Goal: Task Accomplishment & Management: Complete application form

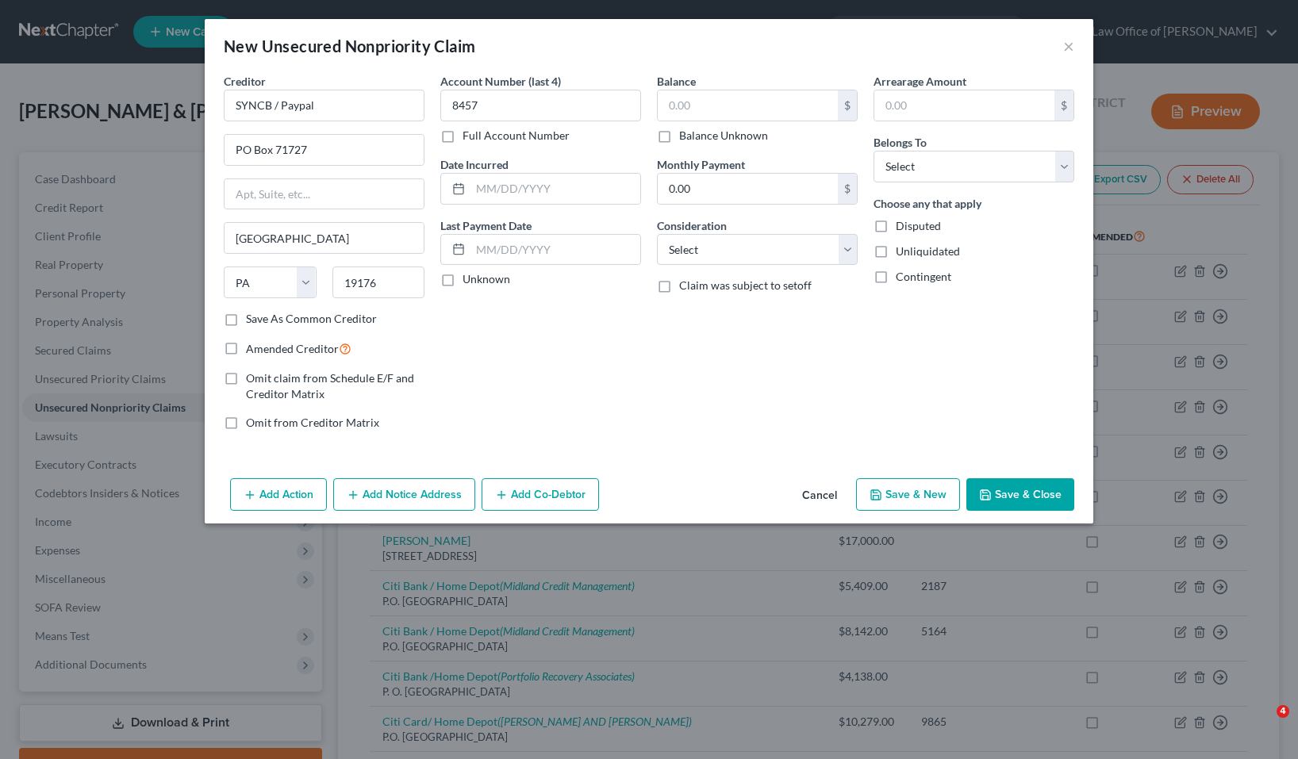
select select "39"
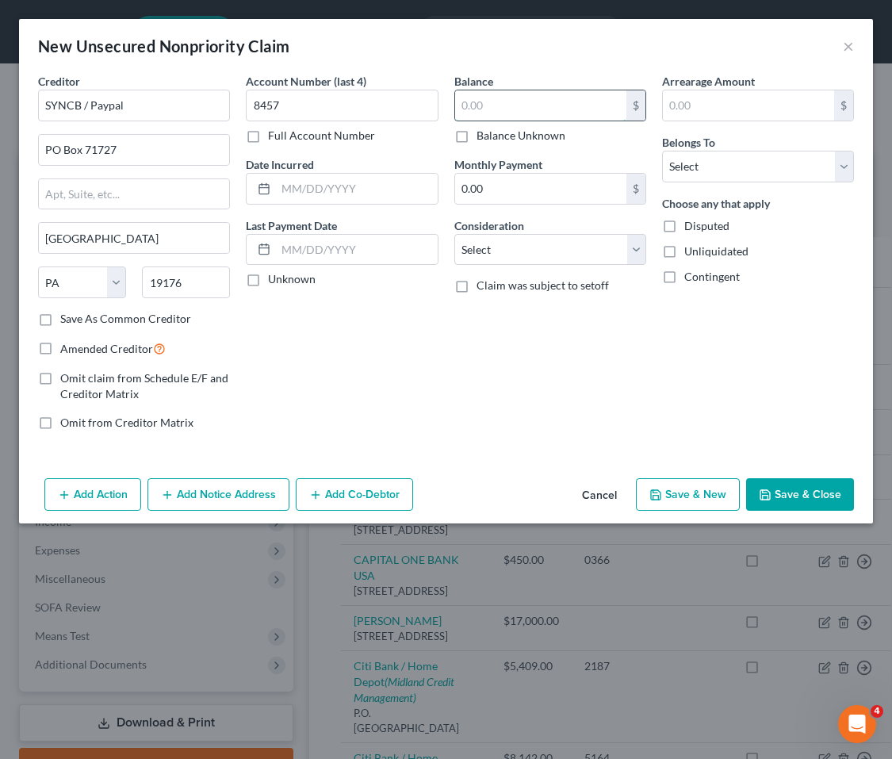
click at [504, 109] on input "text" at bounding box center [540, 105] width 171 height 30
type input "1,000.00"
click at [710, 98] on input "text" at bounding box center [748, 105] width 171 height 30
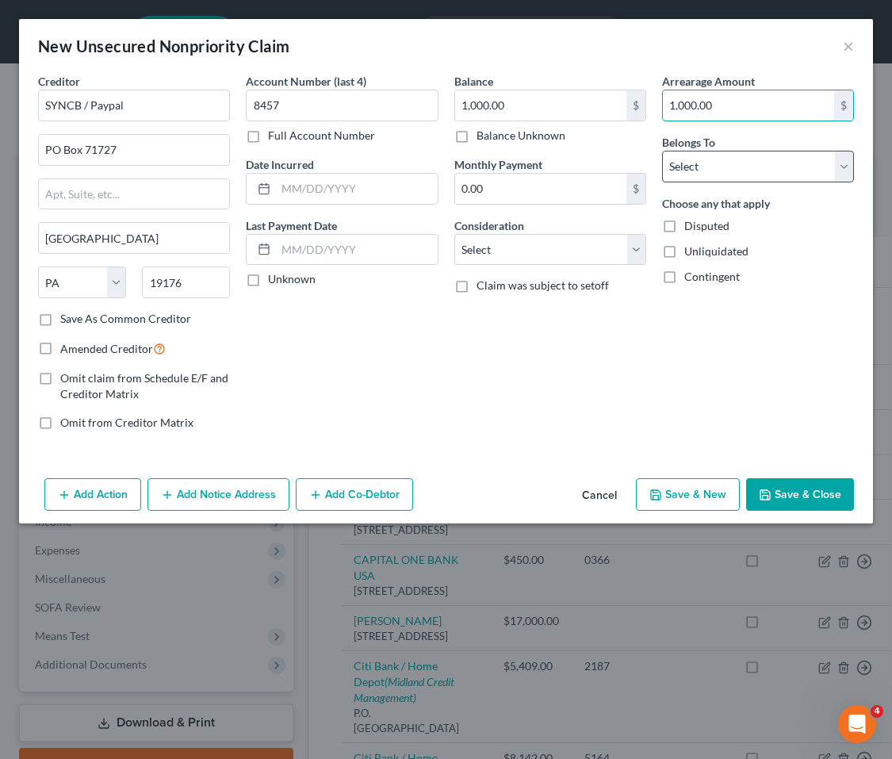
type input "1,000.00"
select select "4"
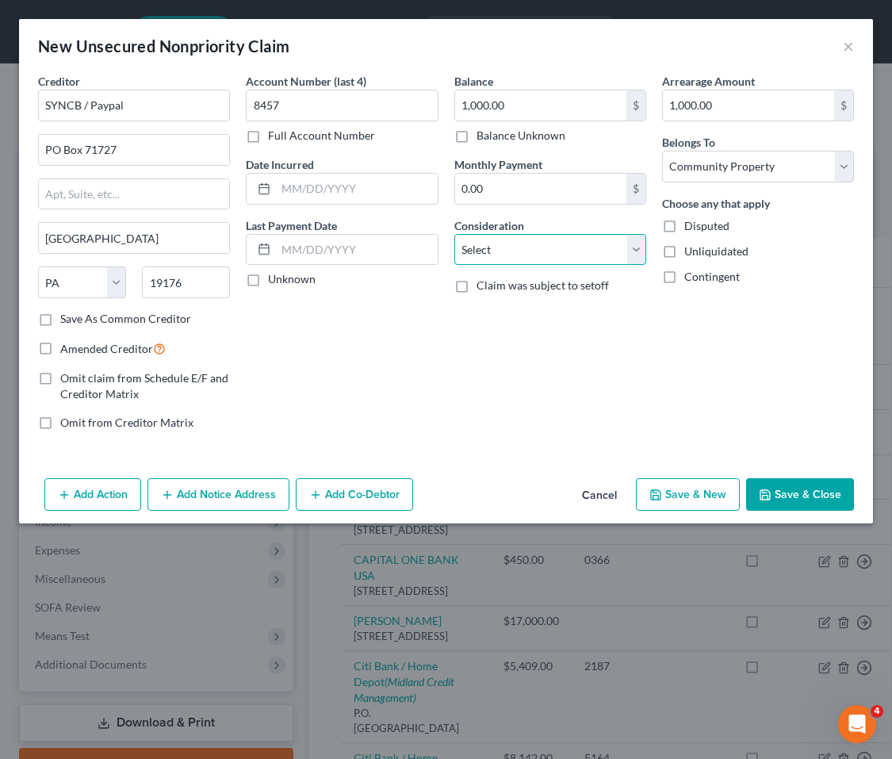
select select "2"
click at [360, 189] on input "text" at bounding box center [356, 189] width 161 height 30
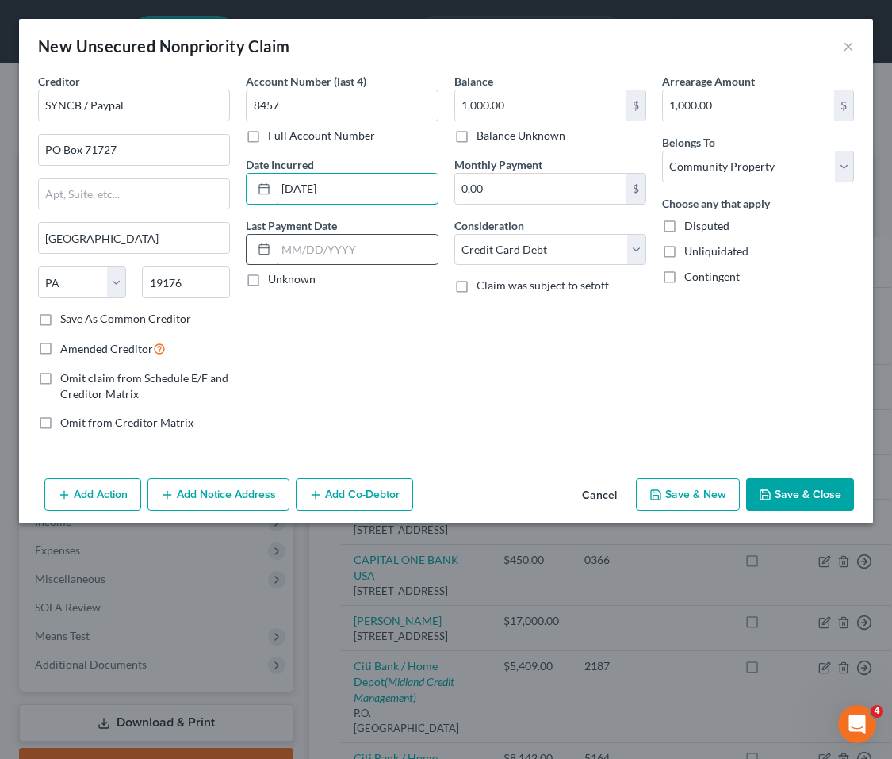
type input "[DATE]"
click at [268, 280] on label "Unknown" at bounding box center [292, 279] width 48 height 16
click at [274, 280] on input "Unknown" at bounding box center [279, 276] width 10 height 10
checkbox input "true"
click at [822, 488] on button "Save & Close" at bounding box center [800, 494] width 108 height 33
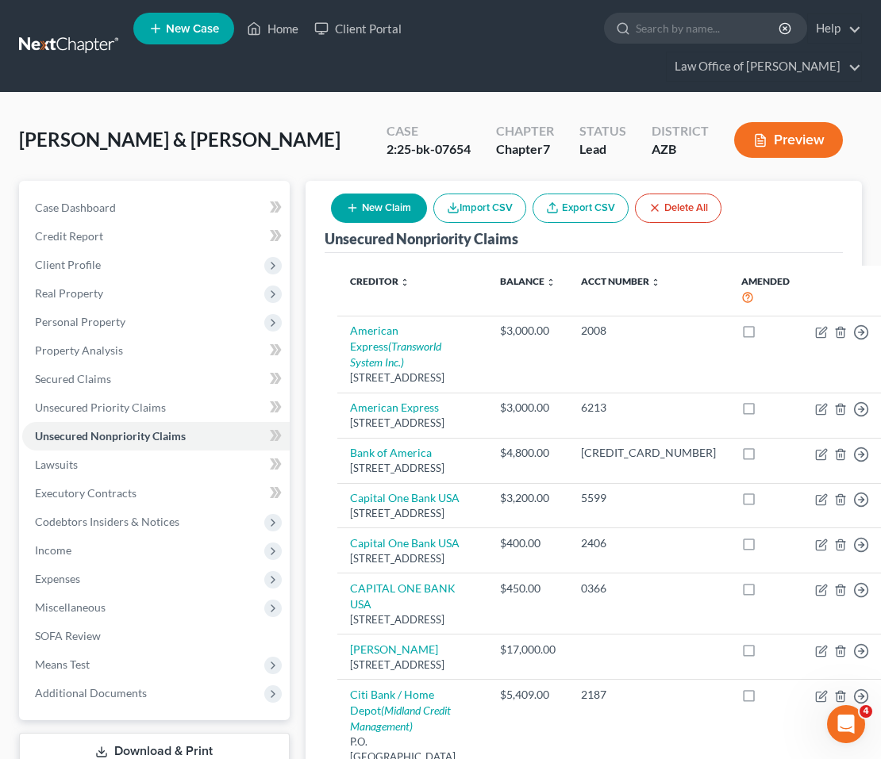
click at [405, 194] on button "New Claim" at bounding box center [379, 208] width 96 height 29
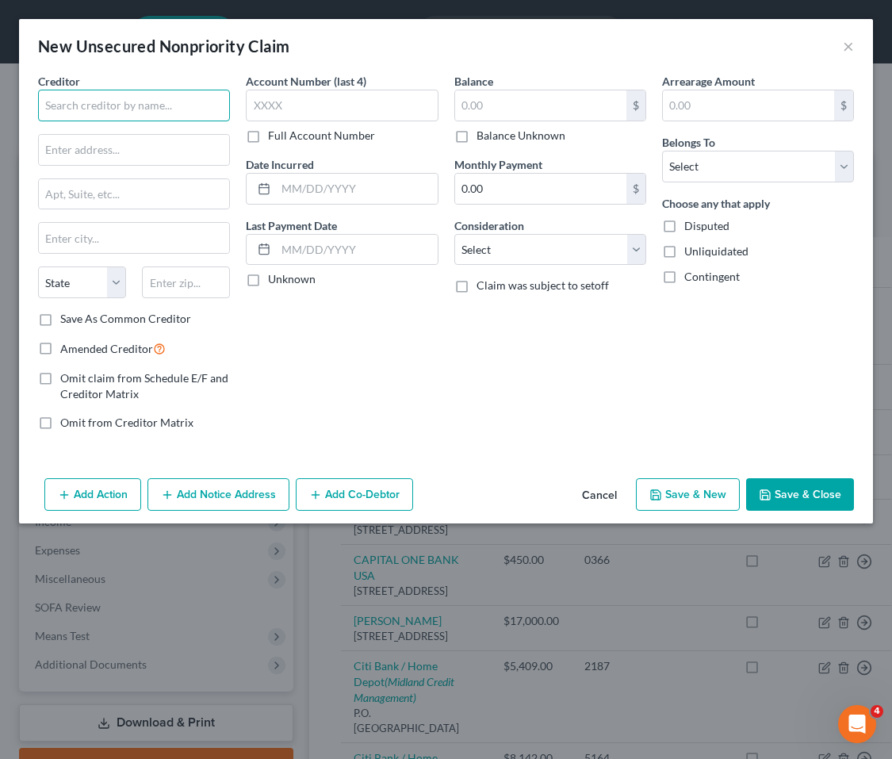
click at [112, 104] on input "text" at bounding box center [134, 106] width 192 height 32
paste input "SYNCB/TJX Co"
type input "SYNCB/TJX Co."
paste input "5186"
type input "5186"
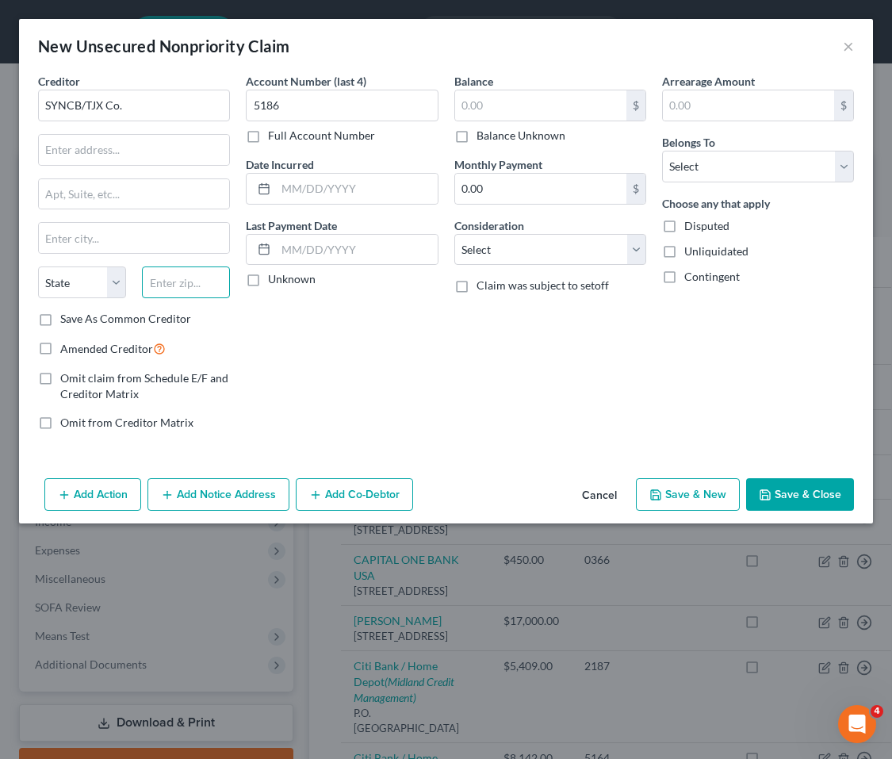
drag, startPoint x: 781, startPoint y: 182, endPoint x: 180, endPoint y: 280, distance: 609.2
click at [181, 276] on input "text" at bounding box center [186, 283] width 88 height 32
paste input "19176"
type input "19176"
click at [263, 333] on div "Account Number (last 4) 5186 Full Account Number Date Incurred Last Payment Dat…" at bounding box center [342, 258] width 208 height 370
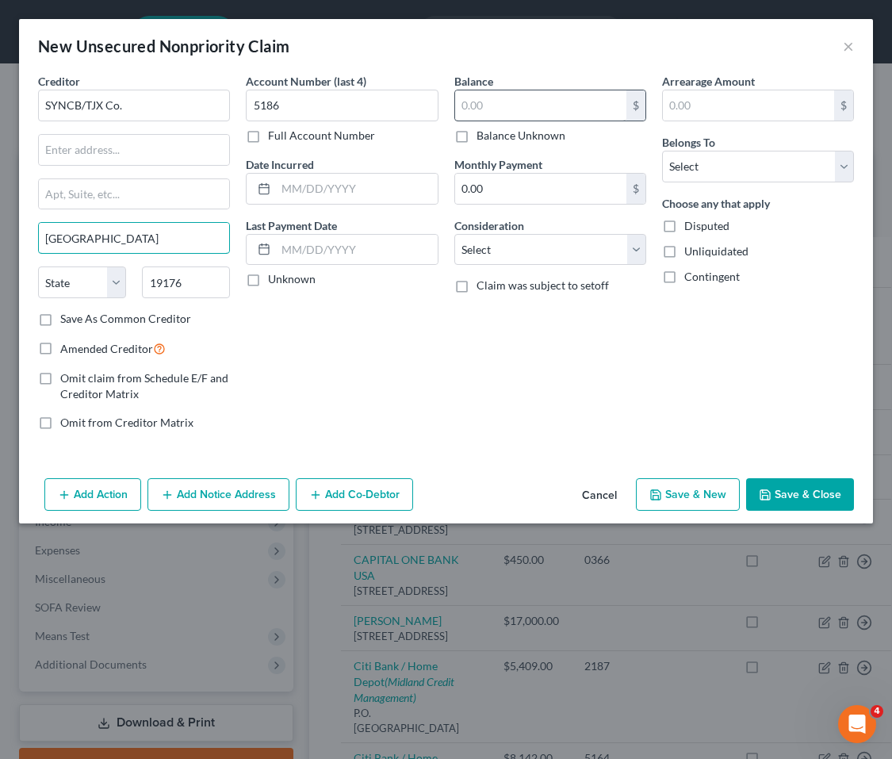
type input "[GEOGRAPHIC_DATA]"
click at [531, 106] on input "text" at bounding box center [540, 105] width 171 height 30
type input "100.00"
click at [704, 109] on input "text" at bounding box center [748, 105] width 171 height 30
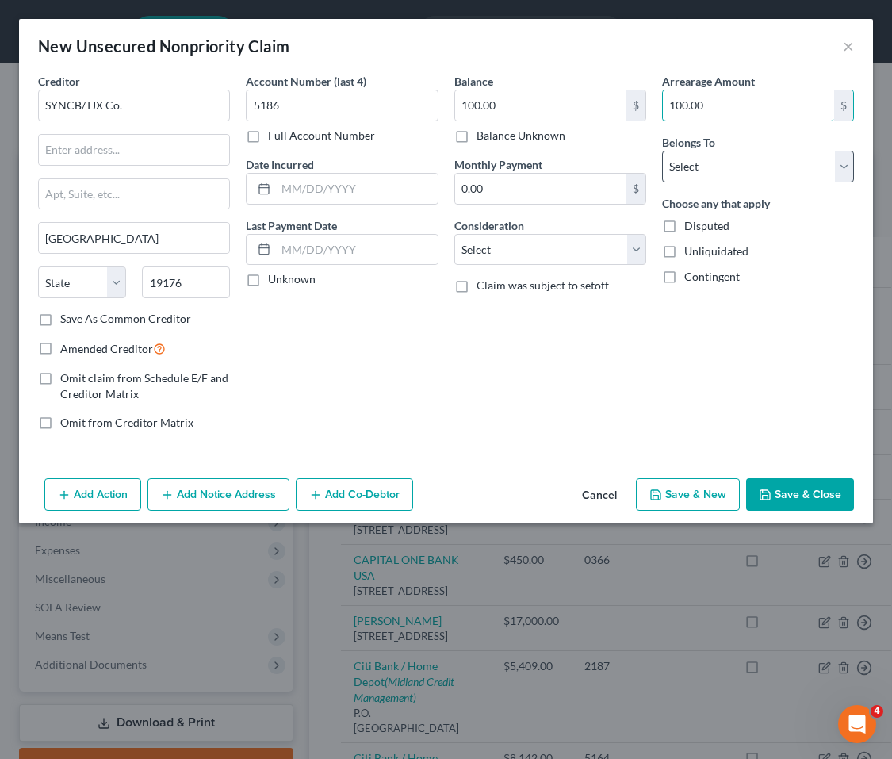
type input "100.00"
select select "4"
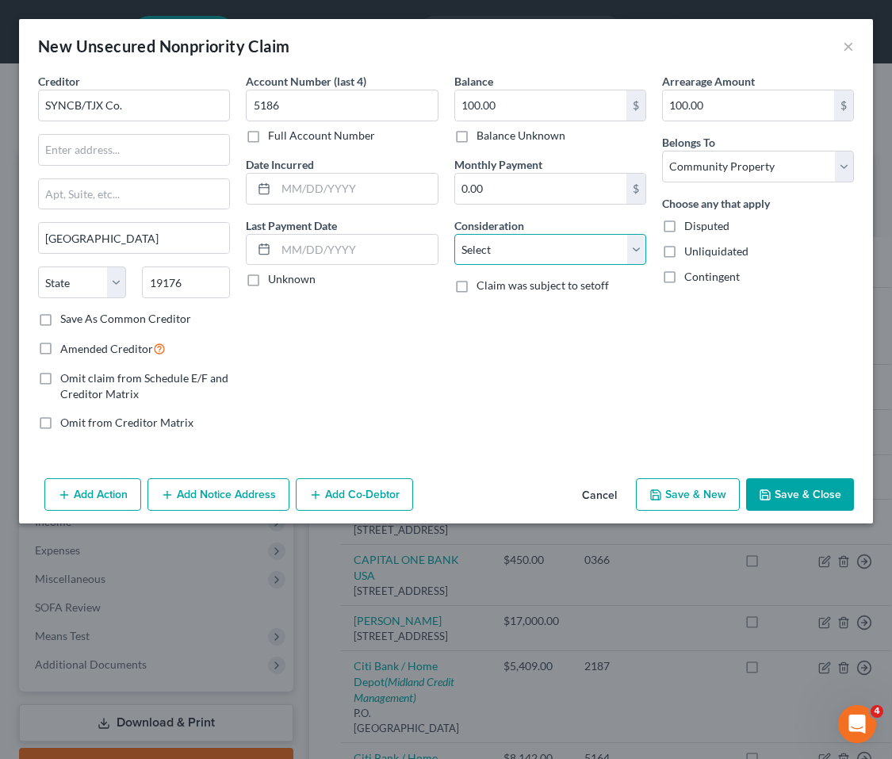
select select "2"
drag, startPoint x: 281, startPoint y: 186, endPoint x: 293, endPoint y: 189, distance: 12.1
click at [281, 186] on input "text" at bounding box center [356, 189] width 161 height 30
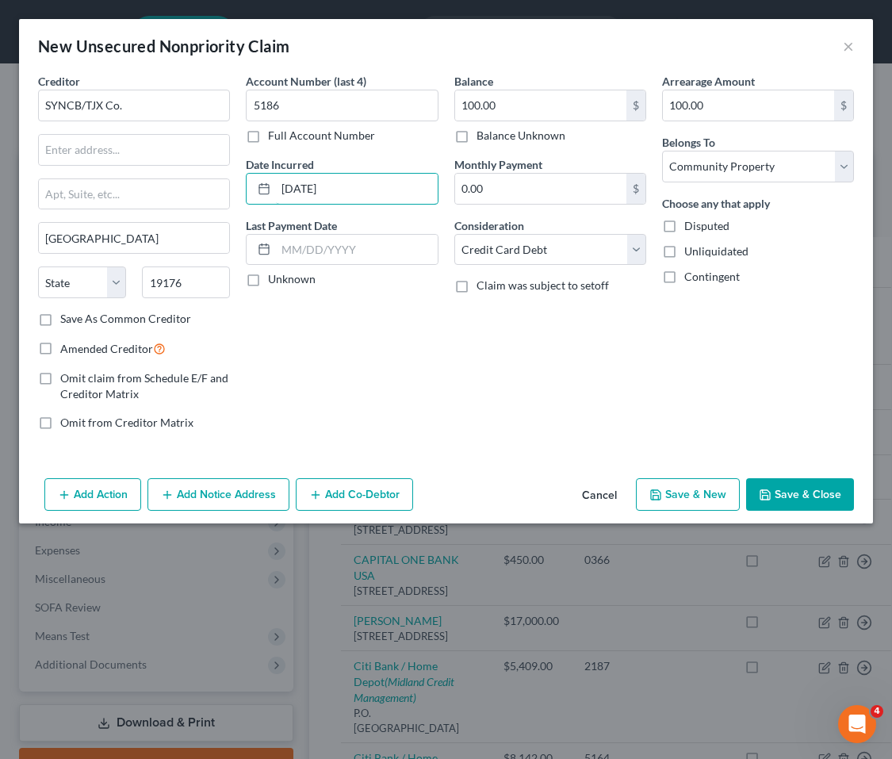
type input "[DATE]"
click at [268, 278] on label "Unknown" at bounding box center [292, 279] width 48 height 16
click at [274, 278] on input "Unknown" at bounding box center [279, 276] width 10 height 10
checkbox input "true"
click at [785, 497] on button "Save & Close" at bounding box center [800, 494] width 108 height 33
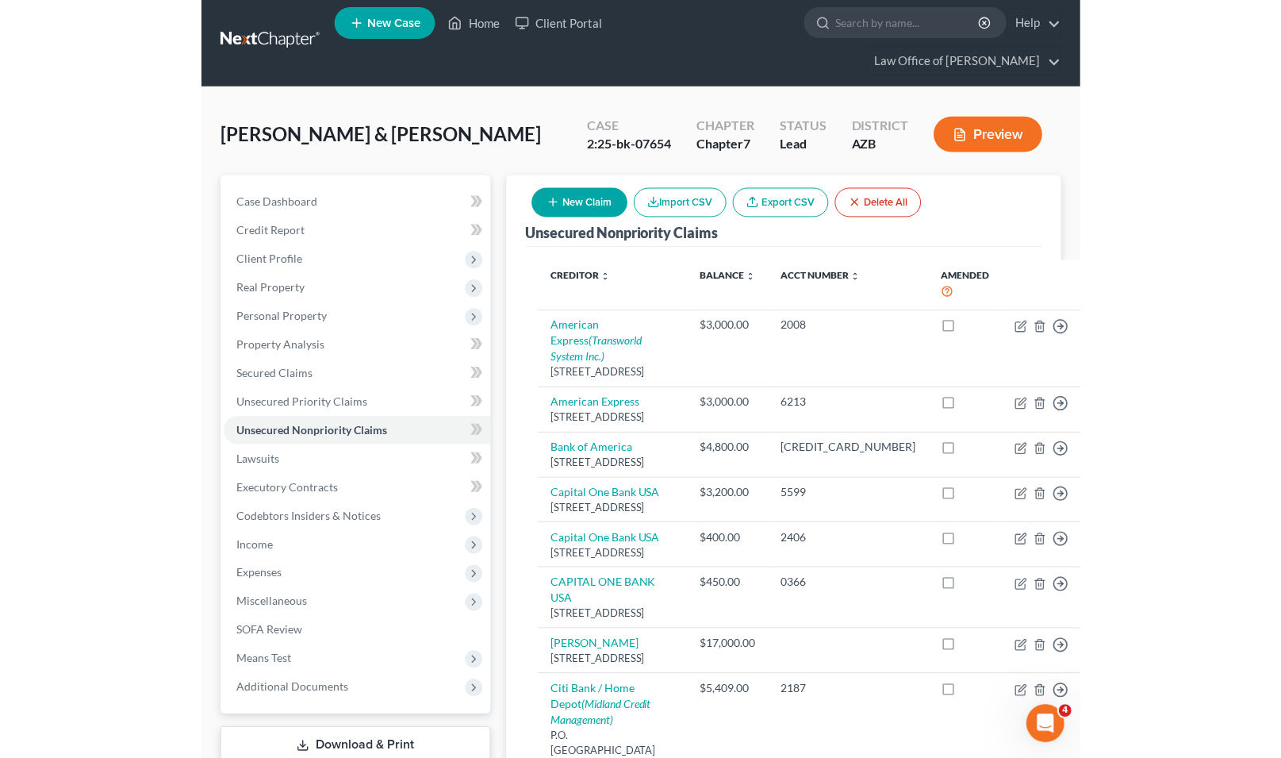
scroll to position [7, 0]
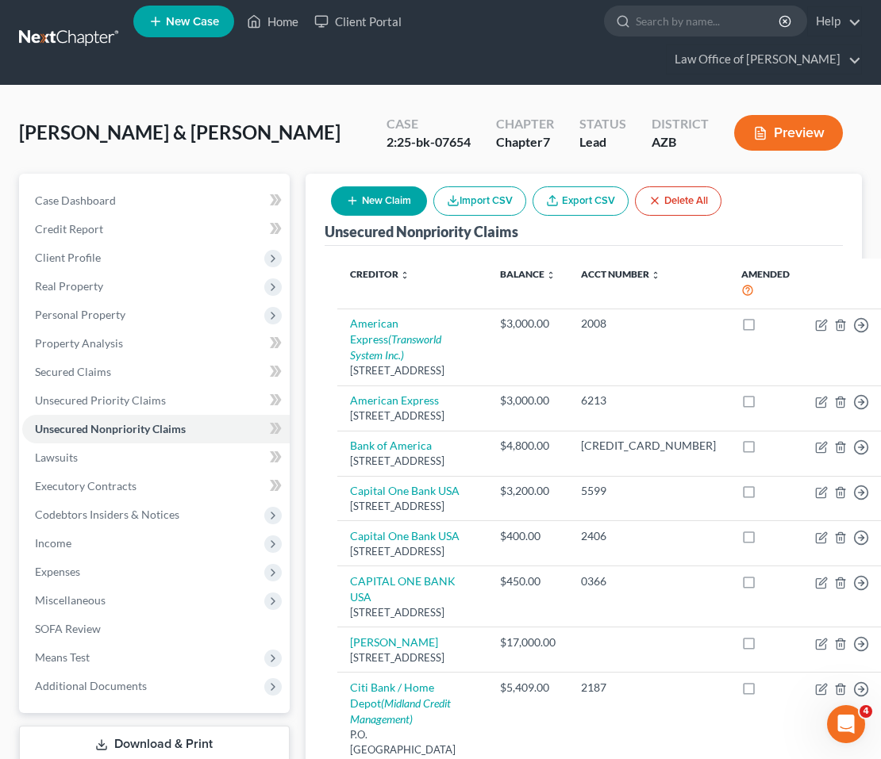
click at [402, 186] on button "New Claim" at bounding box center [379, 200] width 96 height 29
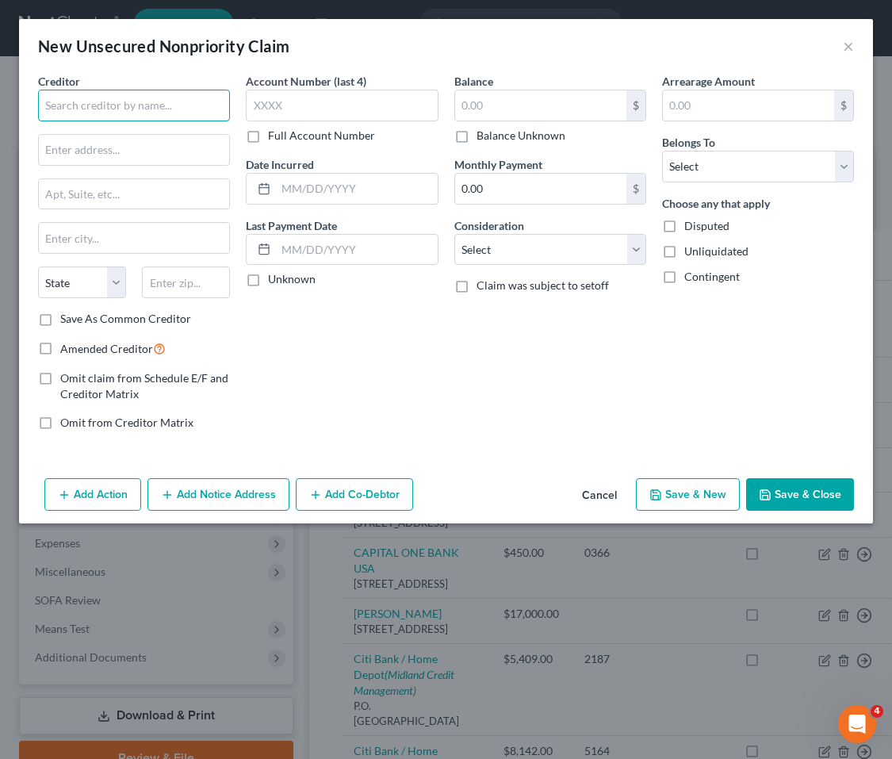
click at [121, 100] on input "text" at bounding box center [134, 106] width 192 height 32
paste input "Mountain America Credit Union (Credit Card)"
drag, startPoint x: 155, startPoint y: 109, endPoint x: 226, endPoint y: 111, distance: 70.6
click at [226, 111] on input "Mountain America Credit Union (Credit Card)" at bounding box center [134, 106] width 192 height 32
type input "Mountain America Credit Union"
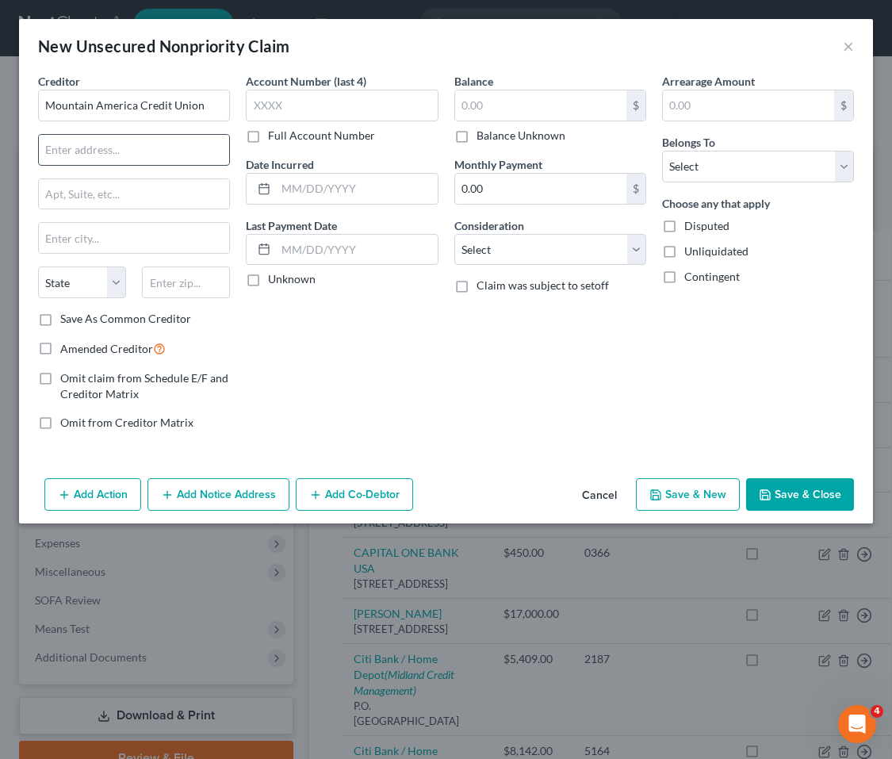
drag, startPoint x: 887, startPoint y: 336, endPoint x: 116, endPoint y: 144, distance: 794.4
click at [117, 142] on input "text" at bounding box center [134, 150] width 190 height 30
click at [135, 153] on input "text" at bounding box center [134, 150] width 190 height 30
paste input "PO Box 2331"
type input "PO Box 2331"
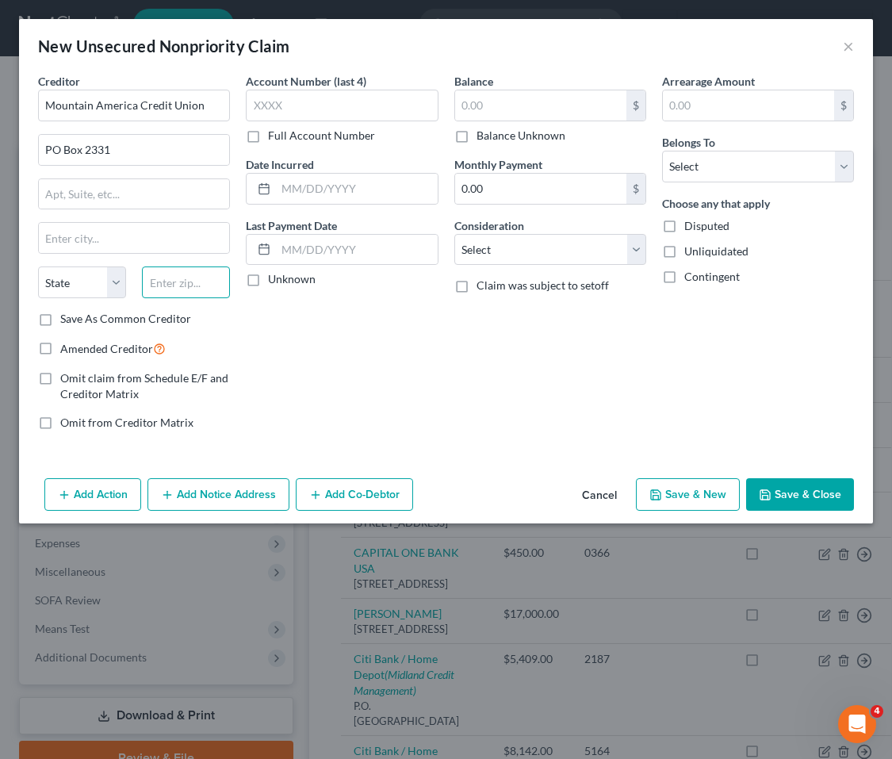
click at [189, 288] on input "text" at bounding box center [186, 283] width 88 height 32
type input "84655"
type input "Santaquin"
select select "46"
drag, startPoint x: 183, startPoint y: 283, endPoint x: 149, endPoint y: 283, distance: 34.1
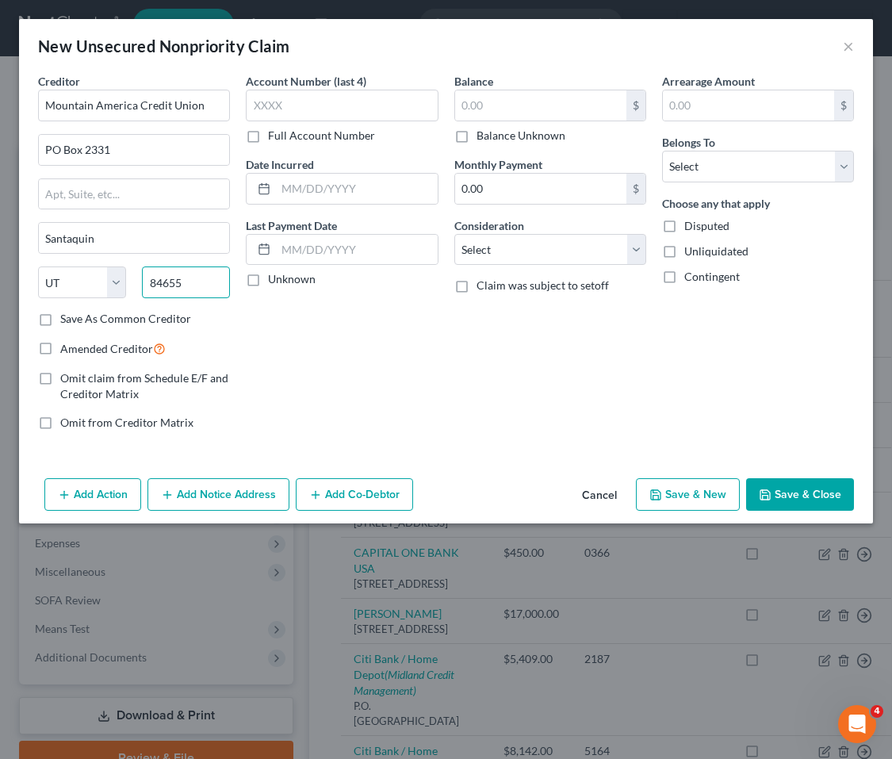
click at [149, 283] on input "84655" at bounding box center [186, 283] width 88 height 32
type input "84091"
type input "[PERSON_NAME]"
click at [320, 406] on div "Account Number (last 4) Full Account Number Date Incurred Last Payment Date Unk…" at bounding box center [342, 258] width 208 height 370
click at [532, 108] on input "text" at bounding box center [540, 105] width 171 height 30
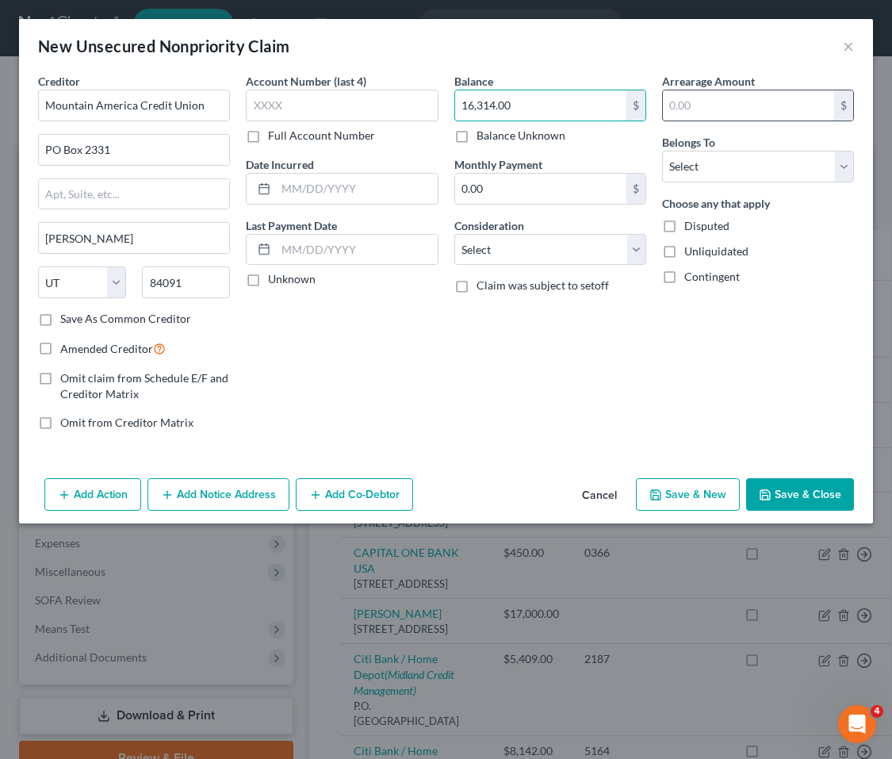
type input "16,314.00"
click at [753, 113] on input "text" at bounding box center [748, 105] width 171 height 30
type input "16,314.00"
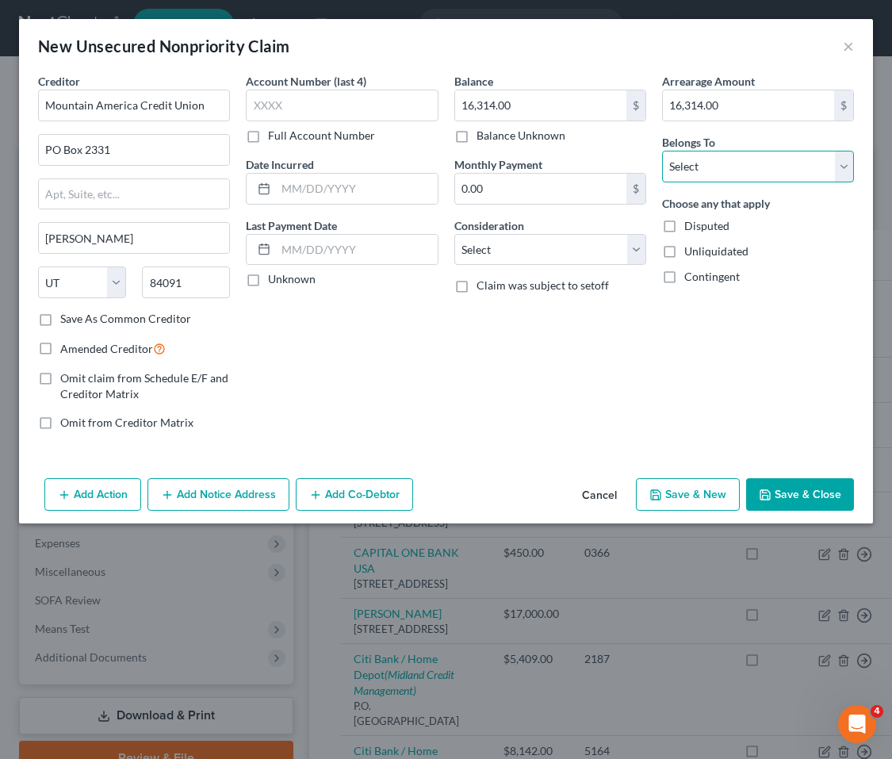
select select "4"
click at [268, 136] on label "Full Account Number" at bounding box center [321, 136] width 107 height 16
click at [274, 136] on input "Full Account Number" at bounding box center [279, 133] width 10 height 10
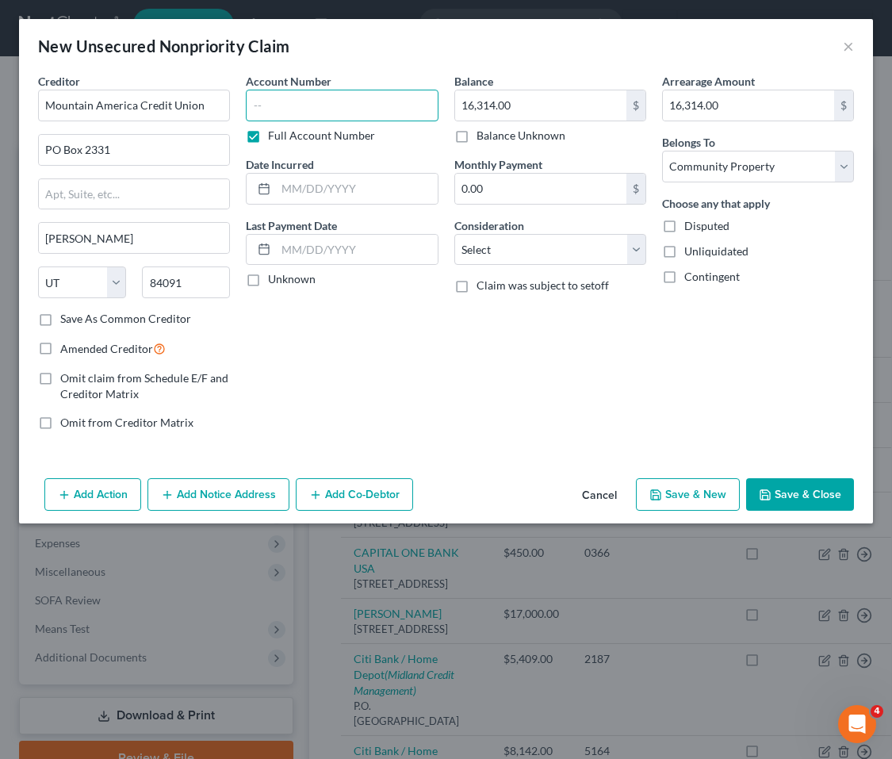
click at [278, 105] on input "text" at bounding box center [342, 106] width 192 height 32
type input "1316/Member #7320"
click at [298, 191] on input "text" at bounding box center [356, 189] width 161 height 30
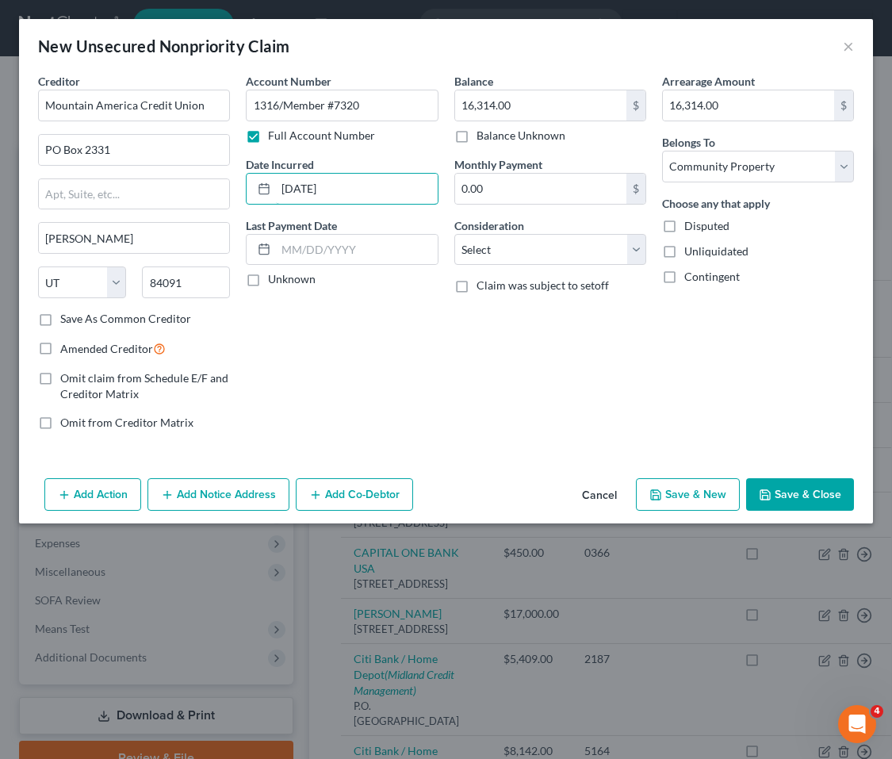
type input "[DATE]"
click at [268, 283] on label "Unknown" at bounding box center [292, 279] width 48 height 16
click at [274, 282] on input "Unknown" at bounding box center [279, 276] width 10 height 10
checkbox input "true"
click at [799, 495] on button "Save & Close" at bounding box center [800, 494] width 108 height 33
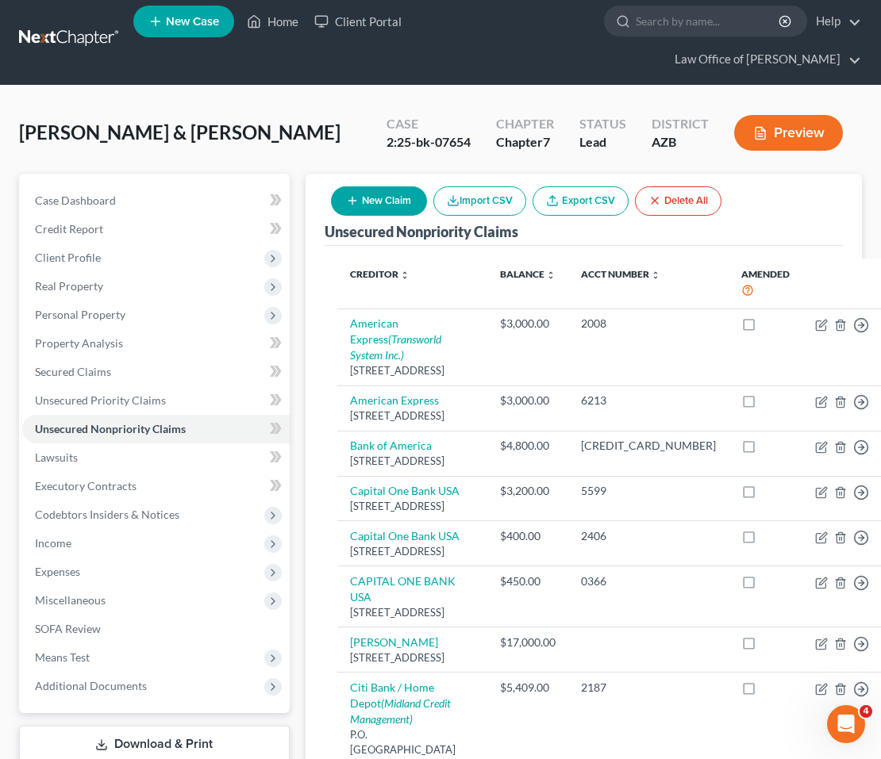
click at [415, 186] on button "New Claim" at bounding box center [379, 200] width 96 height 29
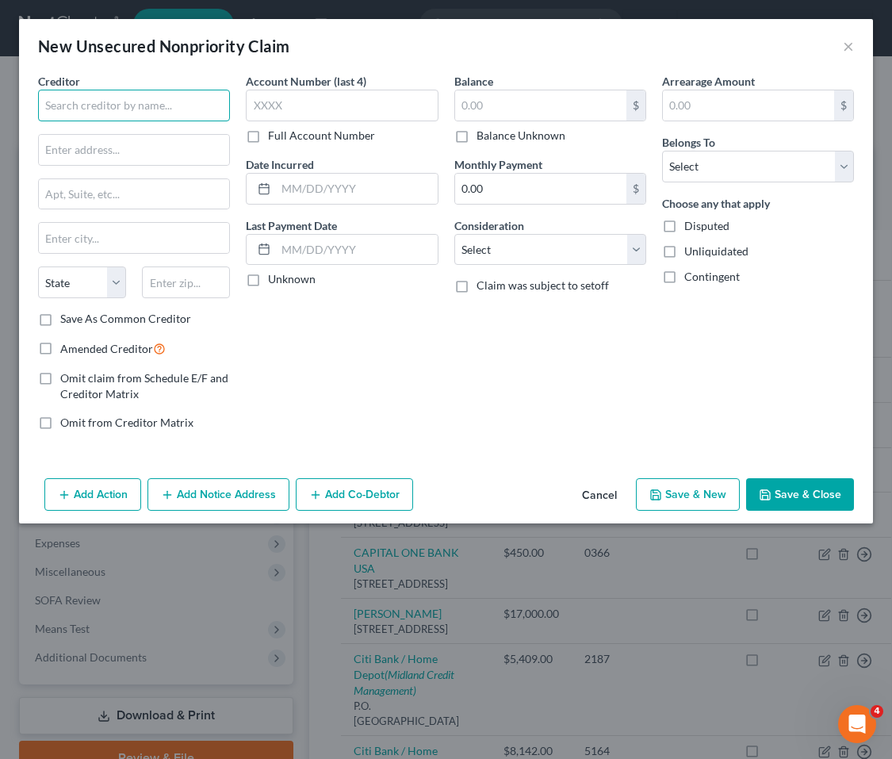
click at [117, 108] on input "text" at bounding box center [134, 106] width 192 height 32
paste input "Mountain America Credit Union"
type input "Mountain America Credit Union"
click at [190, 284] on input "text" at bounding box center [186, 283] width 88 height 32
type input "84091"
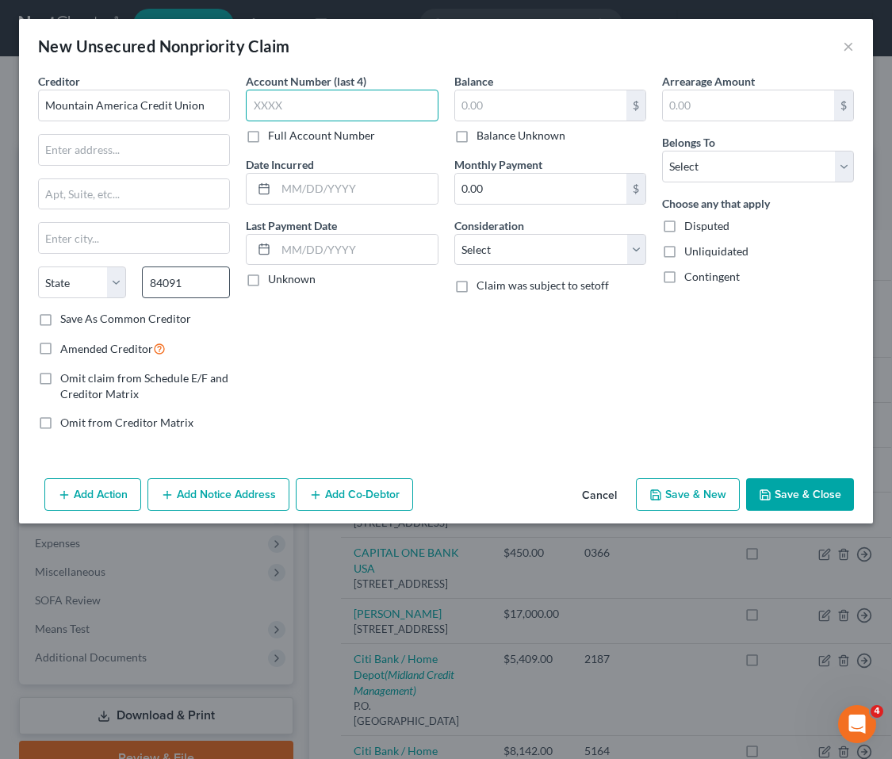
type input "[PERSON_NAME]"
select select "46"
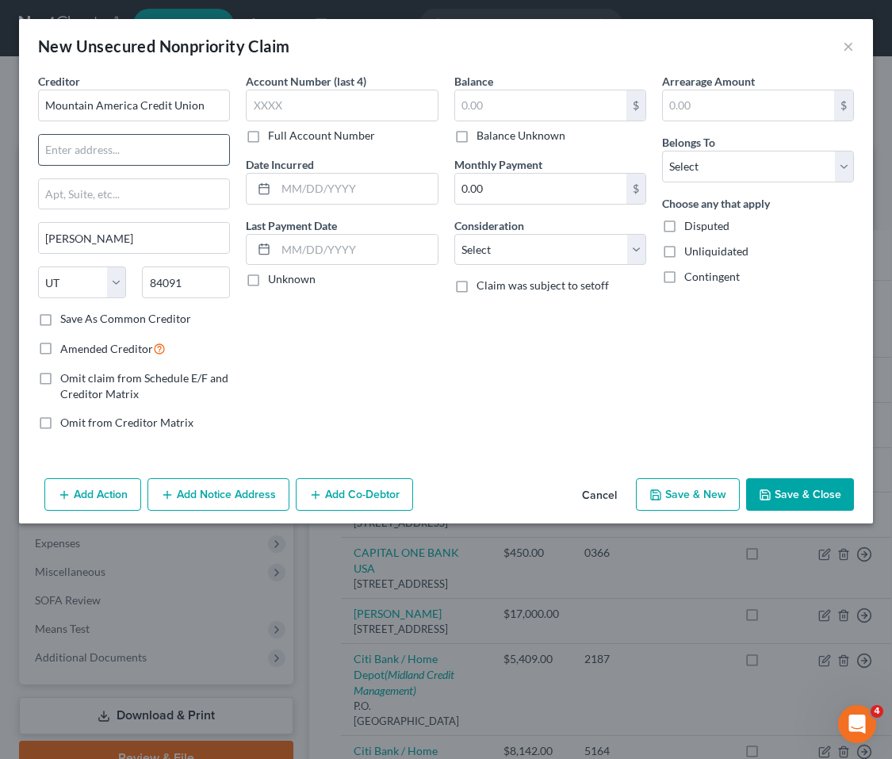
click at [124, 146] on input "text" at bounding box center [134, 150] width 190 height 30
paste input "PO Box 2331"
type input "PO Box 2331"
click at [268, 135] on label "Full Account Number" at bounding box center [321, 136] width 107 height 16
click at [274, 135] on input "Full Account Number" at bounding box center [279, 133] width 10 height 10
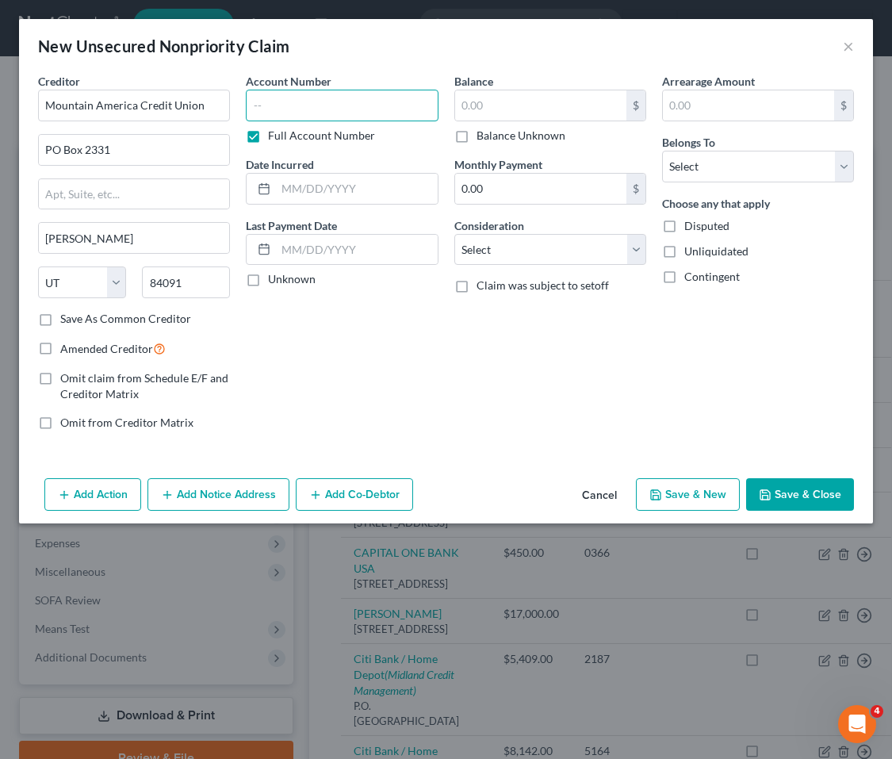
click at [271, 102] on input "text" at bounding box center [342, 106] width 192 height 32
paste input "7320 / Member #7320"
type input "7320 / Member #7320"
click at [531, 100] on input "text" at bounding box center [540, 105] width 171 height 30
click at [499, 105] on input "500.00" at bounding box center [540, 105] width 171 height 30
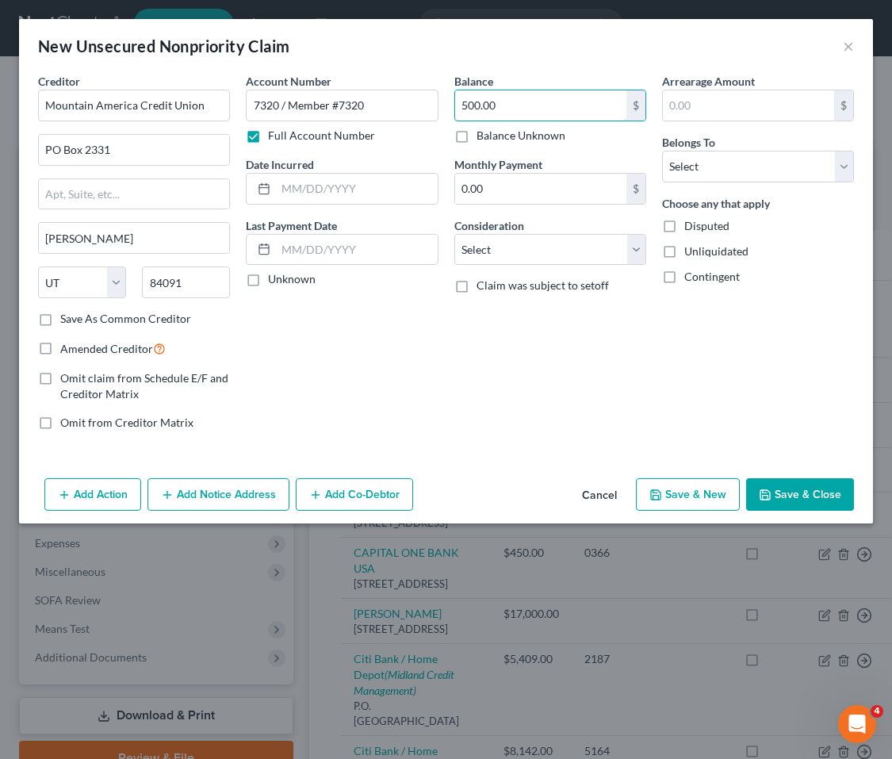
drag, startPoint x: 499, startPoint y: 105, endPoint x: 417, endPoint y: 79, distance: 85.6
click at [417, 79] on div "Creditor * Mountain America Credit Union PO Box 2331 [PERSON_NAME][GEOGRAPHIC_D…" at bounding box center [446, 258] width 832 height 370
type input "116.00"
click at [701, 109] on input "text" at bounding box center [748, 105] width 171 height 30
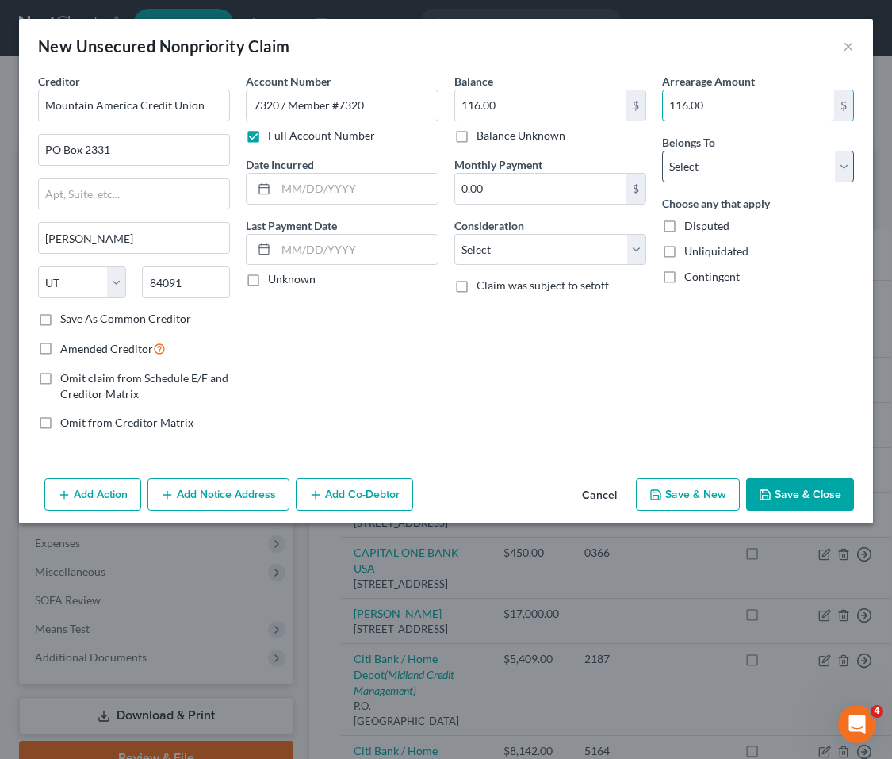
type input "116.00"
select select "4"
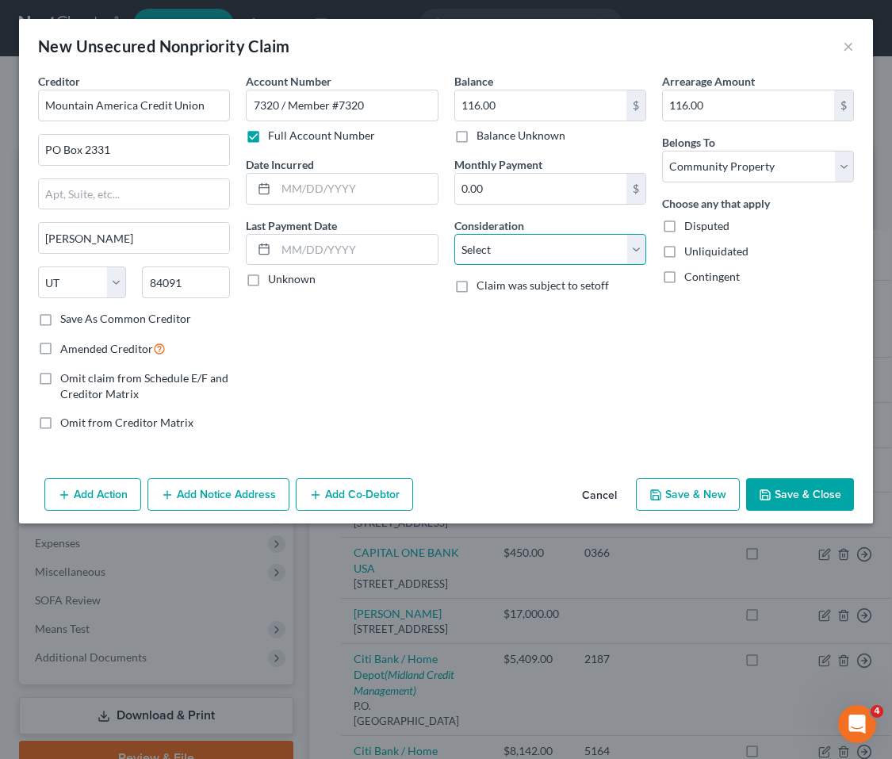
select select "15"
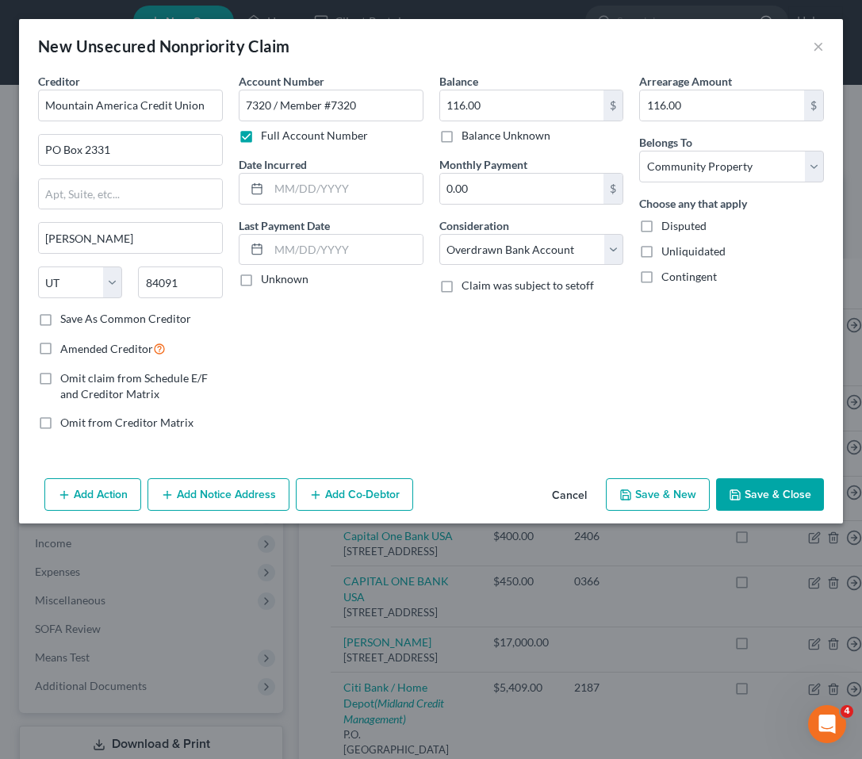
click at [785, 497] on button "Save & Close" at bounding box center [770, 494] width 108 height 33
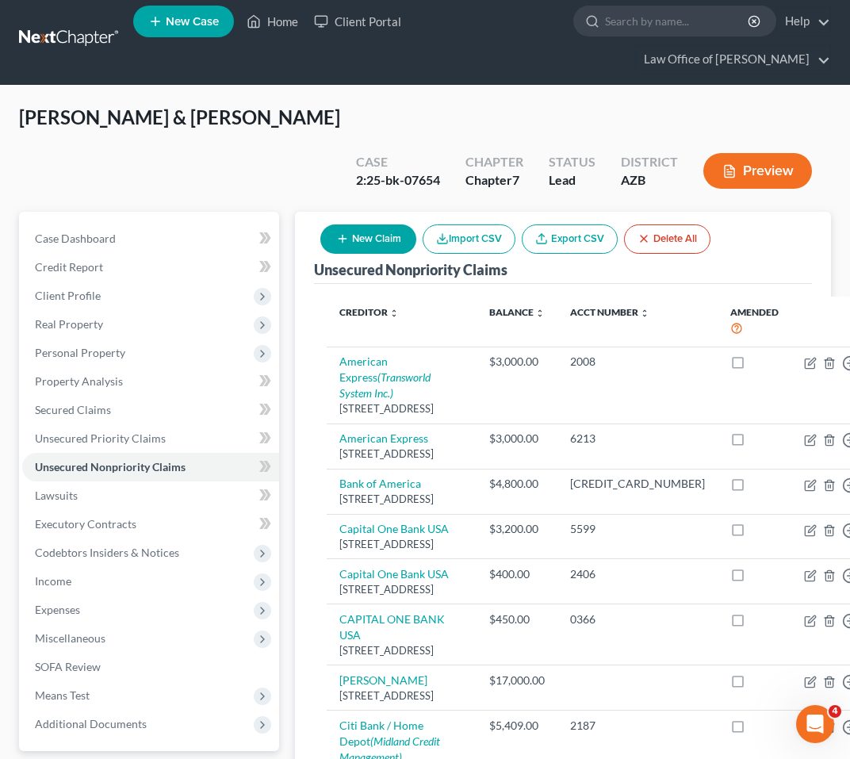
click at [379, 224] on button "New Claim" at bounding box center [368, 238] width 96 height 29
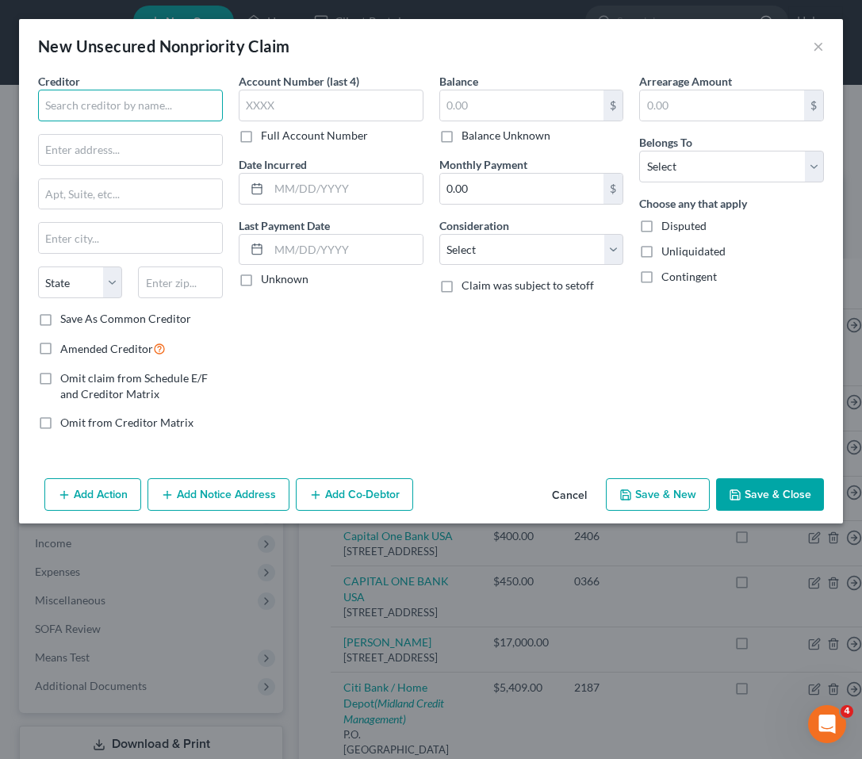
click at [100, 102] on input "text" at bounding box center [130, 106] width 185 height 32
paste input "[US_STATE] Republic Bank"
type input "[US_STATE] Republic Bank"
type input "92660"
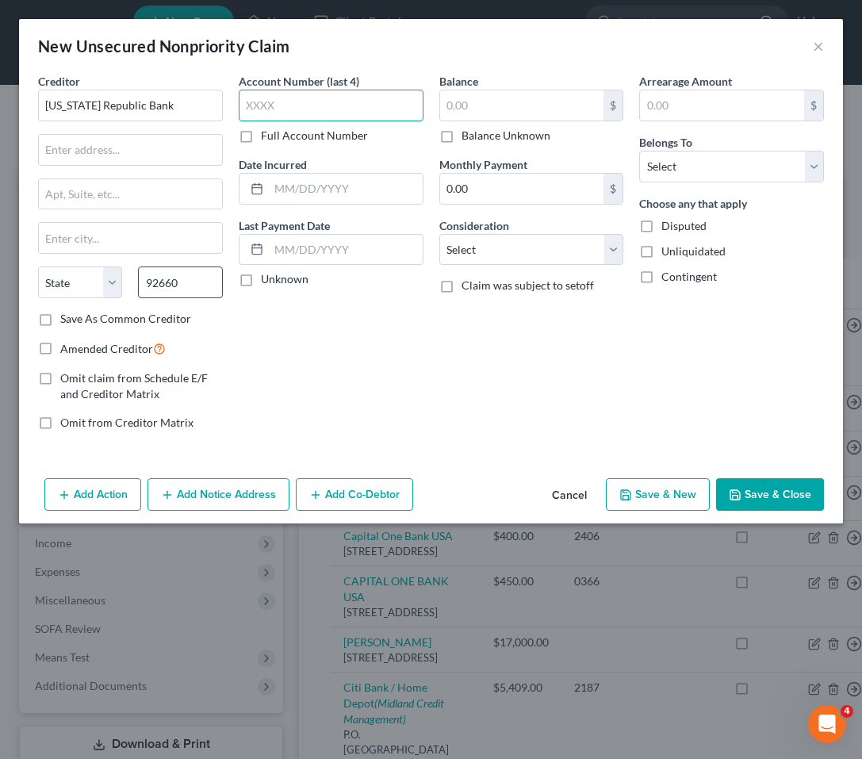
type input "[GEOGRAPHIC_DATA]"
select select "4"
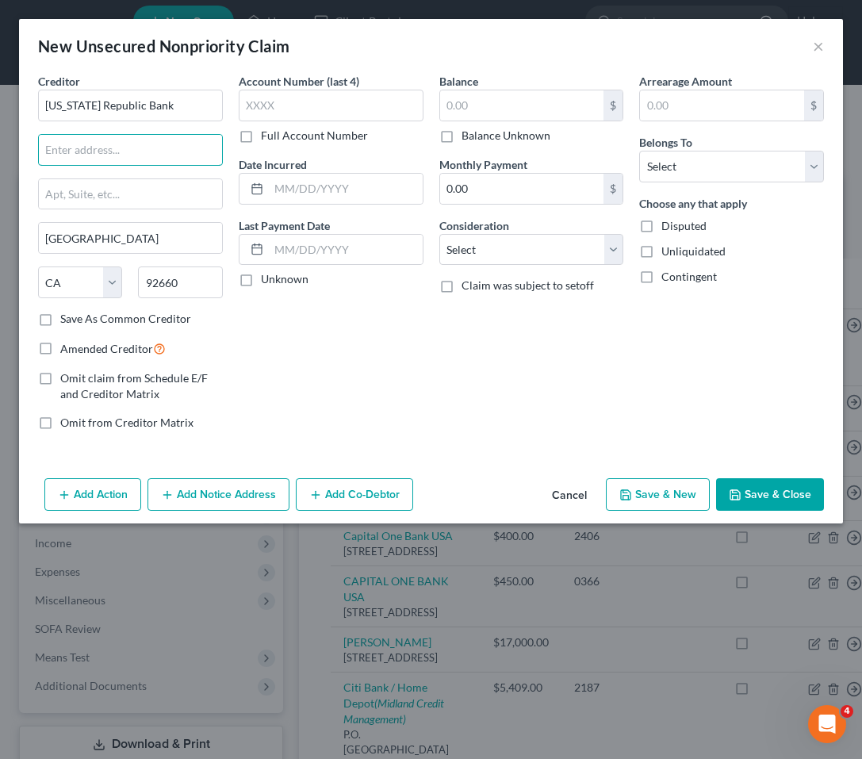
click at [87, 144] on input "text" at bounding box center [130, 150] width 183 height 30
paste input "[STREET_ADDRESS]"
type input "[STREET_ADDRESS]"
click at [294, 108] on input "text" at bounding box center [331, 106] width 185 height 32
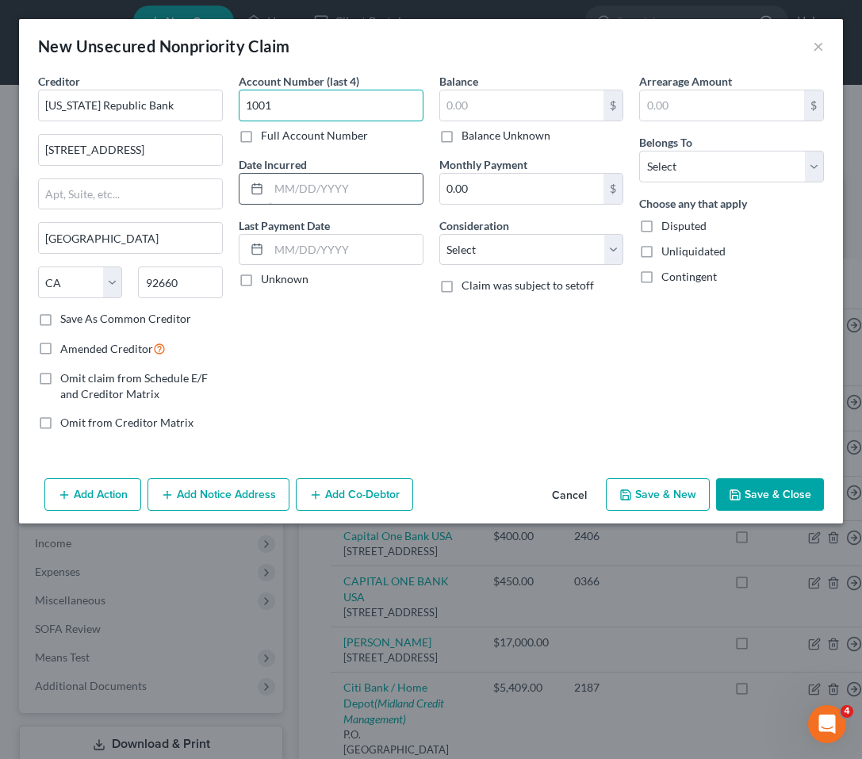
type input "1001"
click at [317, 188] on input "text" at bounding box center [346, 189] width 154 height 30
type input "[DATE]"
drag, startPoint x: 244, startPoint y: 276, endPoint x: 323, endPoint y: 271, distance: 78.7
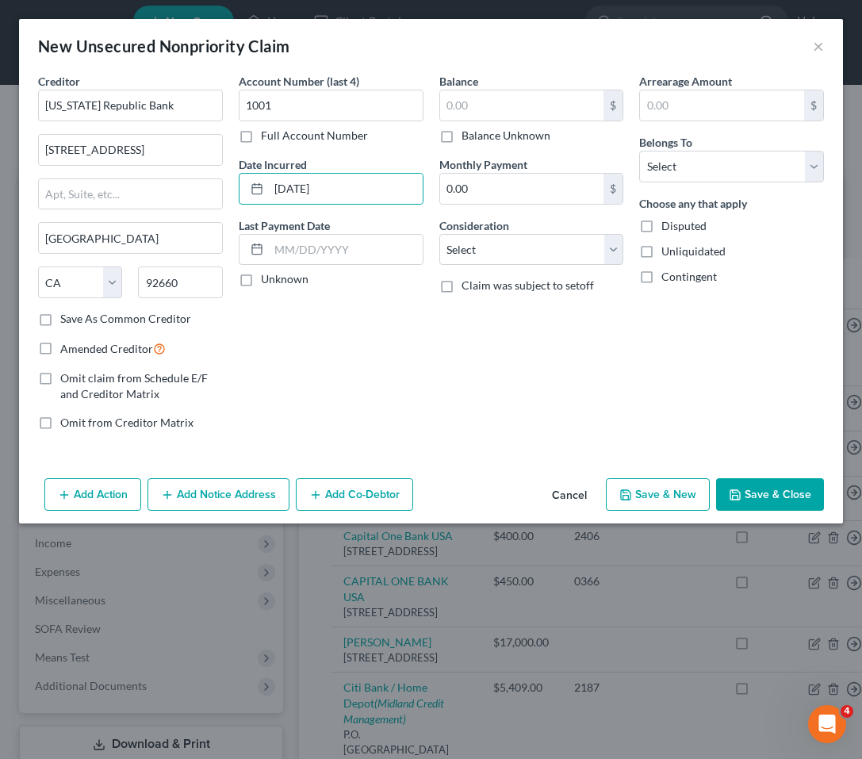
click at [261, 276] on label "Unknown" at bounding box center [285, 279] width 48 height 16
click at [267, 276] on input "Unknown" at bounding box center [272, 276] width 10 height 10
checkbox input "true"
select select "2"
select select "4"
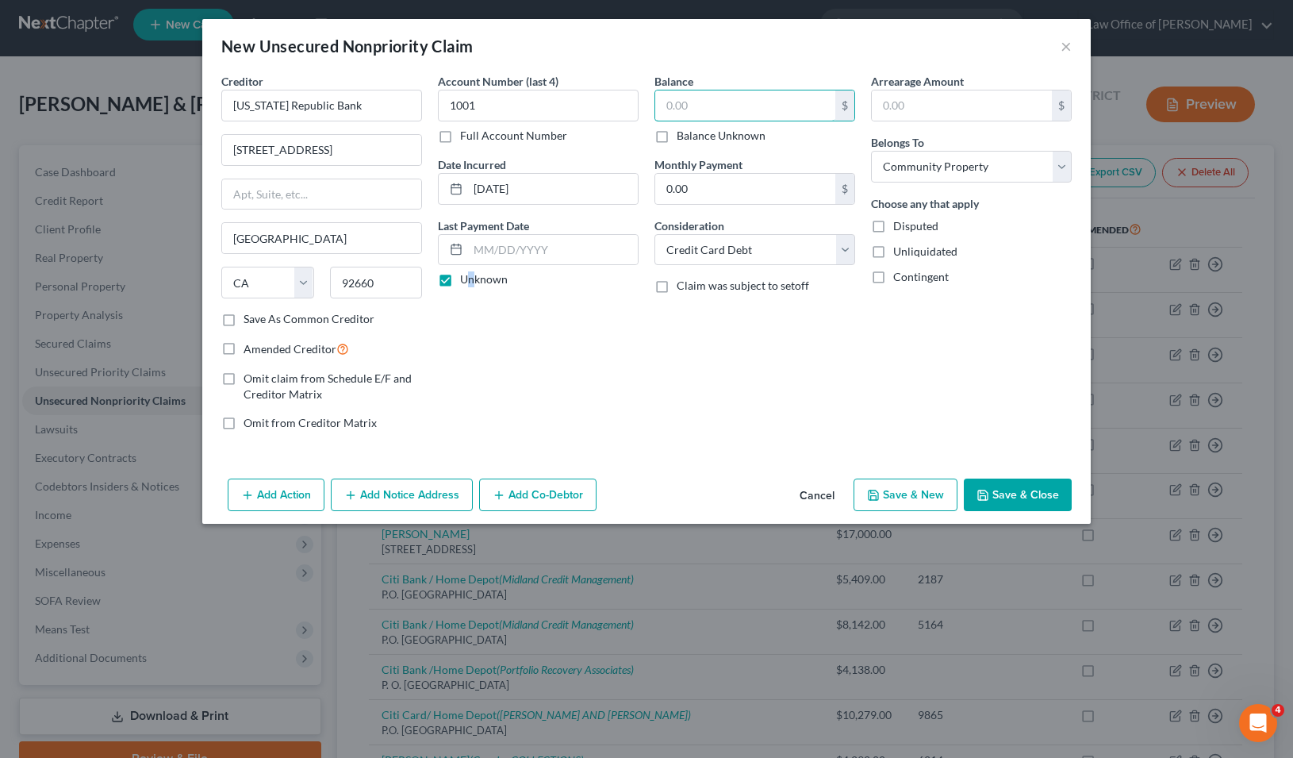
drag, startPoint x: 735, startPoint y: 98, endPoint x: 809, endPoint y: 159, distance: 96.4
click at [735, 98] on input "text" at bounding box center [745, 105] width 180 height 30
type input "200.00"
click at [934, 102] on input "text" at bounding box center [962, 105] width 180 height 30
type input "200.00"
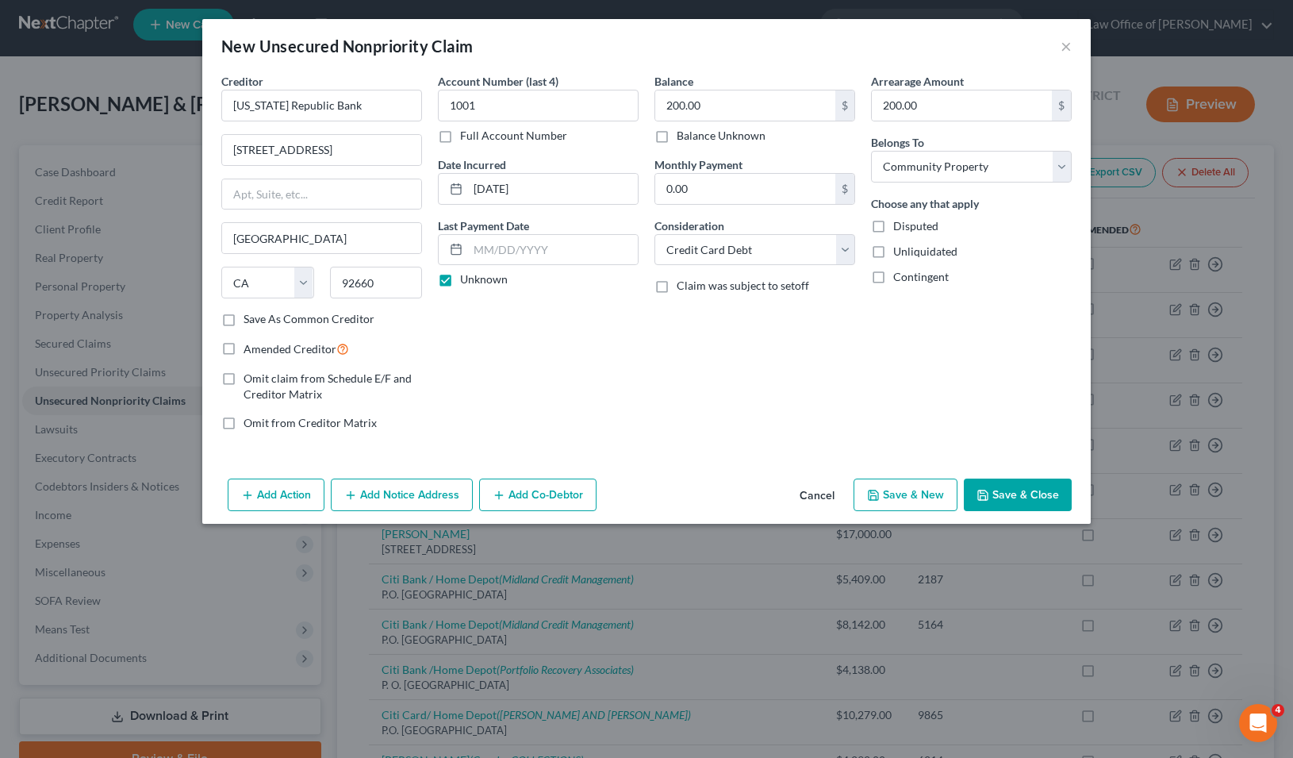
click at [1035, 497] on button "Save & Close" at bounding box center [1018, 494] width 108 height 33
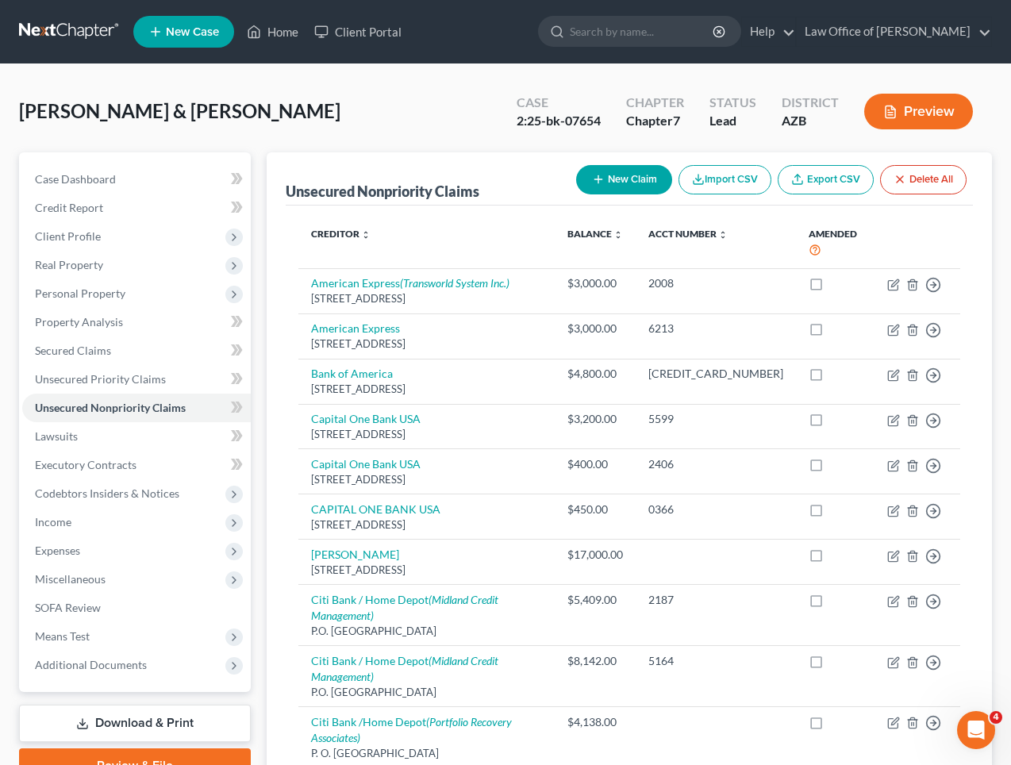
scroll to position [0, 0]
click at [609, 180] on button "New Claim" at bounding box center [624, 179] width 96 height 29
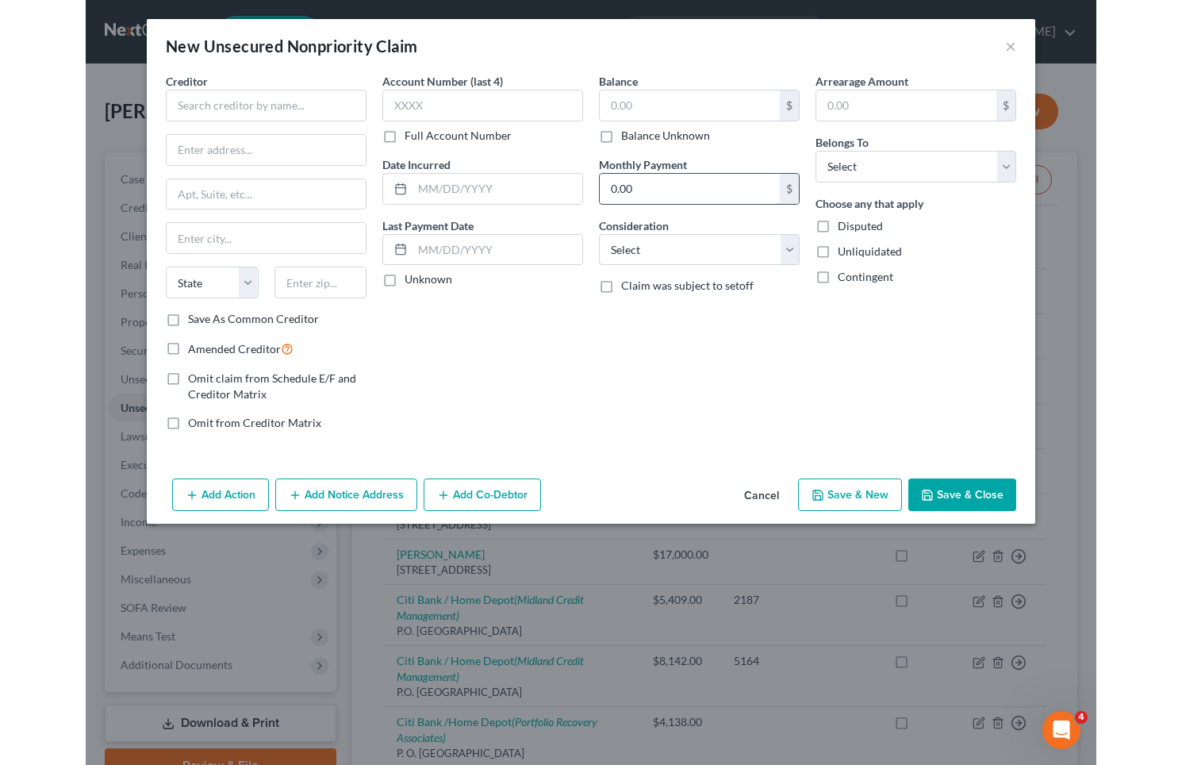
scroll to position [2, 0]
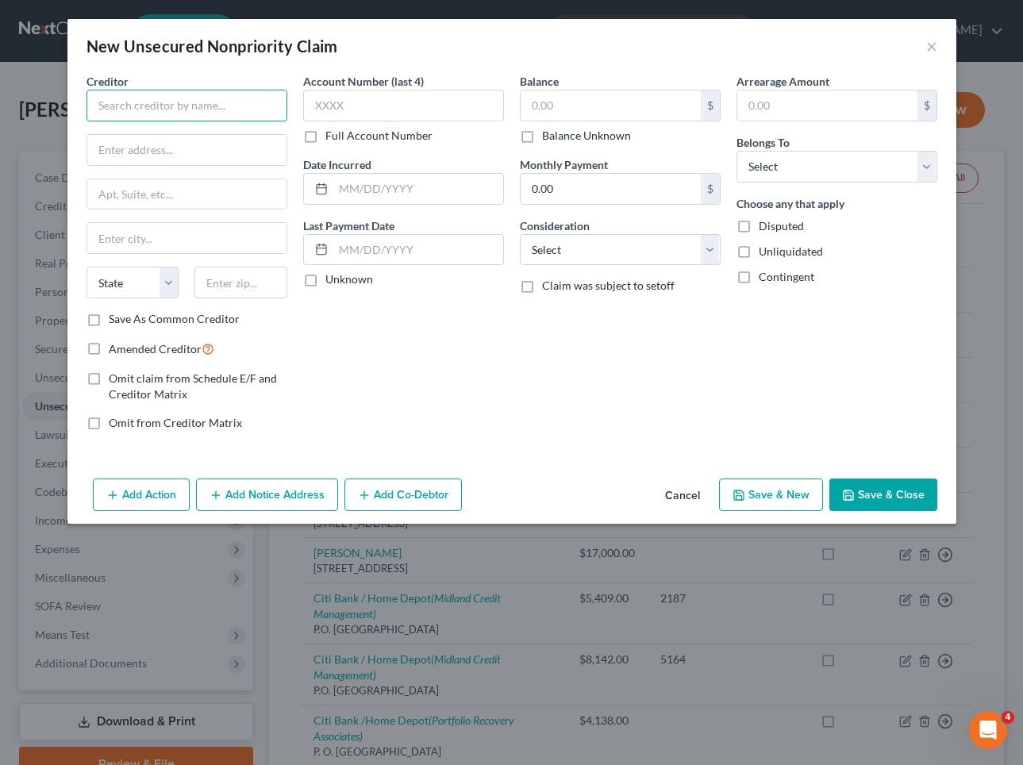
click at [179, 106] on input "text" at bounding box center [186, 106] width 201 height 32
paste input "Lendmark Financial Services, LLC"
type input "Lendmark Financial Services, LLC"
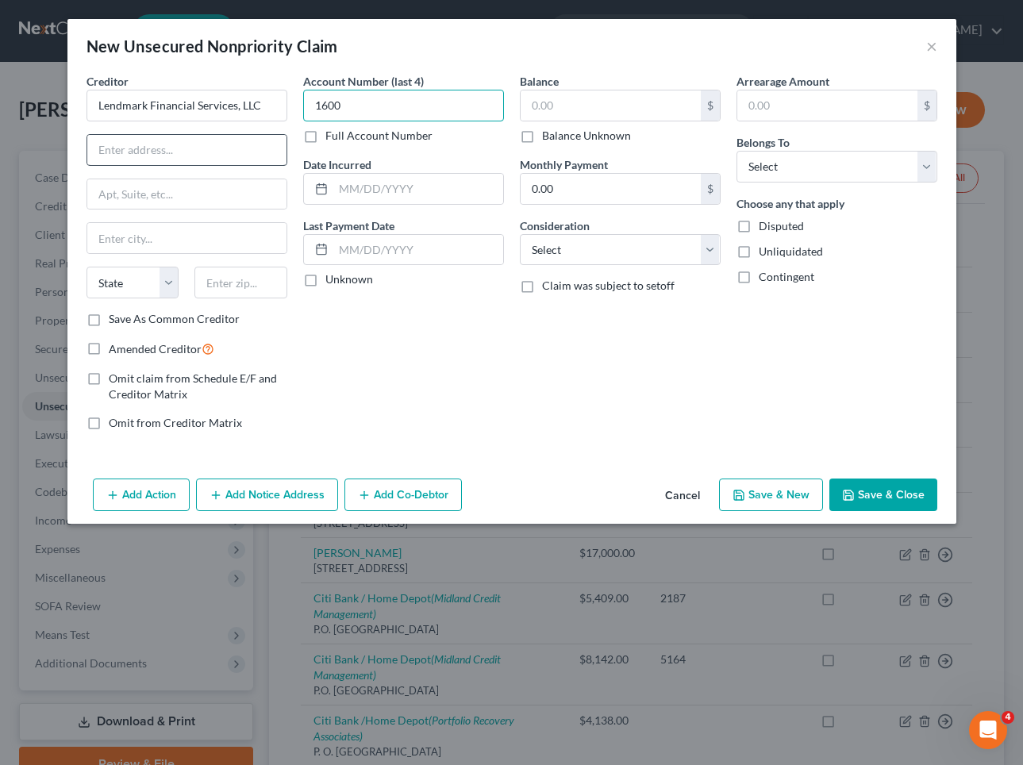
type input "1600"
paste input "[STREET_ADDRESS][PERSON_NAME]"
type input "[STREET_ADDRESS][PERSON_NAME]"
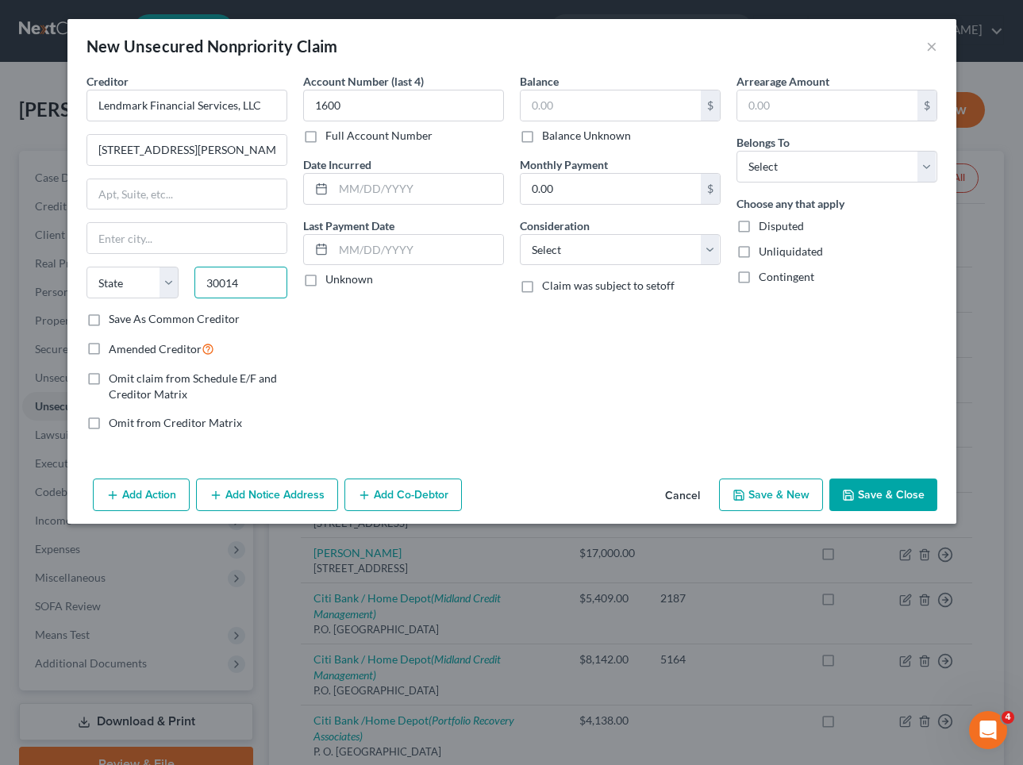
type input "30014"
type input "[PERSON_NAME]"
select select "10"
click at [601, 109] on input "text" at bounding box center [610, 105] width 180 height 30
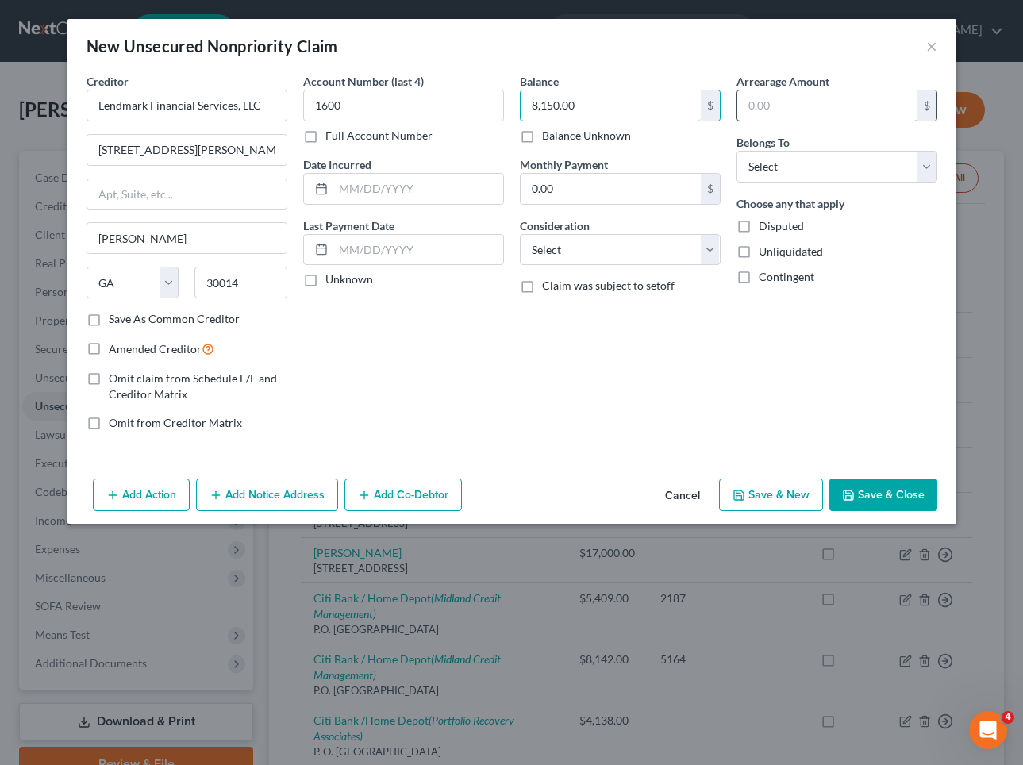
type input "8,150.00"
click at [847, 107] on input "text" at bounding box center [827, 105] width 180 height 30
type input "8,150.00"
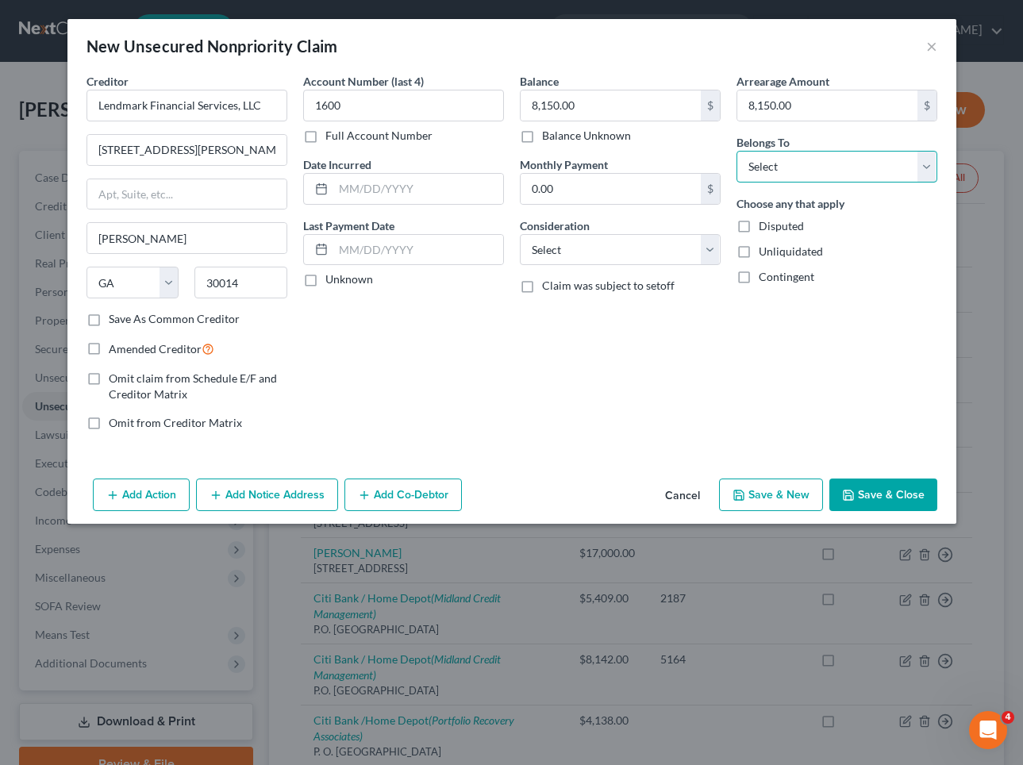
select select "4"
click at [344, 186] on input "text" at bounding box center [418, 189] width 170 height 30
type input "[DATE]"
click at [325, 279] on label "Unknown" at bounding box center [349, 279] width 48 height 16
click at [332, 279] on input "Unknown" at bounding box center [337, 276] width 10 height 10
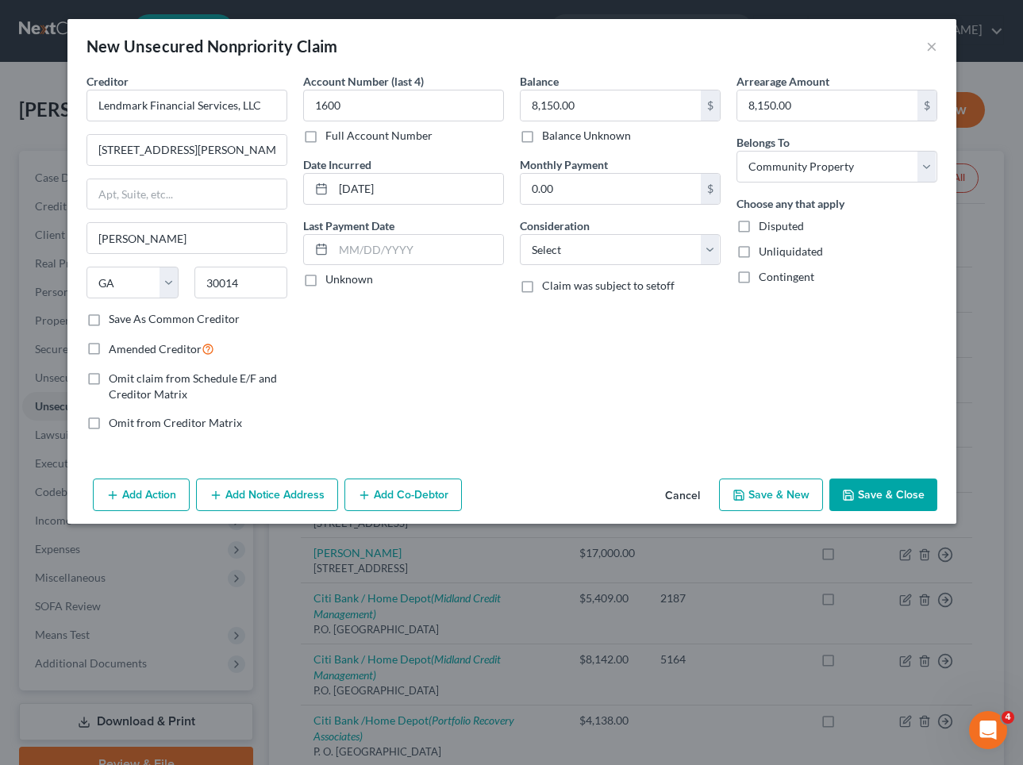
checkbox input "true"
select select "10"
click at [879, 490] on button "Save & Close" at bounding box center [883, 494] width 108 height 33
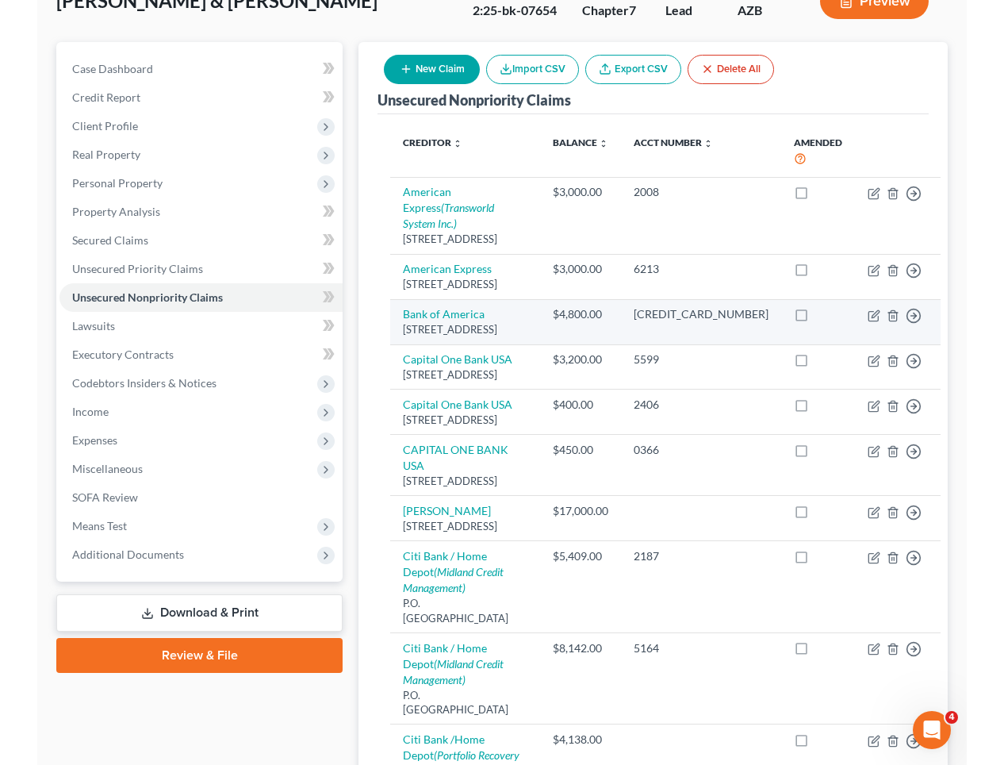
scroll to position [125, 0]
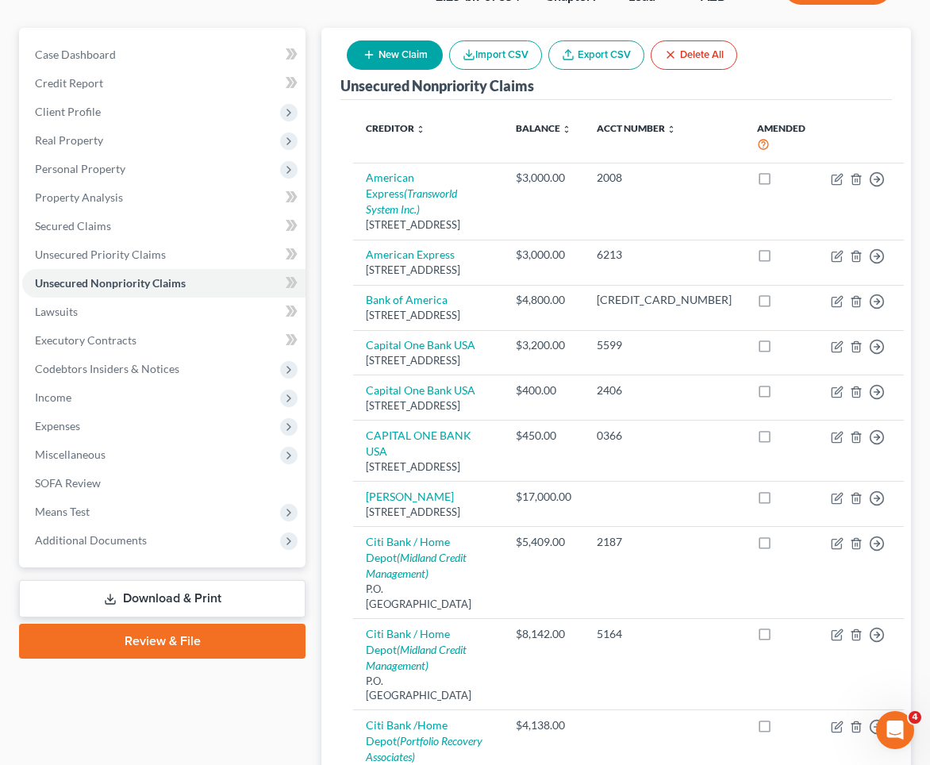
click at [404, 52] on button "New Claim" at bounding box center [395, 54] width 96 height 29
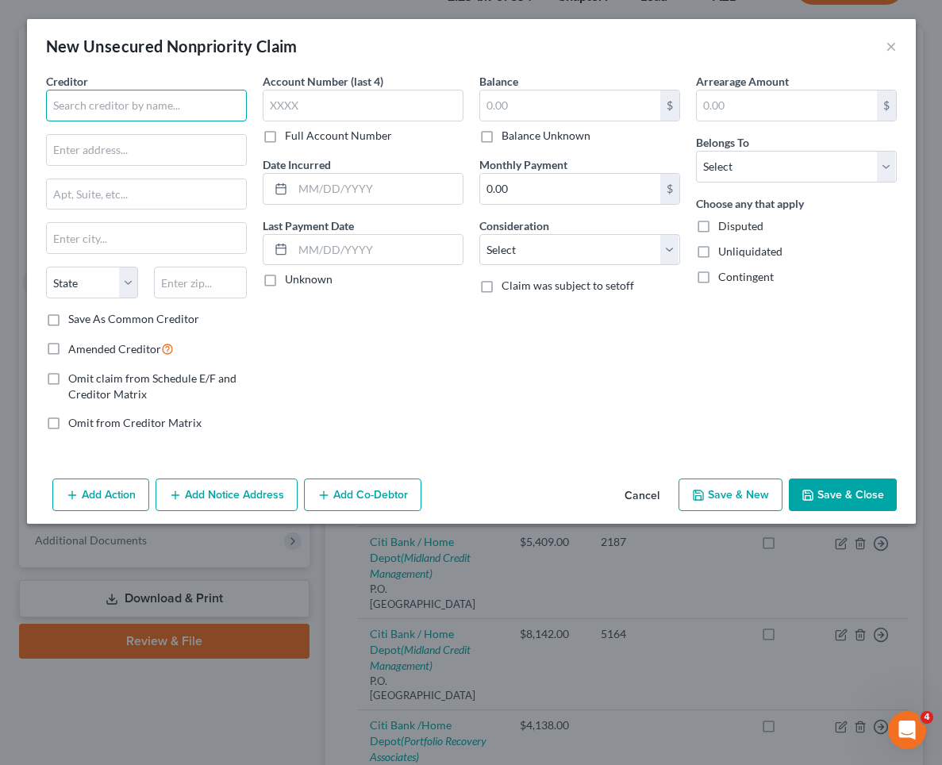
click at [95, 105] on input "text" at bounding box center [146, 106] width 201 height 32
paste input "TD Bank USA/Target Credit"
type input "TD Bank USA/Target Credit"
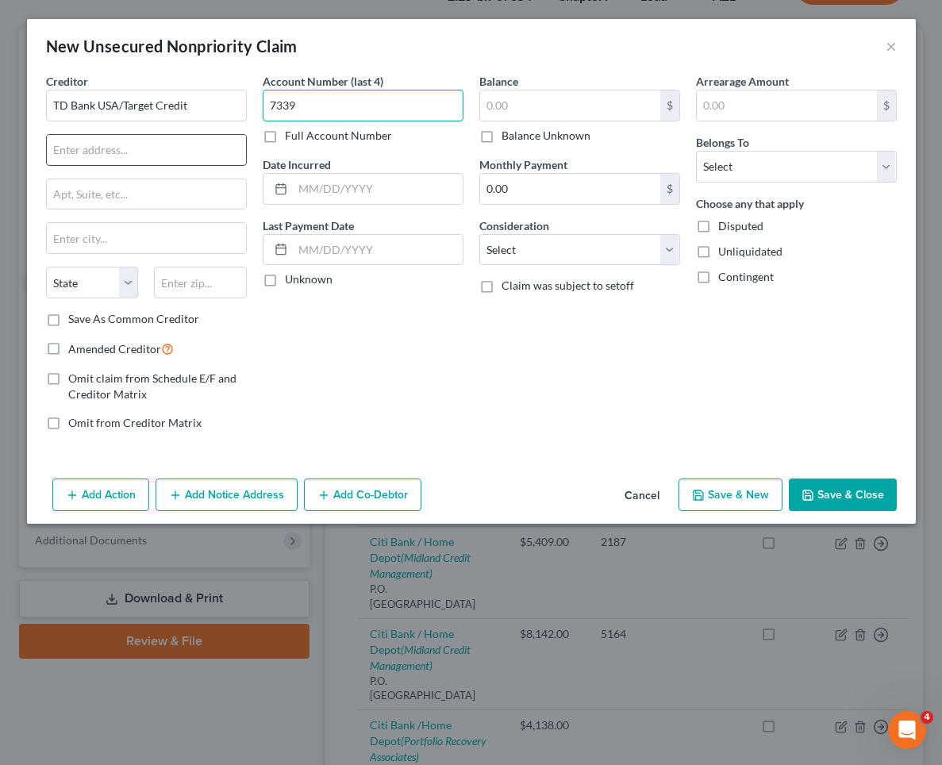
type input "7339"
click at [83, 149] on input "text" at bounding box center [146, 150] width 199 height 30
paste input "PO Box 673"
type input "PO Box 673"
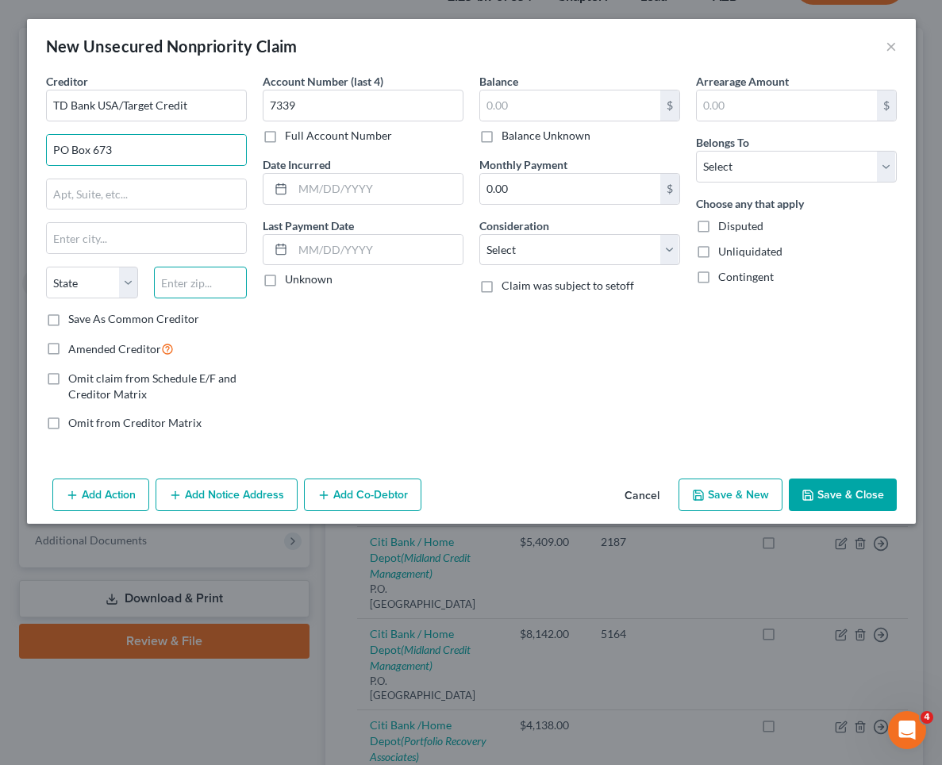
click at [190, 283] on input "text" at bounding box center [200, 283] width 93 height 32
paste input "55440"
type input "55440"
type input "[GEOGRAPHIC_DATA]"
select select "24"
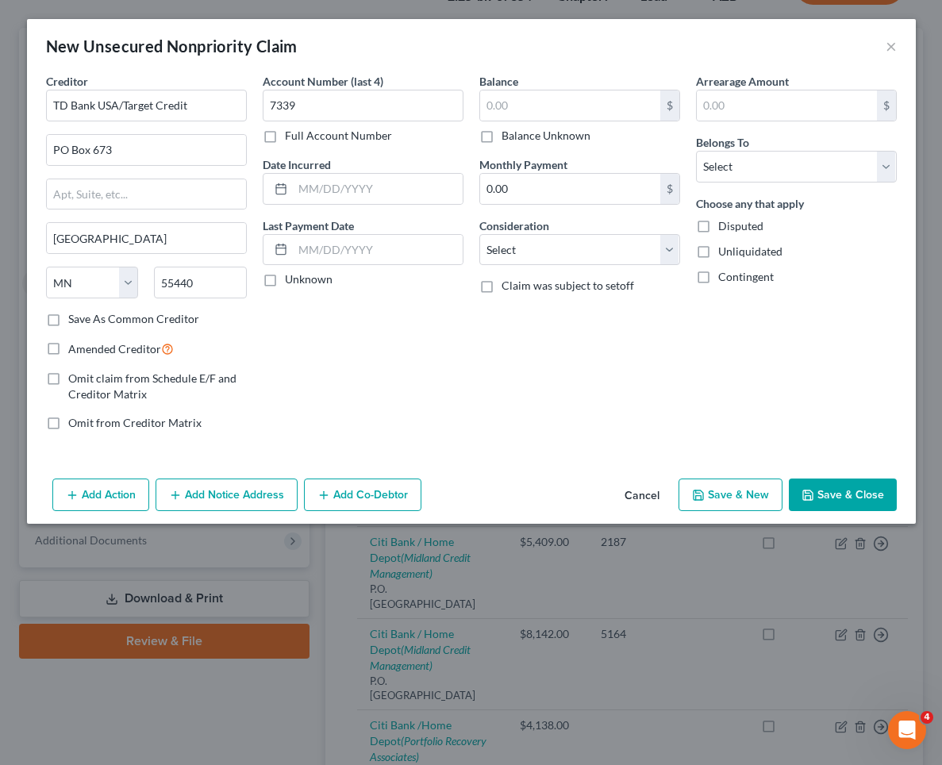
click at [414, 400] on div "Account Number (last 4) 7339 Full Account Number Date Incurred Last Payment Dat…" at bounding box center [363, 258] width 217 height 370
click at [508, 94] on input "text" at bounding box center [570, 105] width 180 height 30
type input "300.00"
click at [743, 108] on input "text" at bounding box center [787, 105] width 180 height 30
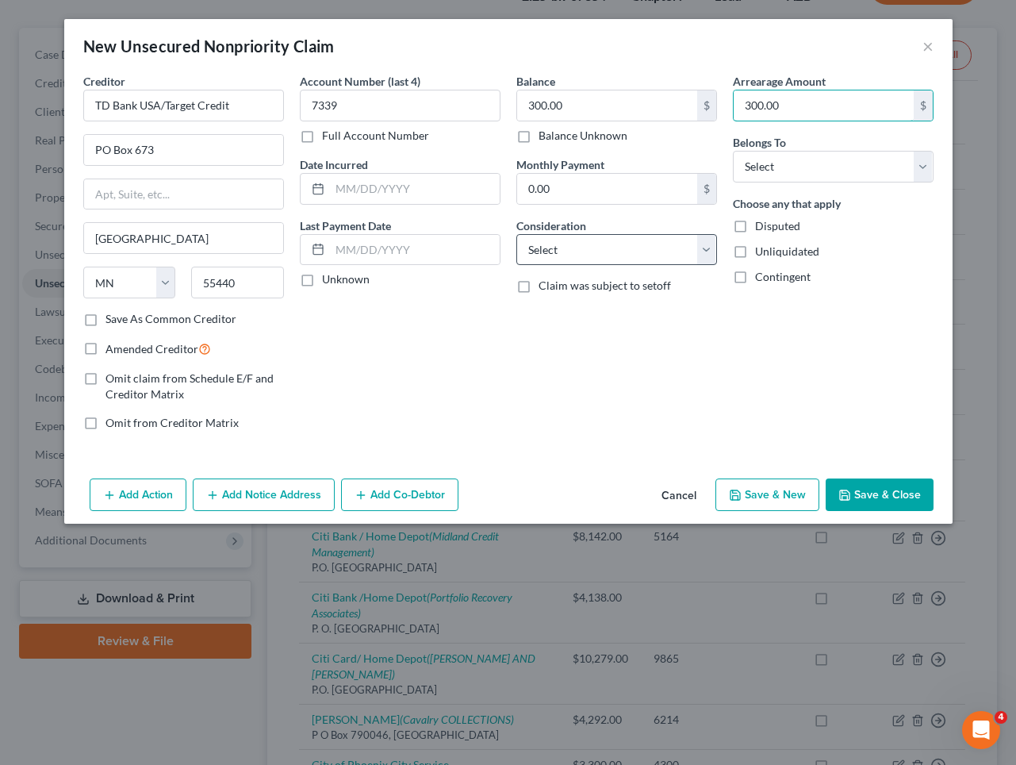
type input "300.00"
select select "2"
select select "4"
click at [410, 184] on input "text" at bounding box center [415, 189] width 170 height 30
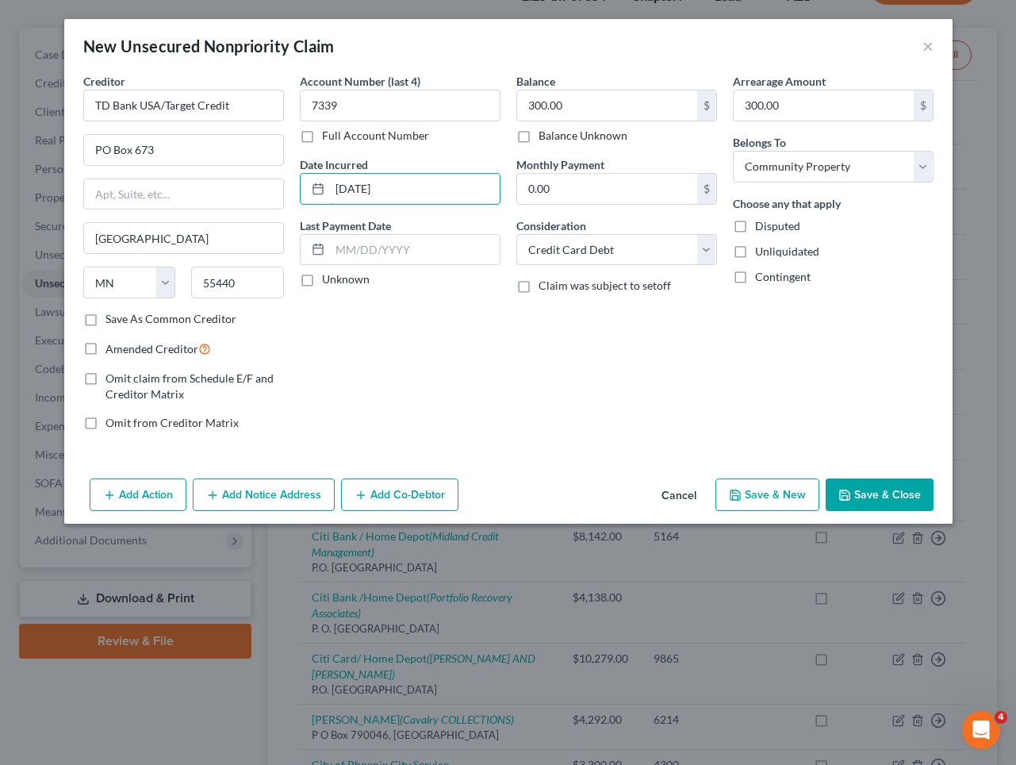
type input "[DATE]"
click at [322, 281] on label "Unknown" at bounding box center [346, 279] width 48 height 16
click at [328, 281] on input "Unknown" at bounding box center [333, 276] width 10 height 10
checkbox input "true"
click at [873, 488] on button "Save & Close" at bounding box center [880, 494] width 108 height 33
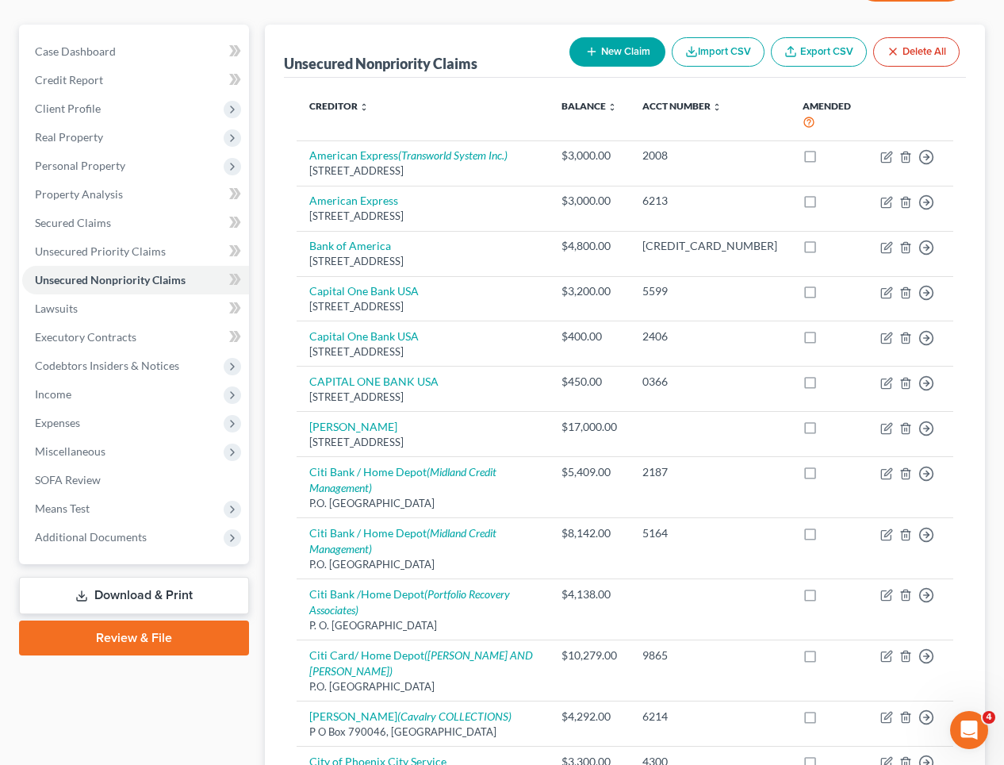
scroll to position [121, 0]
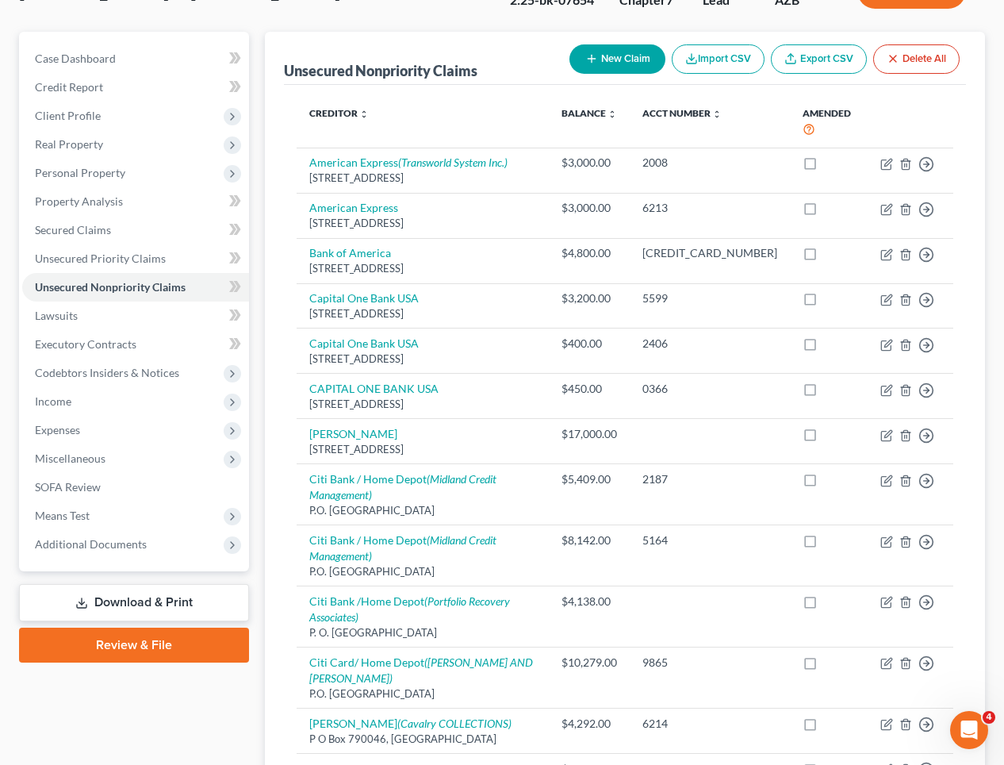
click at [591, 56] on button "New Claim" at bounding box center [618, 58] width 96 height 29
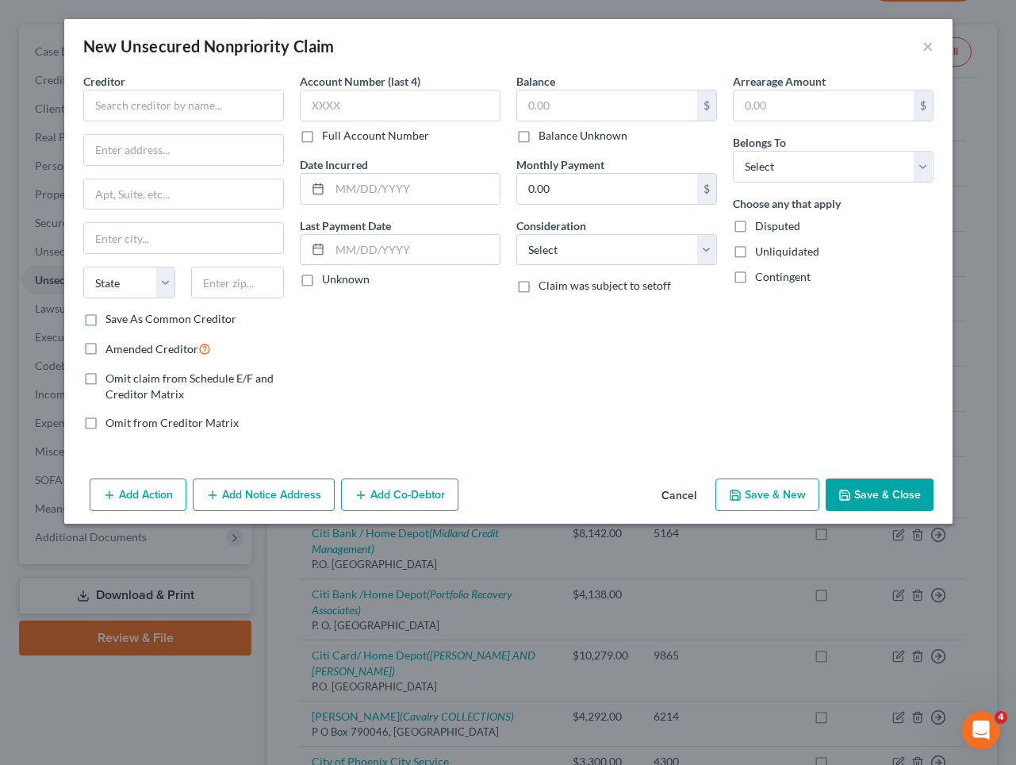
scroll to position [128, 0]
click at [135, 105] on input "text" at bounding box center [183, 106] width 201 height 32
type input "American Express"
click at [344, 109] on input "text" at bounding box center [400, 106] width 201 height 32
type input "4883"
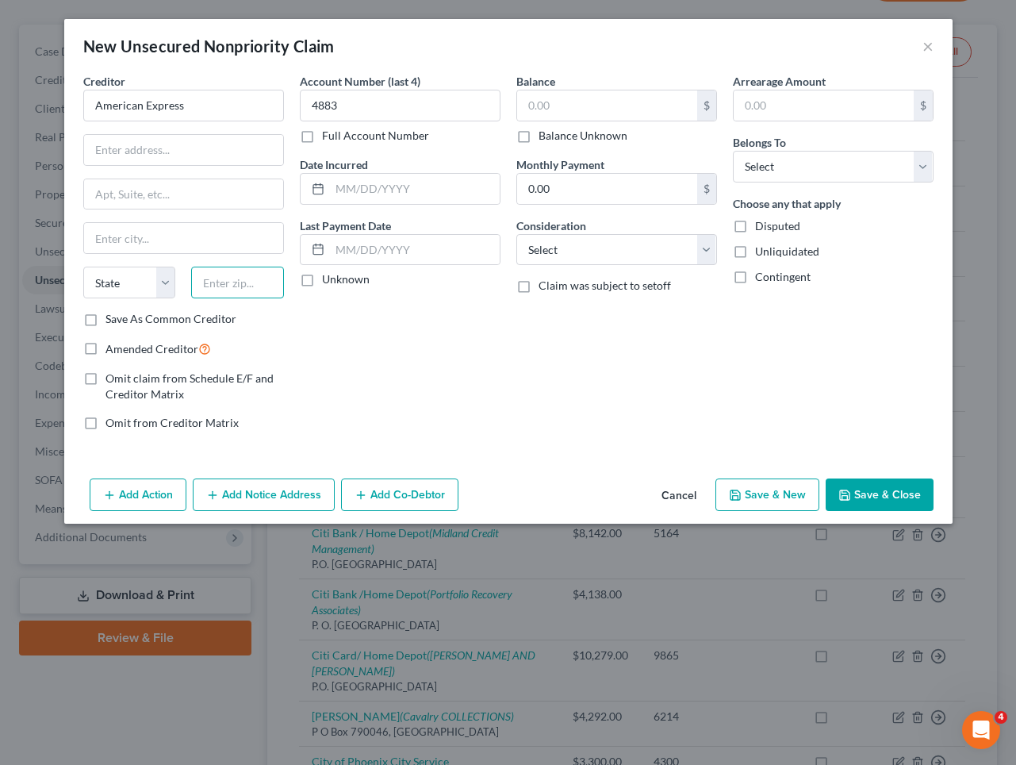
click at [227, 280] on input "text" at bounding box center [237, 283] width 93 height 32
type input "91716"
type input "City Of Industry"
select select "4"
paste input "PO Box 60189"
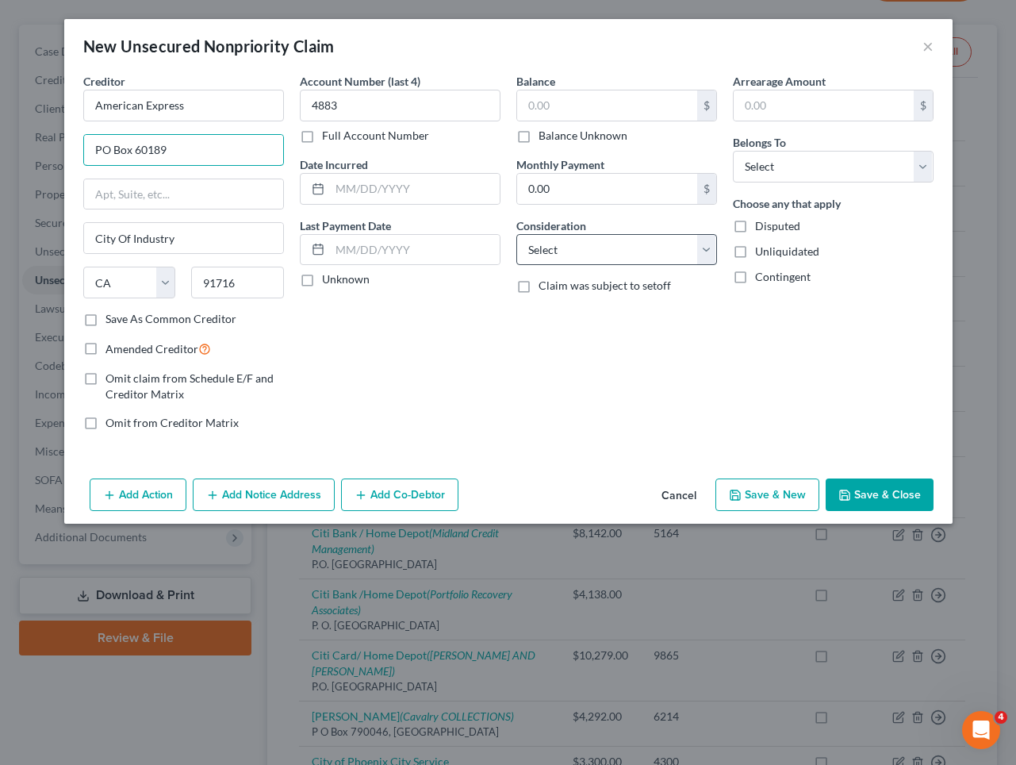
type input "PO Box 60189"
select select "2"
click at [591, 98] on input "text" at bounding box center [607, 105] width 180 height 30
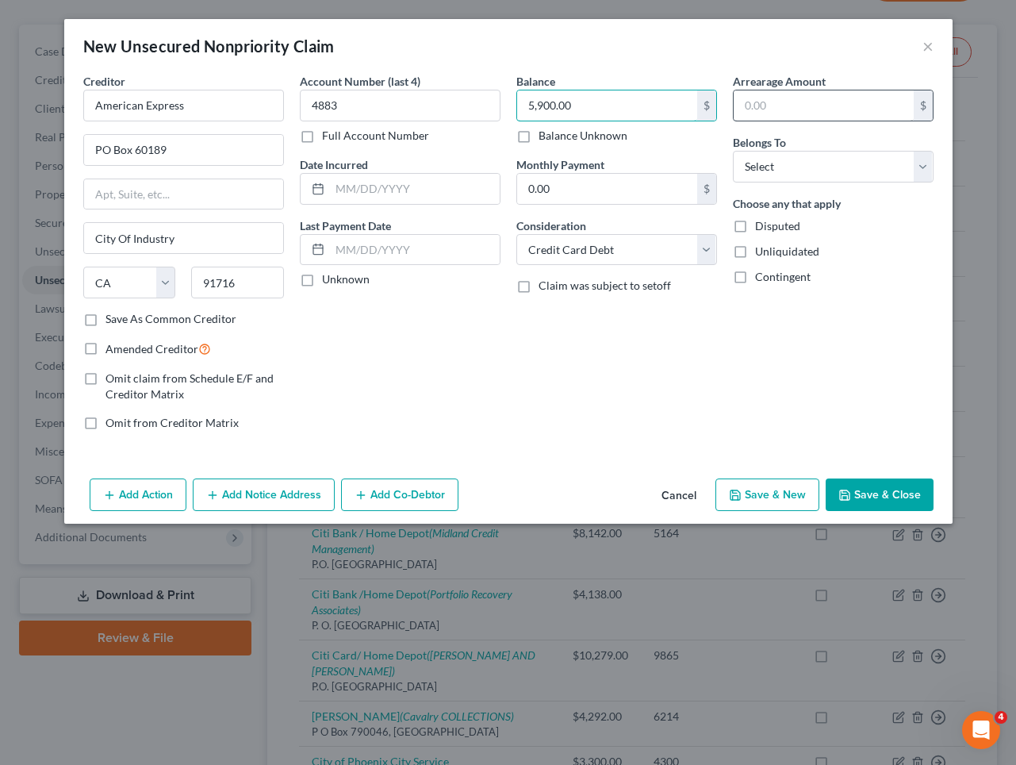
type input "5,900.00"
click at [793, 109] on input "text" at bounding box center [824, 105] width 180 height 30
type input "5,900.00"
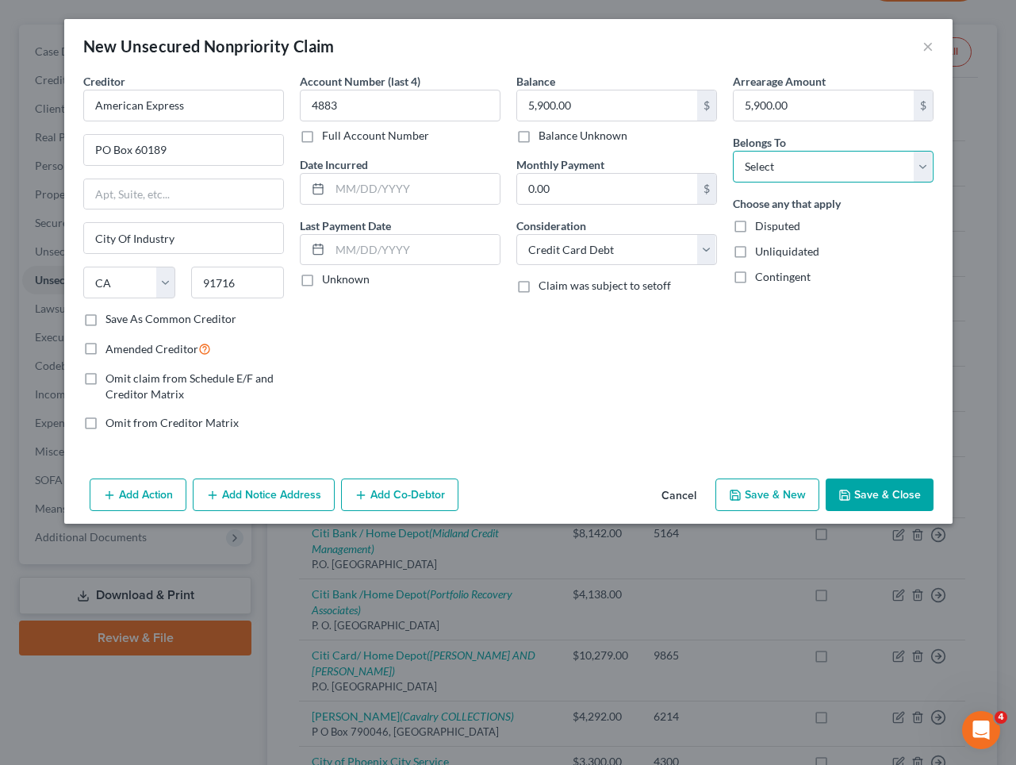
select select "4"
click at [386, 190] on input "text" at bounding box center [415, 189] width 170 height 30
type input "[DATE]"
click at [322, 281] on label "Unknown" at bounding box center [346, 279] width 48 height 16
click at [328, 281] on input "Unknown" at bounding box center [333, 276] width 10 height 10
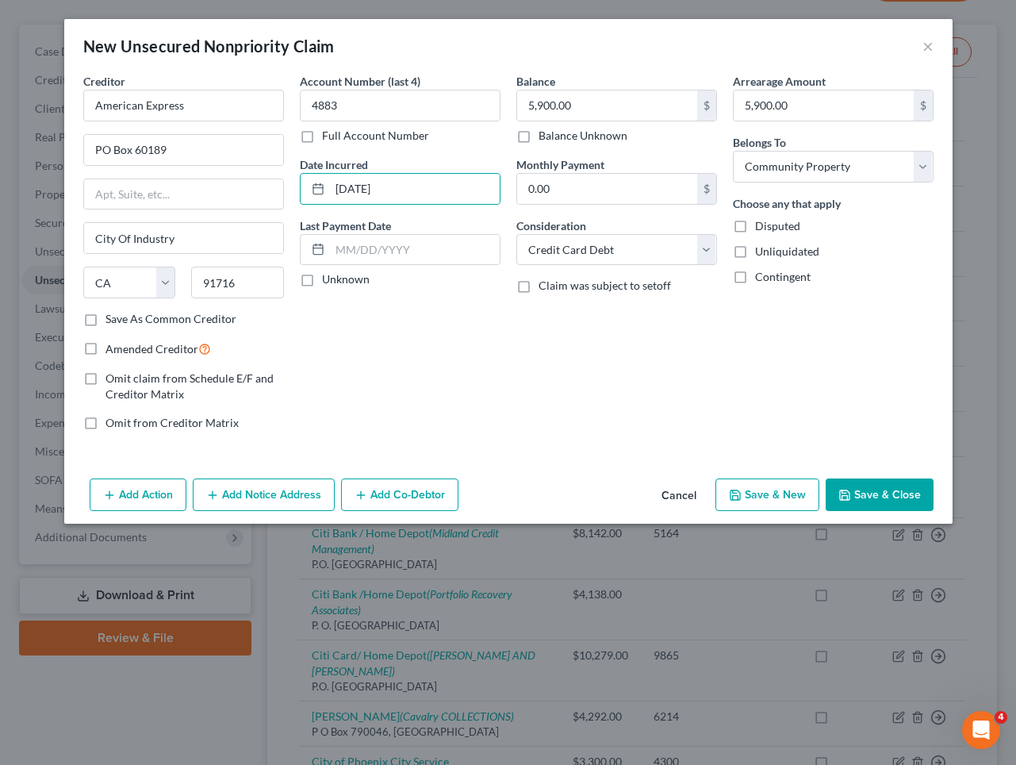
checkbox input "true"
drag, startPoint x: 257, startPoint y: 504, endPoint x: 296, endPoint y: 506, distance: 38.9
click at [260, 505] on button "Add Notice Address" at bounding box center [264, 494] width 142 height 33
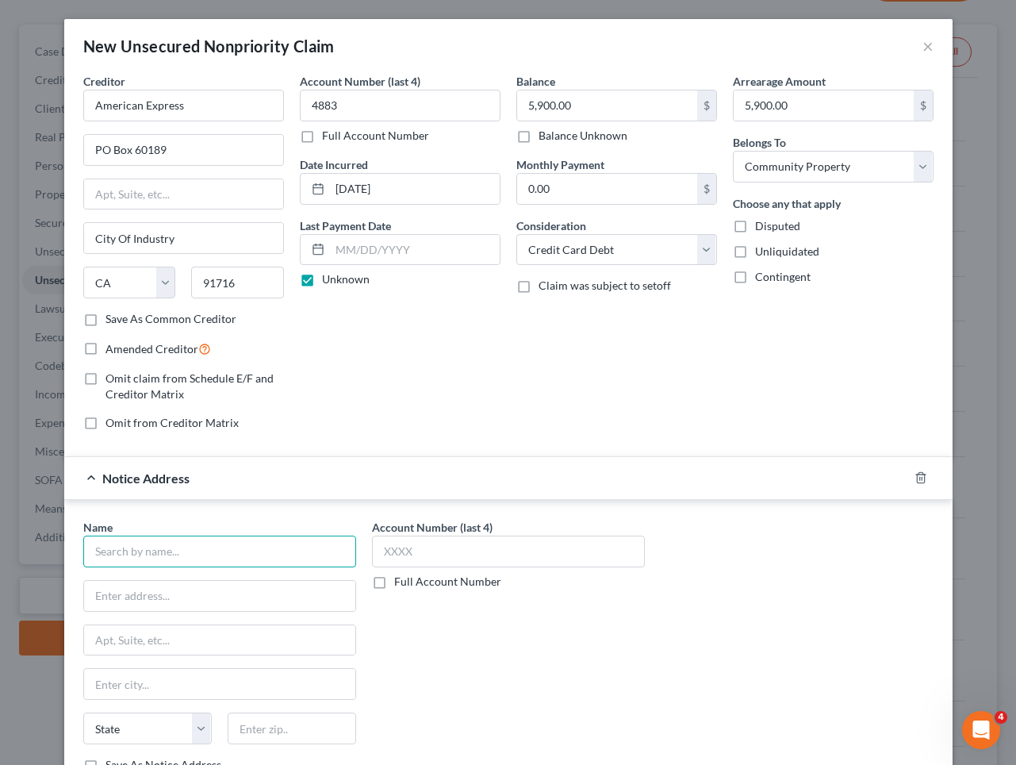
click at [132, 551] on input "text" at bounding box center [219, 551] width 273 height 32
click at [161, 547] on input "Transworld" at bounding box center [219, 551] width 273 height 32
type input "Transworld Systems Inc."
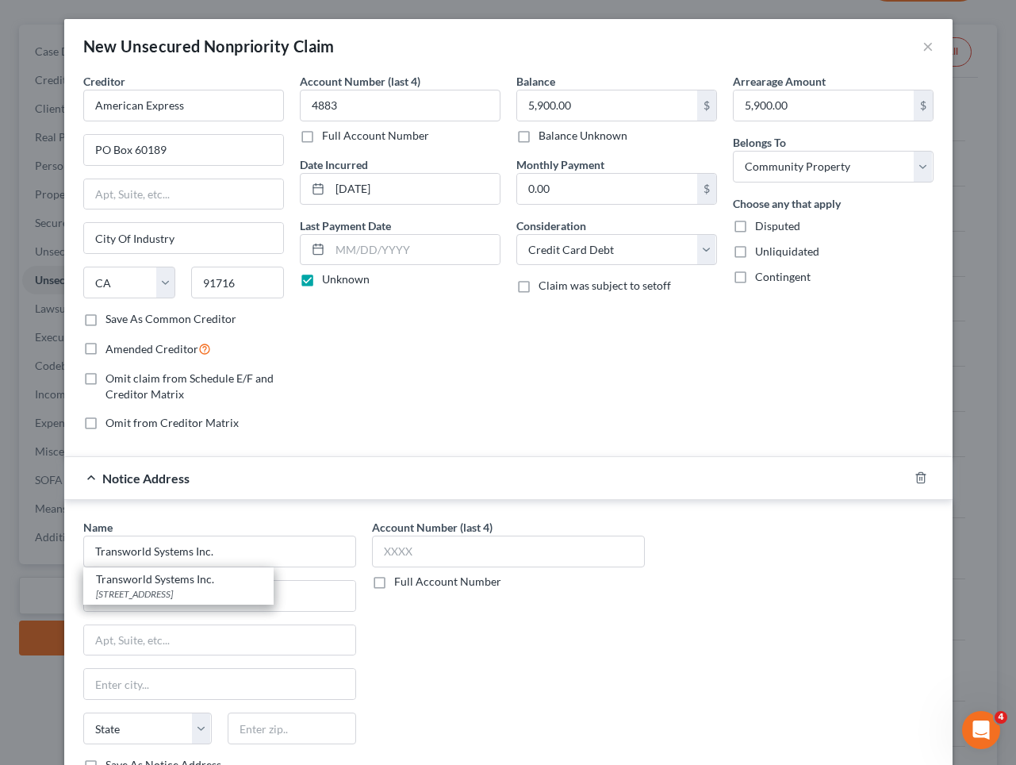
click at [615, 674] on div "Account Number (last 4) Full Account Number" at bounding box center [508, 652] width 289 height 267
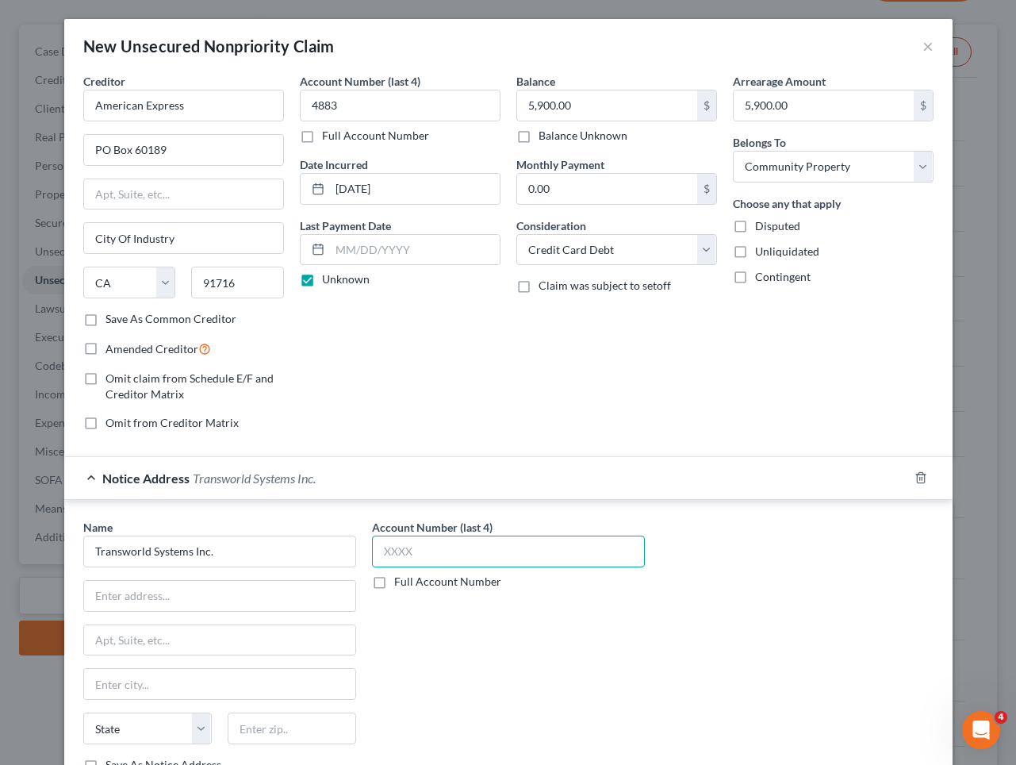
drag, startPoint x: 961, startPoint y: 654, endPoint x: 422, endPoint y: 552, distance: 549.1
click at [422, 552] on input "text" at bounding box center [508, 551] width 273 height 32
click at [394, 582] on label "Full Account Number" at bounding box center [447, 582] width 107 height 16
click at [401, 582] on input "Full Account Number" at bounding box center [406, 579] width 10 height 10
click at [483, 554] on input "text" at bounding box center [508, 551] width 273 height 32
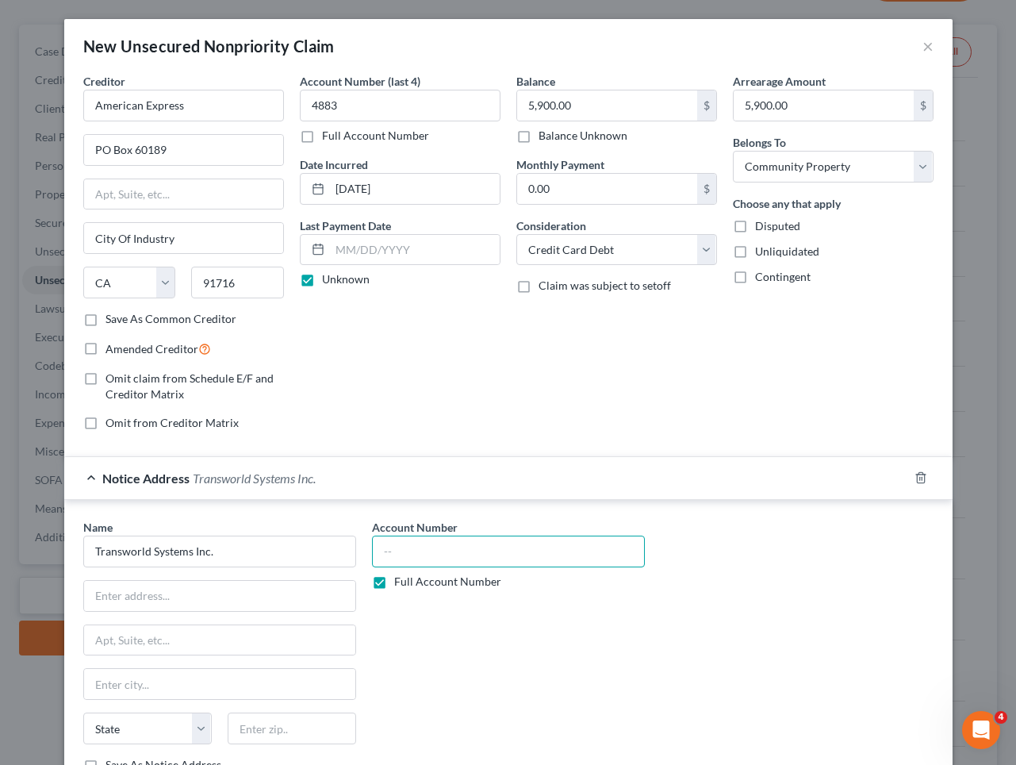
paste input "24343110672"
type input "24343110672"
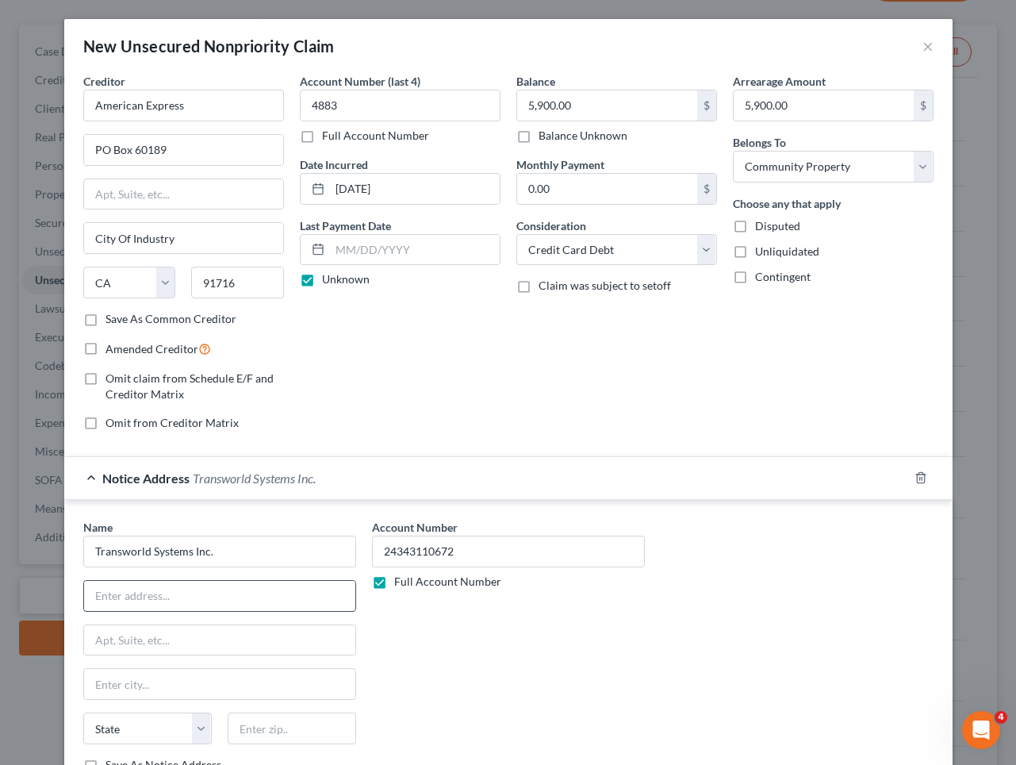
click at [131, 591] on input "text" at bounding box center [219, 596] width 271 height 30
paste input "[STREET_ADDRESS][US_STATE]"
type input "[STREET_ADDRESS][US_STATE]"
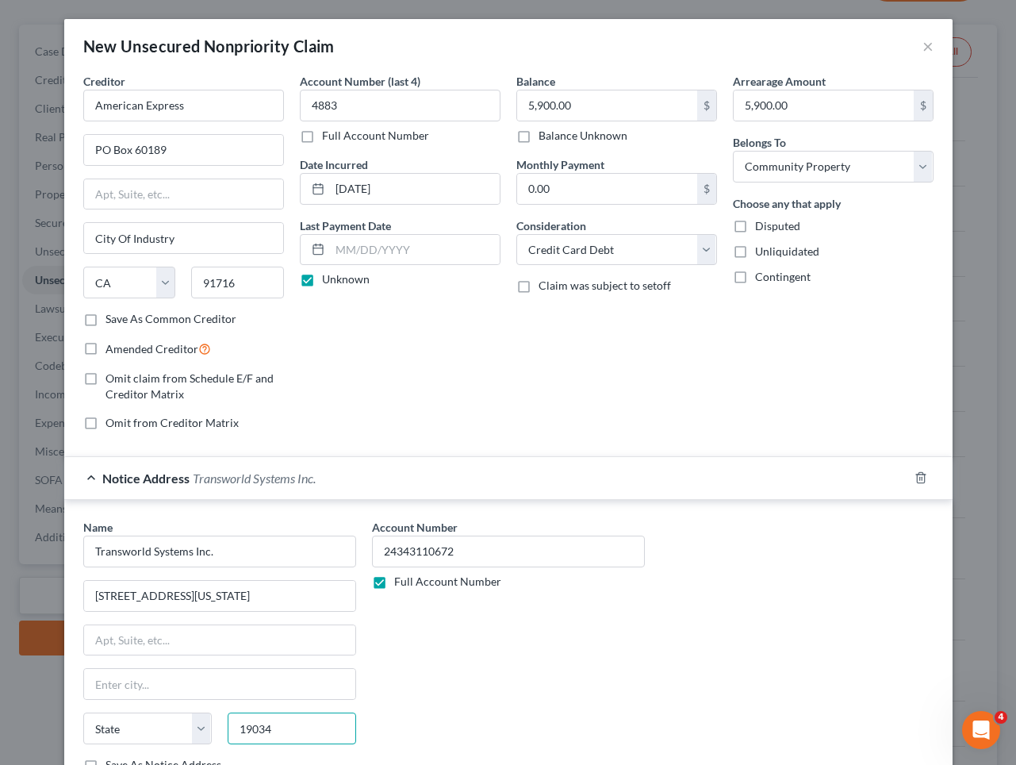
type input "19034"
type input "[GEOGRAPHIC_DATA][US_STATE]"
select select "39"
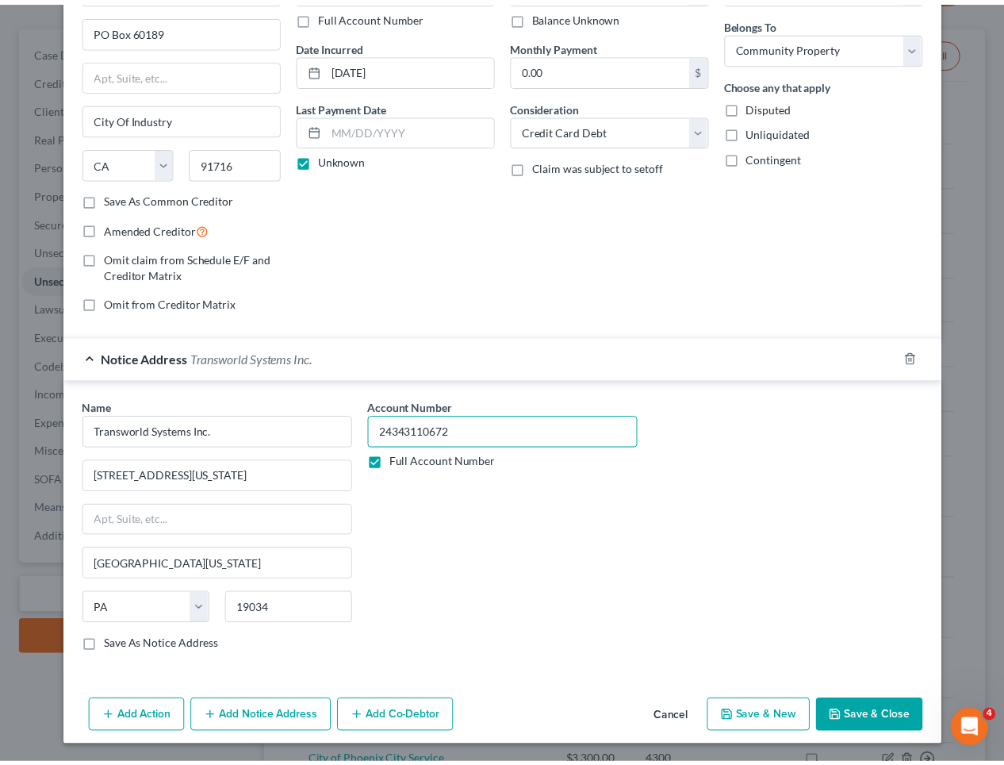
scroll to position [119, 0]
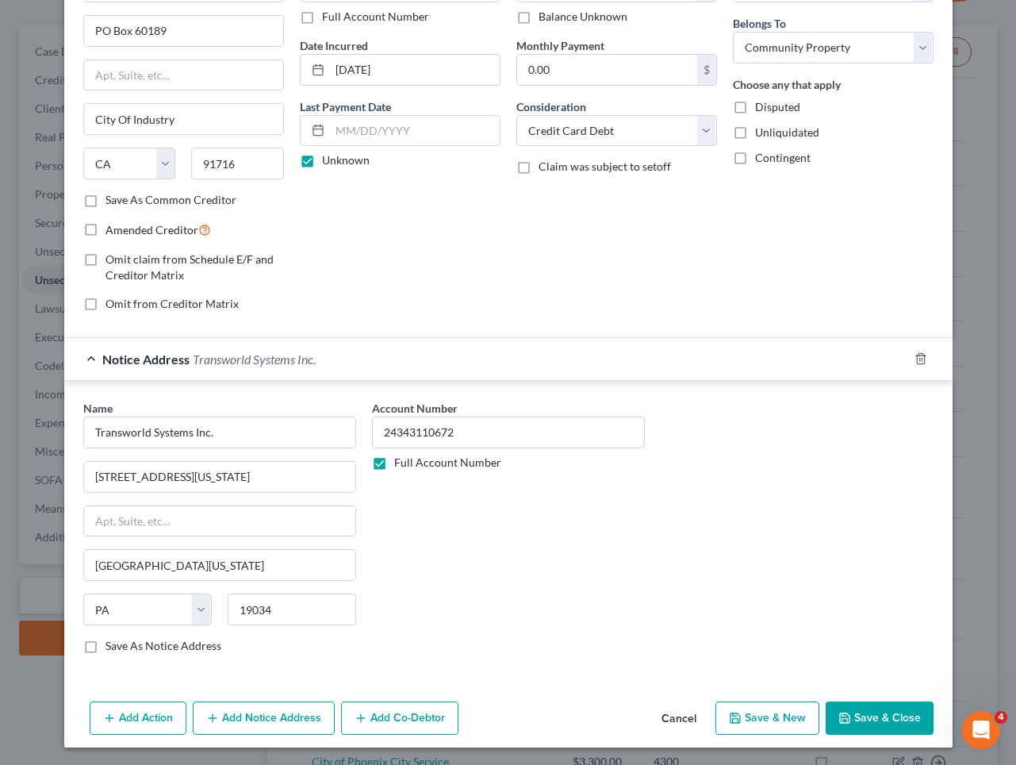
click at [901, 712] on button "Save & Close" at bounding box center [880, 717] width 108 height 33
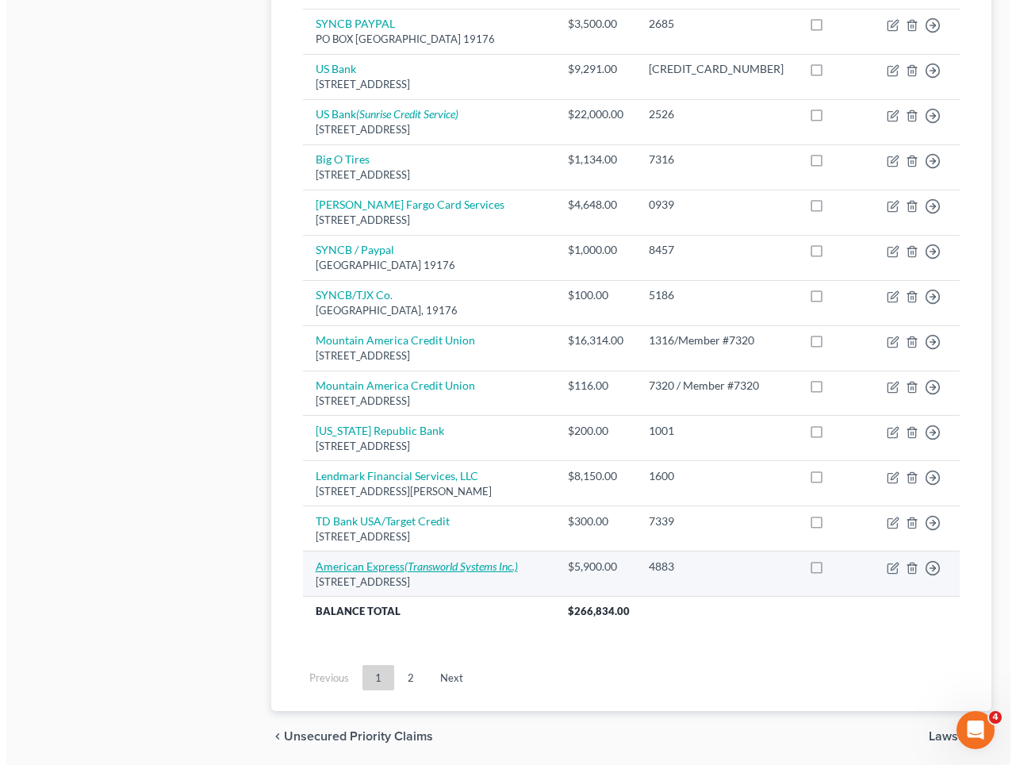
scroll to position [1634, 0]
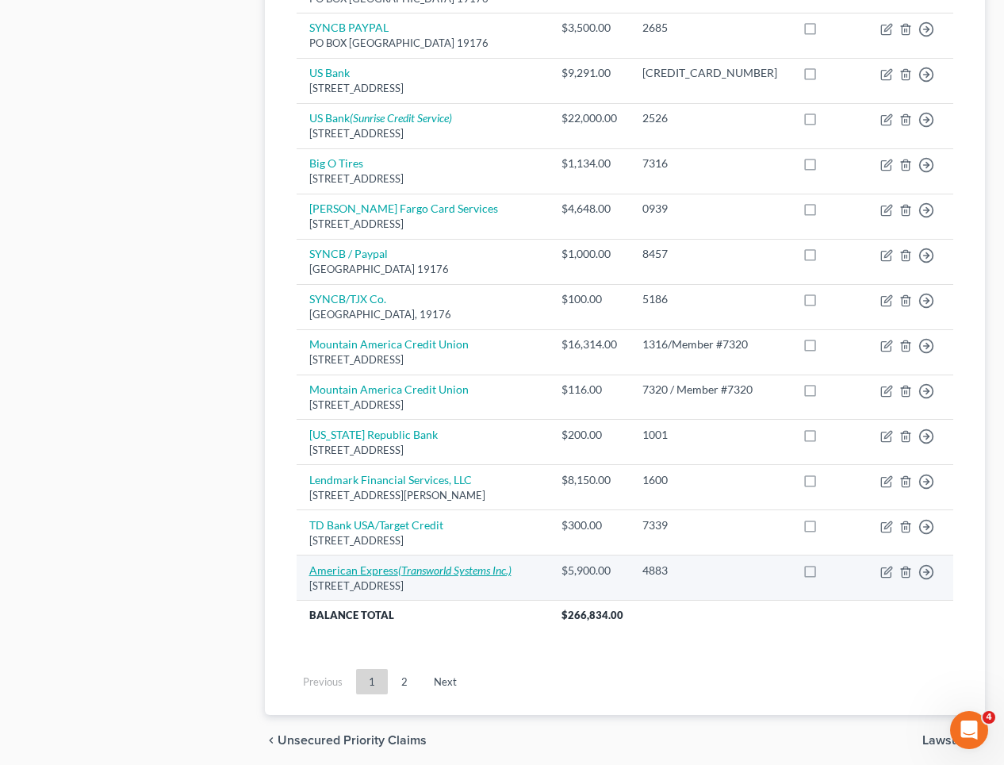
click at [439, 563] on icon "(Transworld Systems Inc.)" at bounding box center [454, 569] width 113 height 13
select select "4"
select select "2"
select select "4"
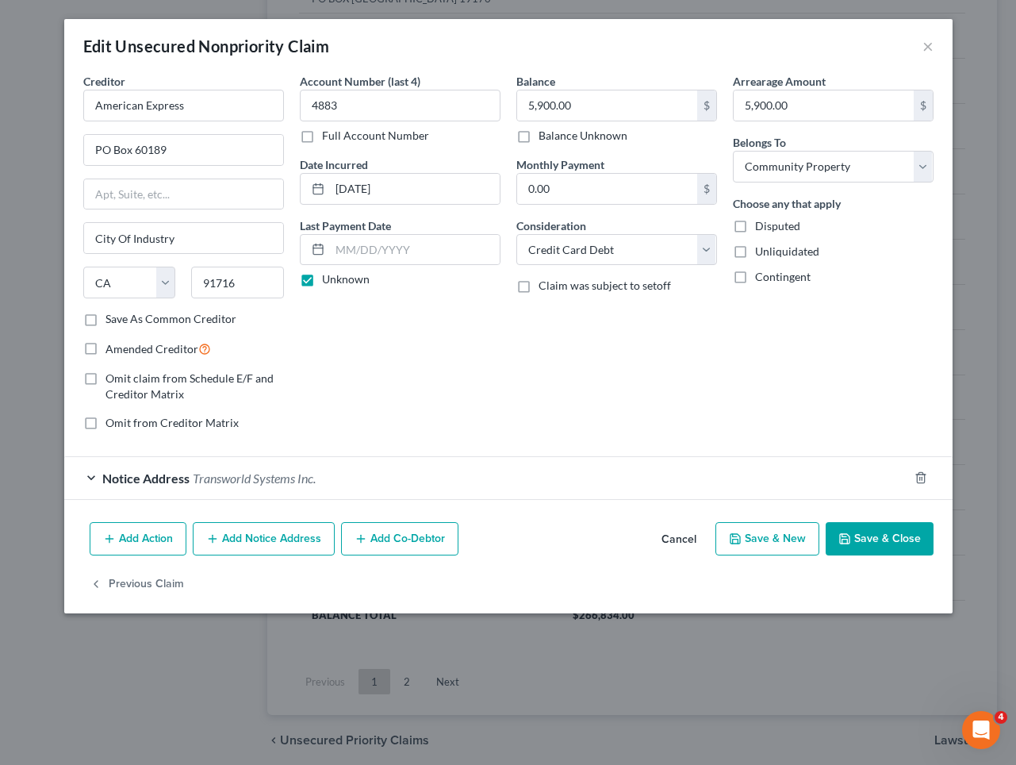
drag, startPoint x: 273, startPoint y: 539, endPoint x: 432, endPoint y: 578, distance: 164.3
click at [274, 539] on button "Add Notice Address" at bounding box center [264, 538] width 142 height 33
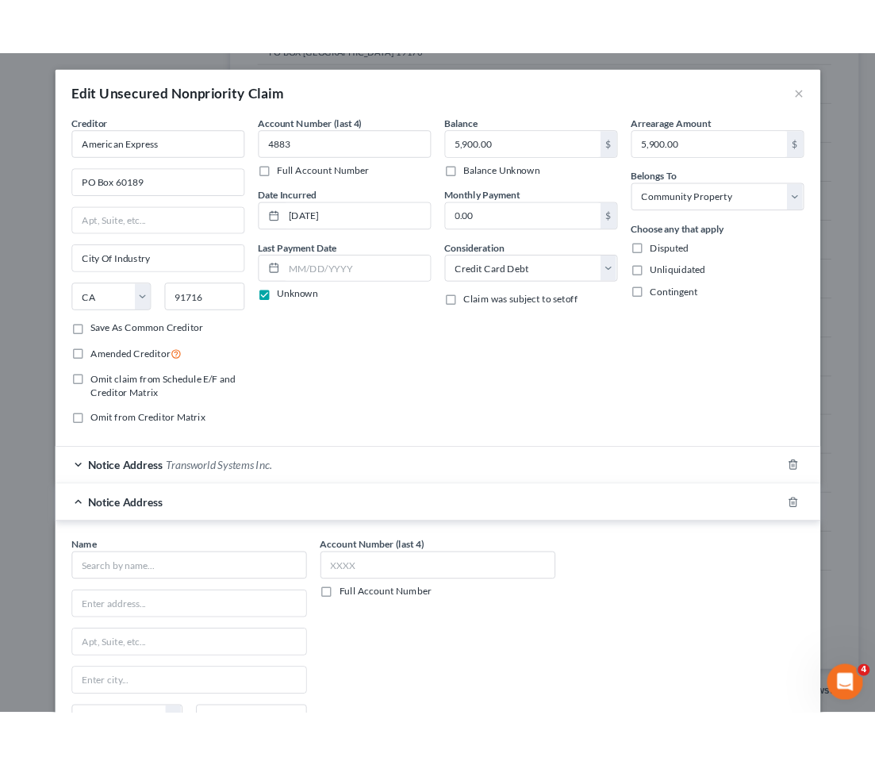
scroll to position [1618, 0]
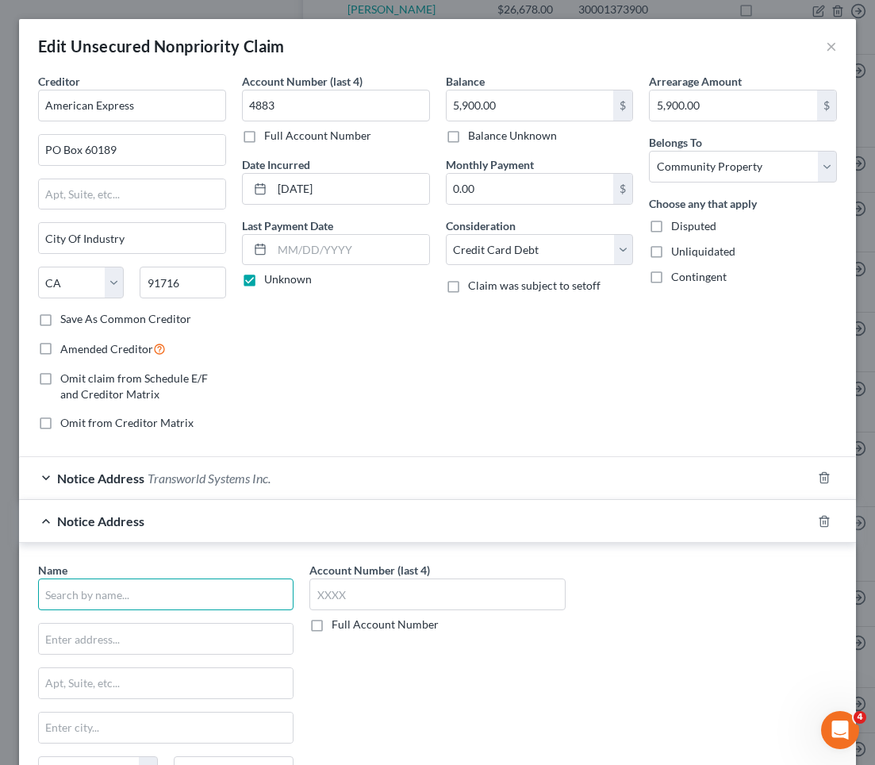
click at [123, 593] on input "text" at bounding box center [165, 594] width 255 height 32
click at [122, 593] on input "text" at bounding box center [165, 594] width 255 height 32
paste input "Radius Global Solutions LLC"
type input "Radius Global Solutions LLC"
click at [439, 689] on div "Account Number (last 4) Full Account Number" at bounding box center [436, 695] width 271 height 267
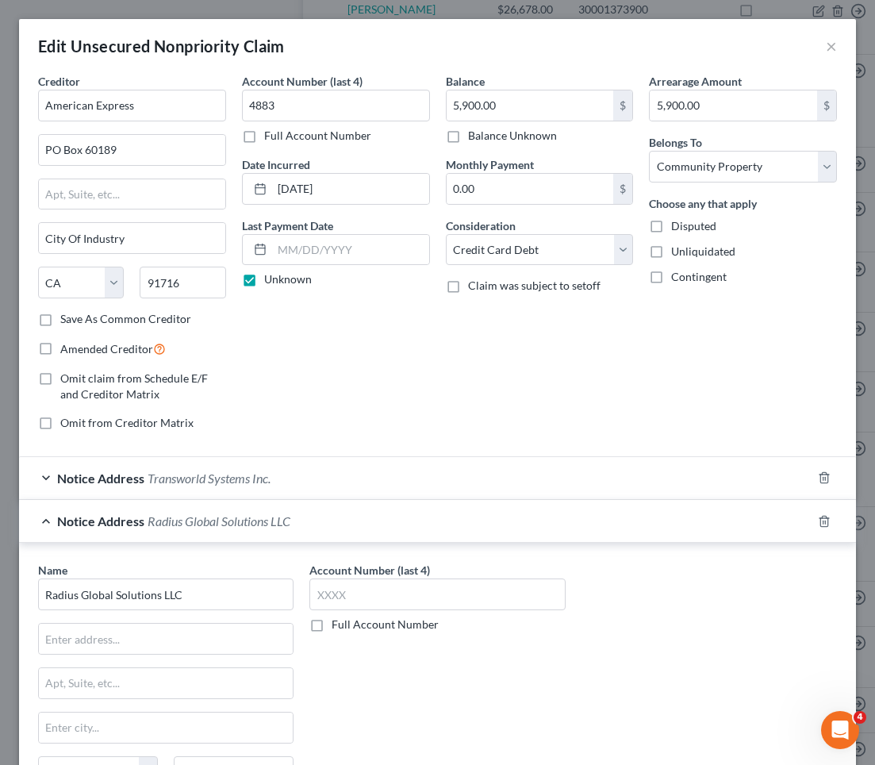
click at [332, 622] on label "Full Account Number" at bounding box center [385, 624] width 107 height 16
click at [338, 622] on input "Full Account Number" at bounding box center [343, 621] width 10 height 10
click at [328, 592] on input "text" at bounding box center [436, 594] width 255 height 32
paste input "004 7669811"
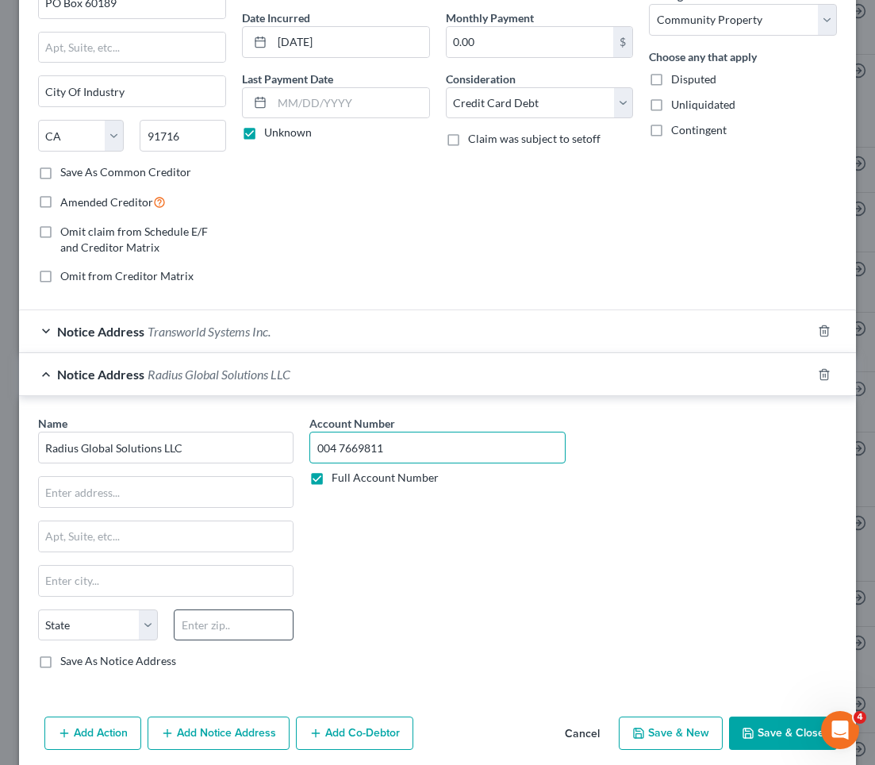
type input "004 7669811"
click at [247, 624] on input "text" at bounding box center [234, 625] width 120 height 32
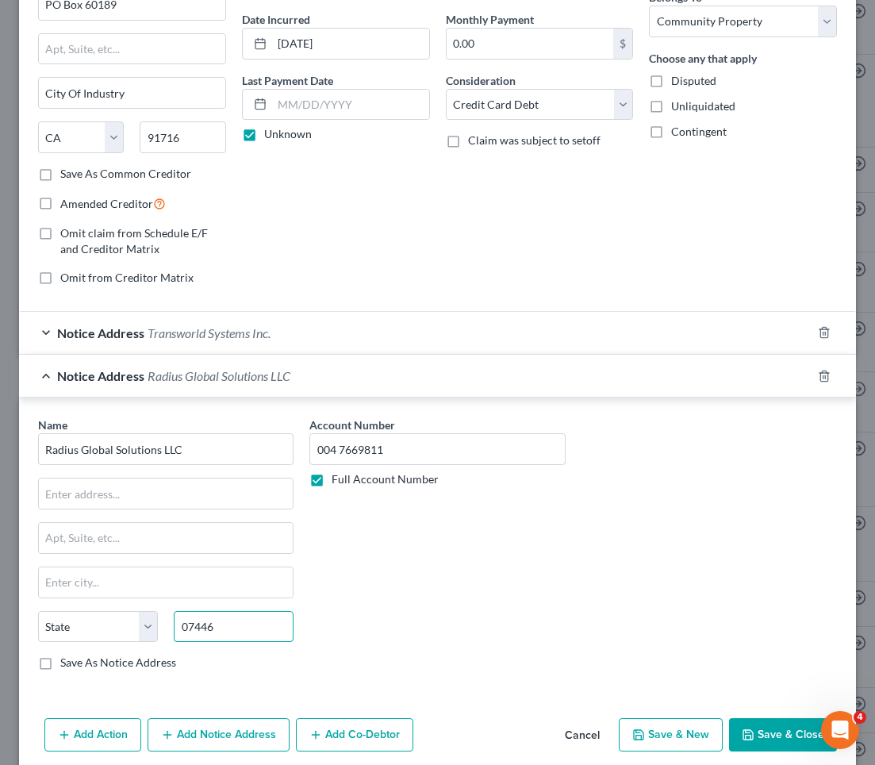
type input "07446"
type input "[PERSON_NAME]"
select select "33"
click at [397, 604] on div "Account Number 004 7669811 Full Account Number" at bounding box center [436, 549] width 271 height 267
click at [89, 489] on input "text" at bounding box center [166, 493] width 254 height 30
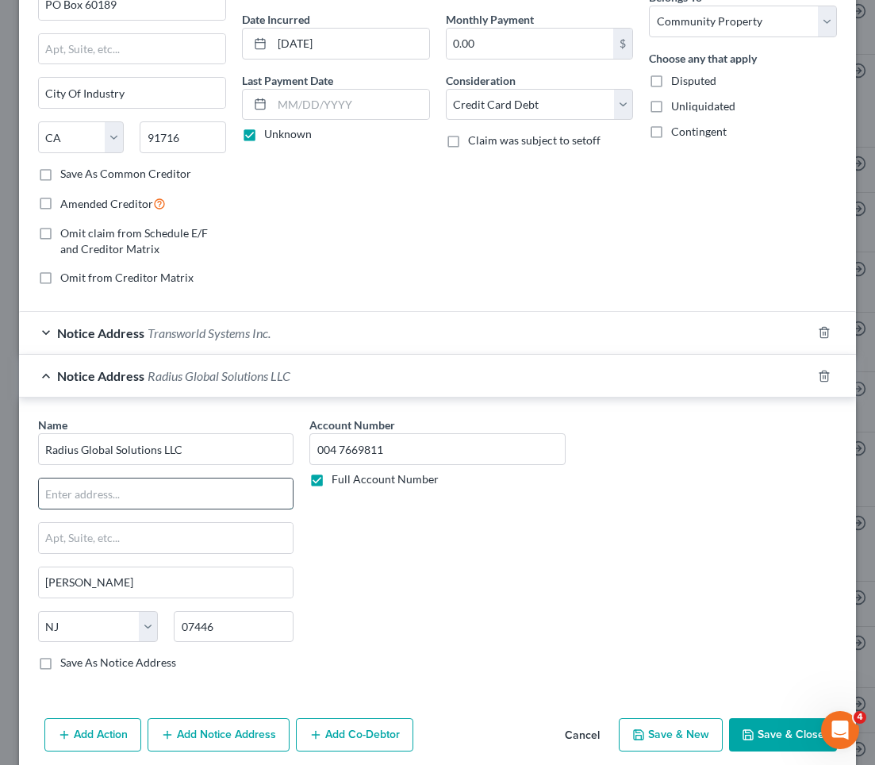
click at [88, 490] on input "text" at bounding box center [166, 493] width 254 height 30
paste input "[STREET_ADDRESS]"
click at [159, 493] on input "[STREET_ADDRESS]" at bounding box center [166, 493] width 254 height 30
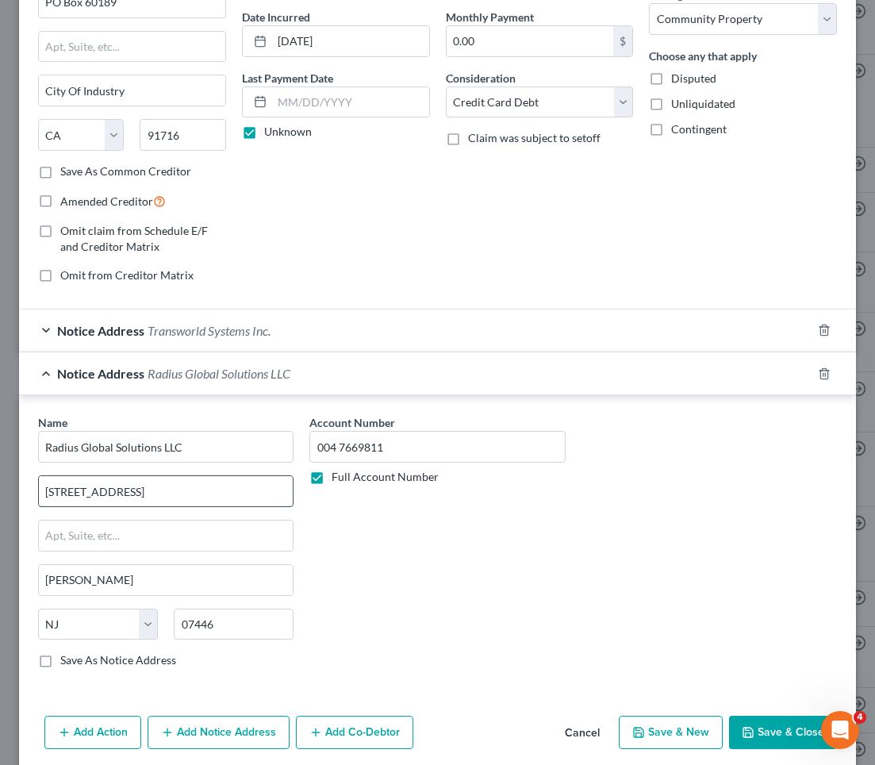
click at [140, 488] on input "[STREET_ADDRESS]" at bounding box center [166, 491] width 254 height 30
click at [75, 492] on input "[STREET_ADDRESS]" at bounding box center [166, 491] width 254 height 30
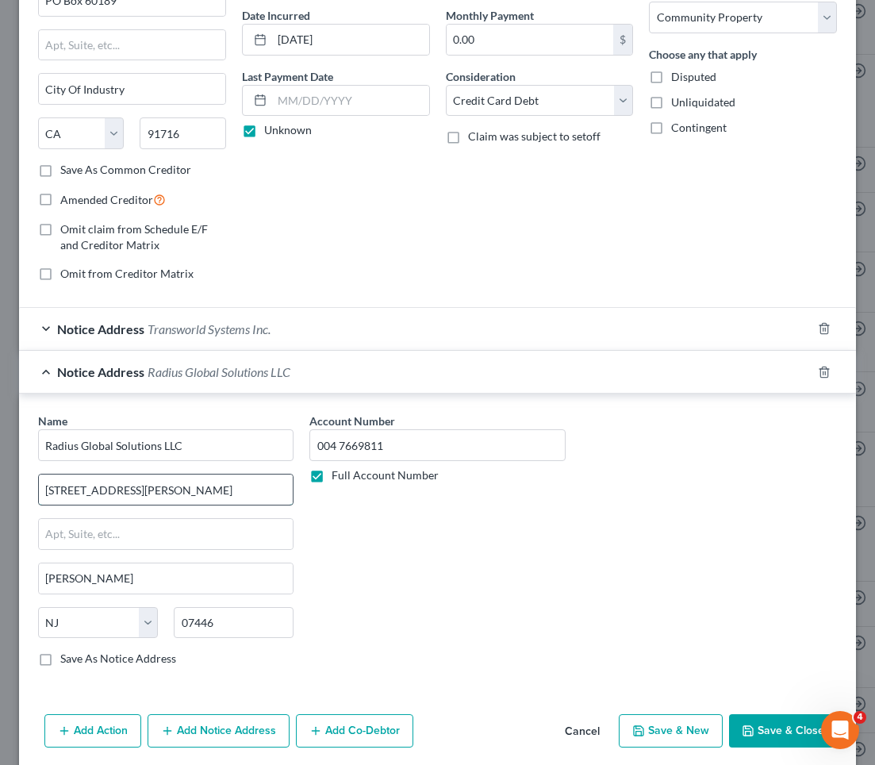
click at [207, 493] on input "[STREET_ADDRESS][PERSON_NAME]" at bounding box center [166, 489] width 254 height 30
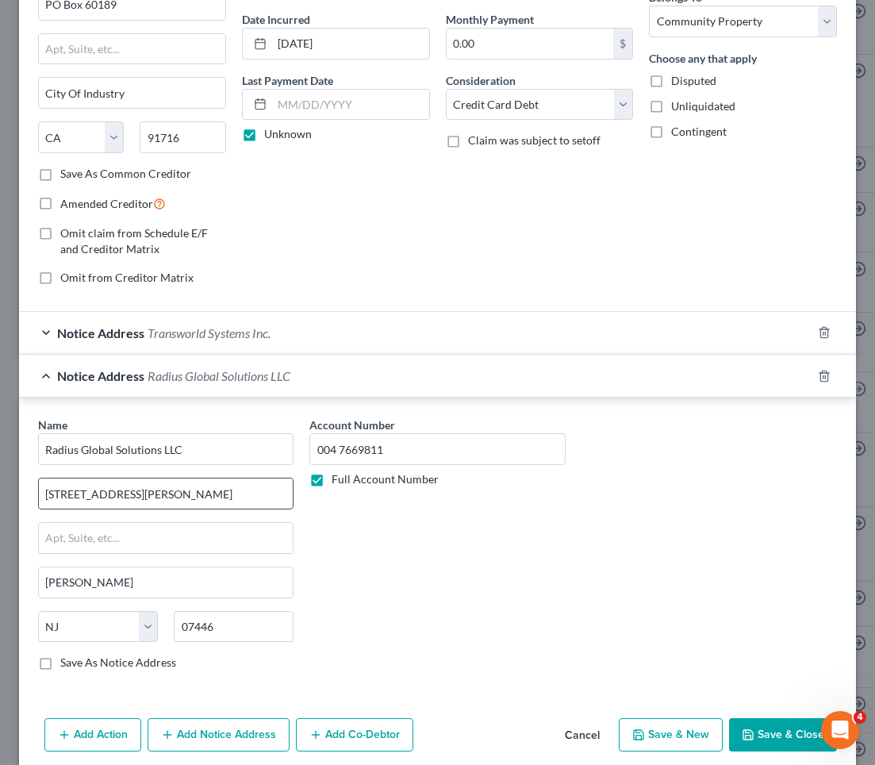
click at [209, 492] on input "[STREET_ADDRESS][PERSON_NAME]" at bounding box center [166, 493] width 254 height 30
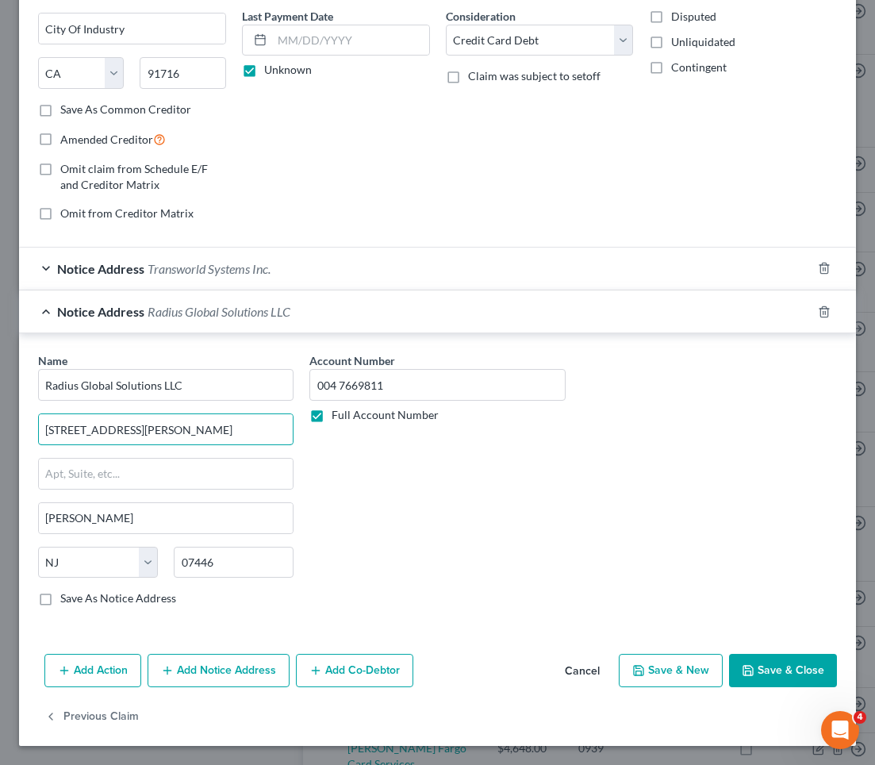
scroll to position [208, 0]
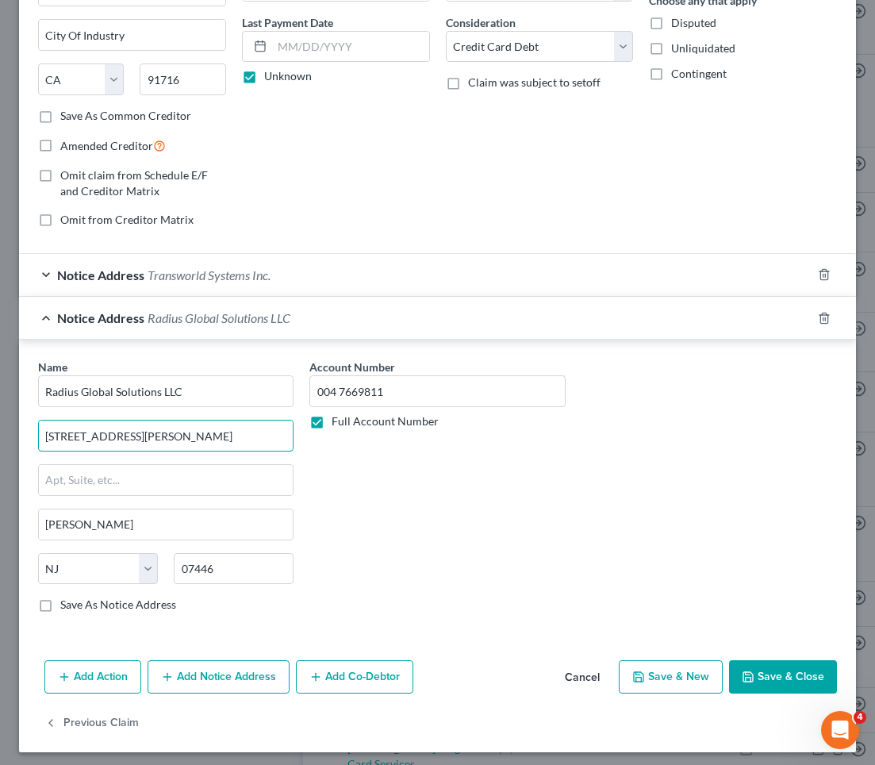
type input "[STREET_ADDRESS][PERSON_NAME]"
click at [780, 679] on button "Save & Close" at bounding box center [783, 676] width 108 height 33
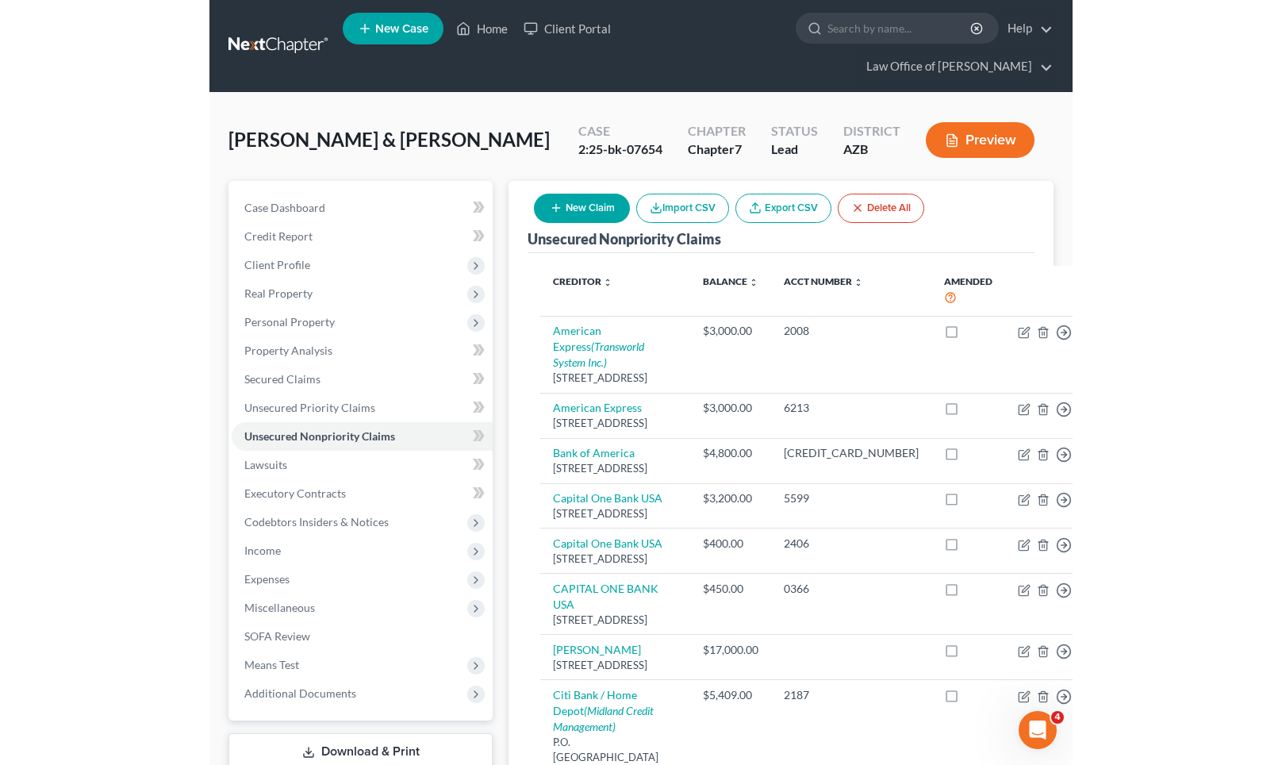
scroll to position [0, 0]
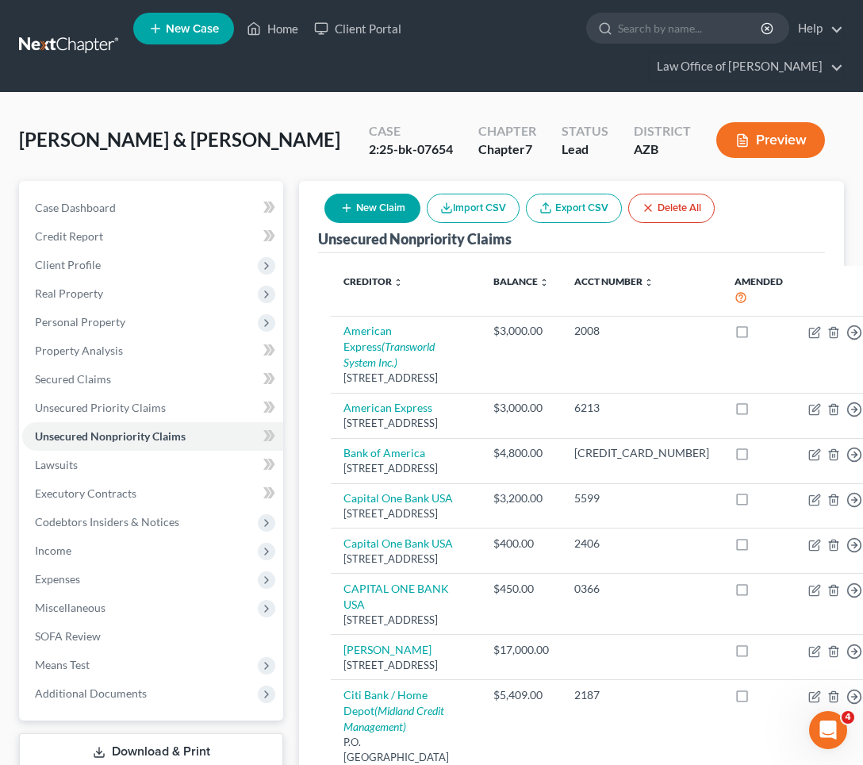
click at [381, 207] on button "New Claim" at bounding box center [372, 208] width 96 height 29
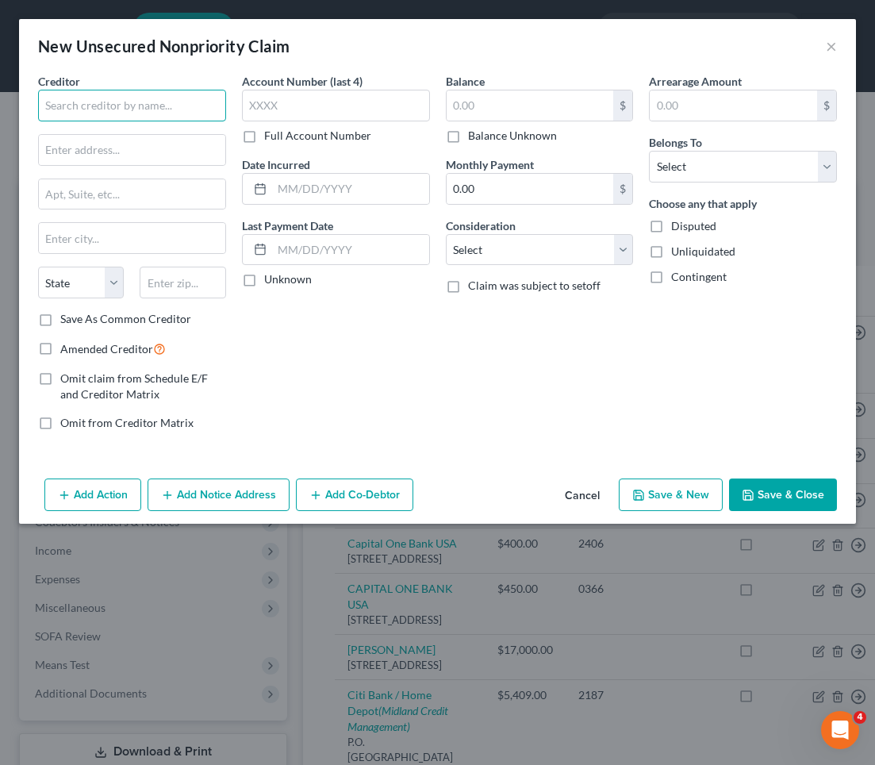
click at [79, 111] on input "text" at bounding box center [132, 106] width 188 height 32
type input "Citi Bank"
click at [309, 102] on input "text" at bounding box center [336, 106] width 188 height 32
click at [288, 110] on input "9" at bounding box center [336, 106] width 188 height 32
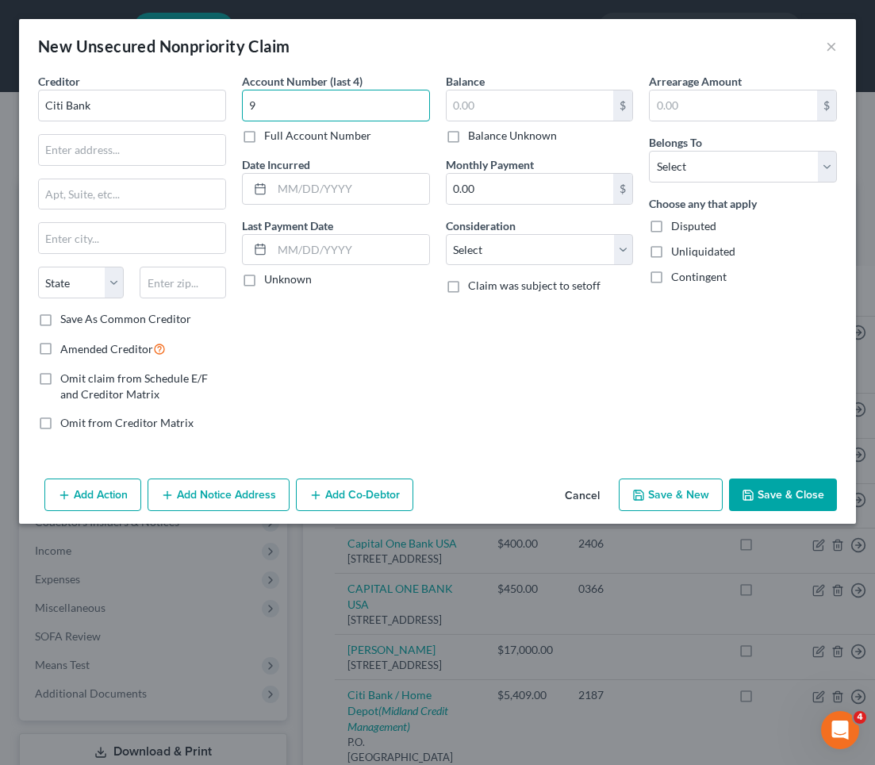
click at [288, 110] on input "9" at bounding box center [336, 106] width 188 height 32
click at [294, 110] on input "9" at bounding box center [336, 106] width 188 height 32
type input "9462"
click at [147, 148] on input "text" at bounding box center [132, 150] width 186 height 30
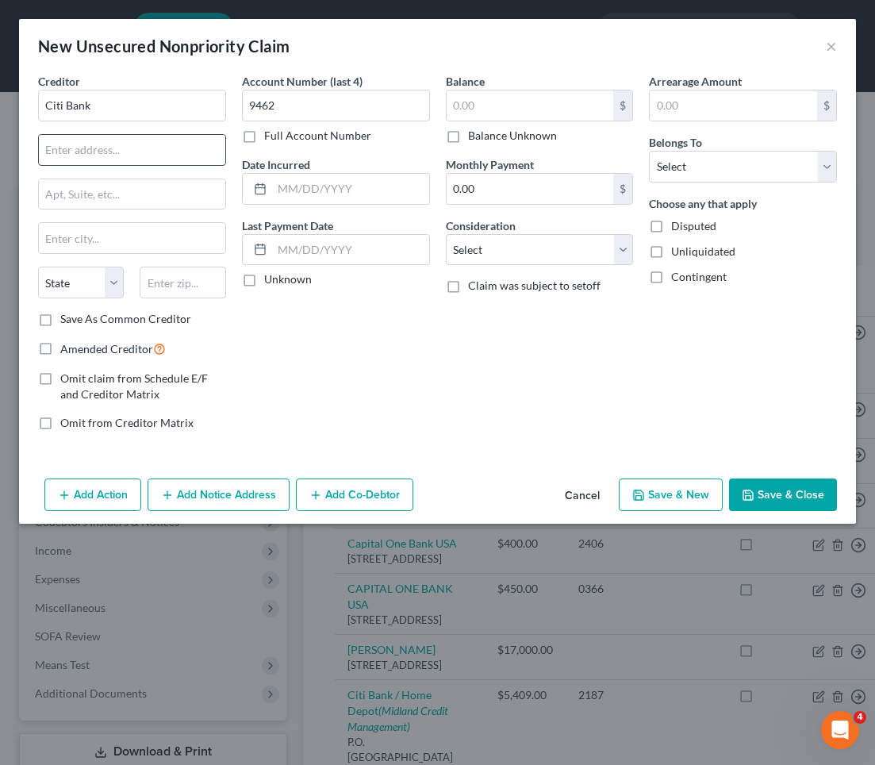
paste input "PO Box 790046"
type input "PO Box 790046"
drag, startPoint x: 758, startPoint y: 284, endPoint x: 179, endPoint y: 286, distance: 578.3
click at [179, 286] on input "text" at bounding box center [183, 283] width 86 height 32
type input "63179"
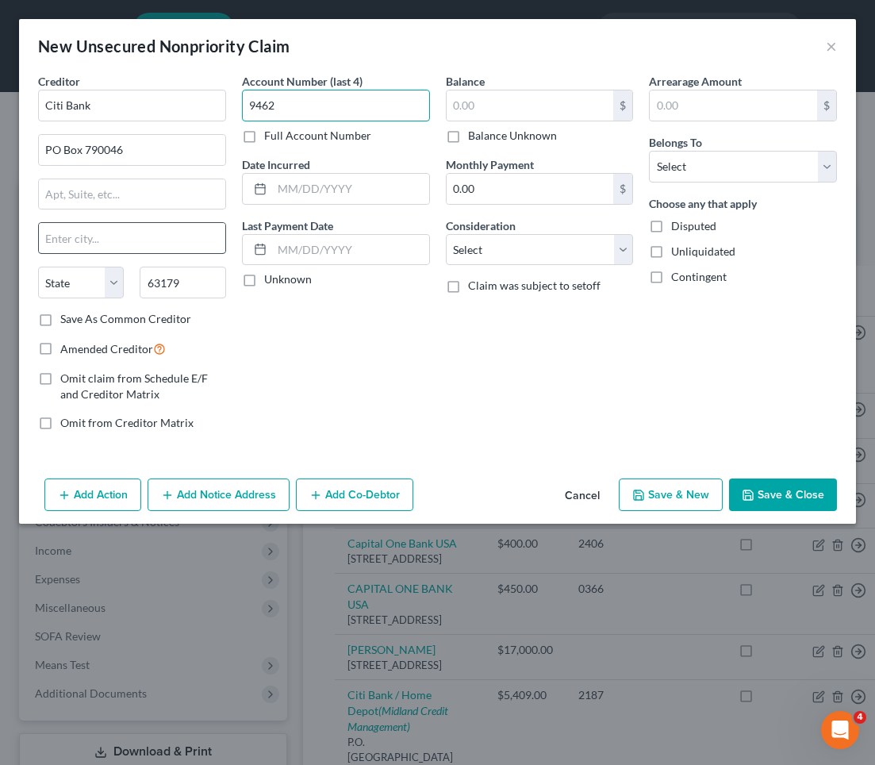
type input "Saint Louis"
select select "26"
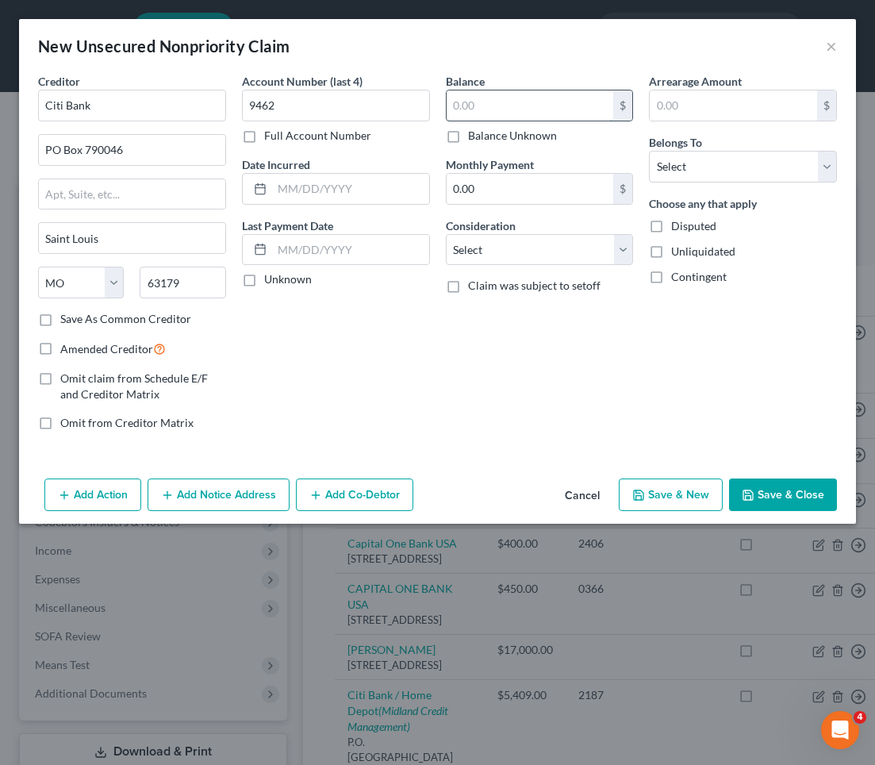
click at [477, 100] on input "text" at bounding box center [530, 105] width 167 height 30
type input "13,784.00"
click at [688, 109] on input "text" at bounding box center [733, 105] width 167 height 30
drag, startPoint x: 688, startPoint y: 109, endPoint x: 717, endPoint y: 126, distance: 34.1
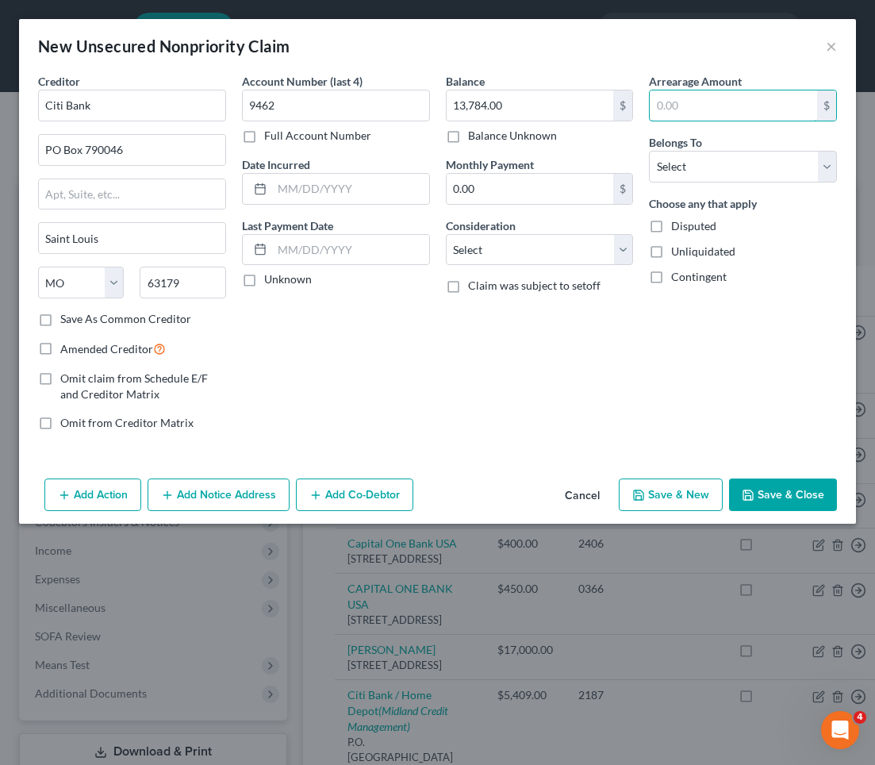
click at [688, 108] on input "text" at bounding box center [733, 105] width 167 height 30
type input "13,784.00"
select select "4"
click at [92, 104] on input "Citi Bank" at bounding box center [132, 106] width 188 height 32
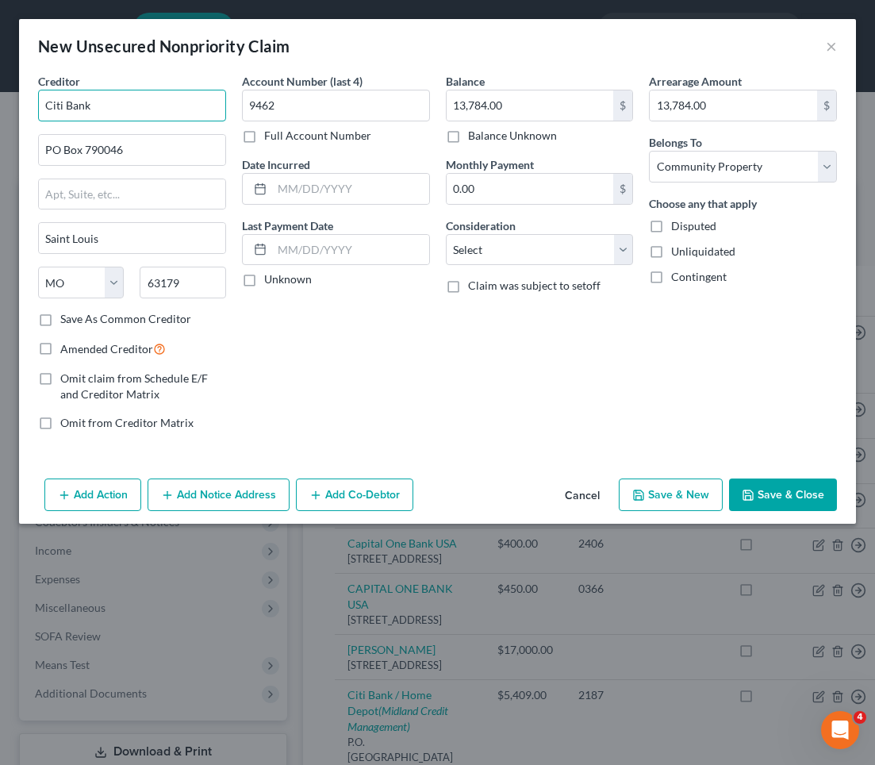
click at [95, 108] on input "Citi Bank" at bounding box center [132, 106] width 188 height 32
drag, startPoint x: 96, startPoint y: 104, endPoint x: 104, endPoint y: 108, distance: 8.9
click at [95, 104] on input "Citi Bank" at bounding box center [132, 106] width 188 height 32
click at [105, 105] on input "Citi Bank" at bounding box center [132, 106] width 188 height 32
click at [93, 103] on input "Citi Bank" at bounding box center [132, 106] width 188 height 32
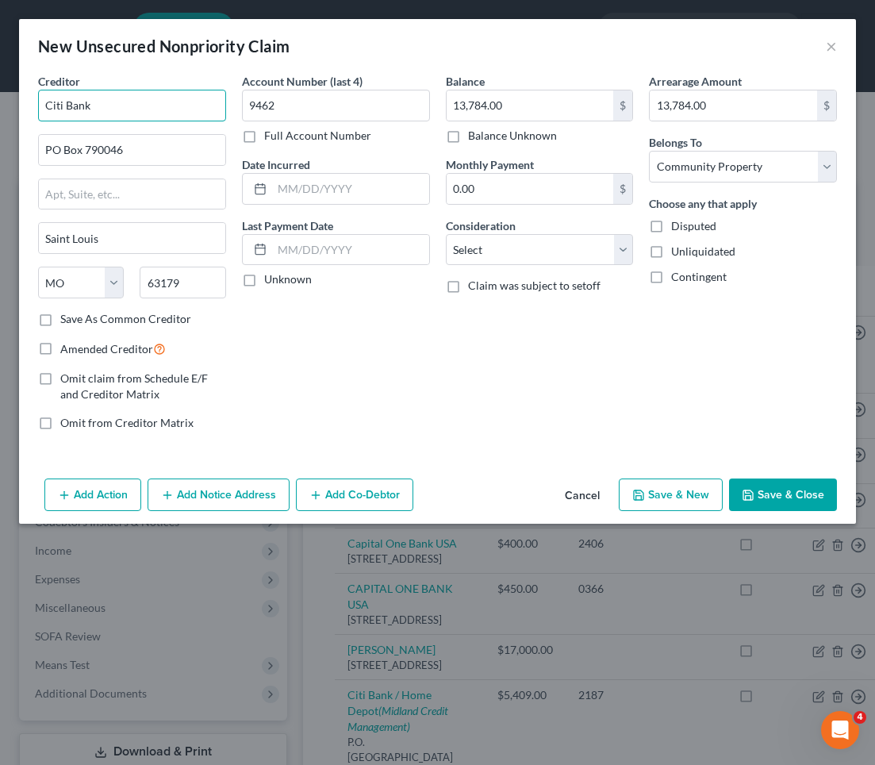
click at [88, 103] on input "Citi Bank" at bounding box center [132, 106] width 188 height 32
click at [88, 104] on input "Citi Bank" at bounding box center [132, 106] width 188 height 32
click at [109, 121] on div "Creditor * Citi Bank PO Box 790046 [GEOGRAPHIC_DATA] [US_STATE] AK AR AZ CA CO …" at bounding box center [132, 192] width 188 height 238
drag, startPoint x: 86, startPoint y: 101, endPoint x: 91, endPoint y: 107, distance: 8.4
click at [86, 102] on input "Citi Bank" at bounding box center [132, 106] width 188 height 32
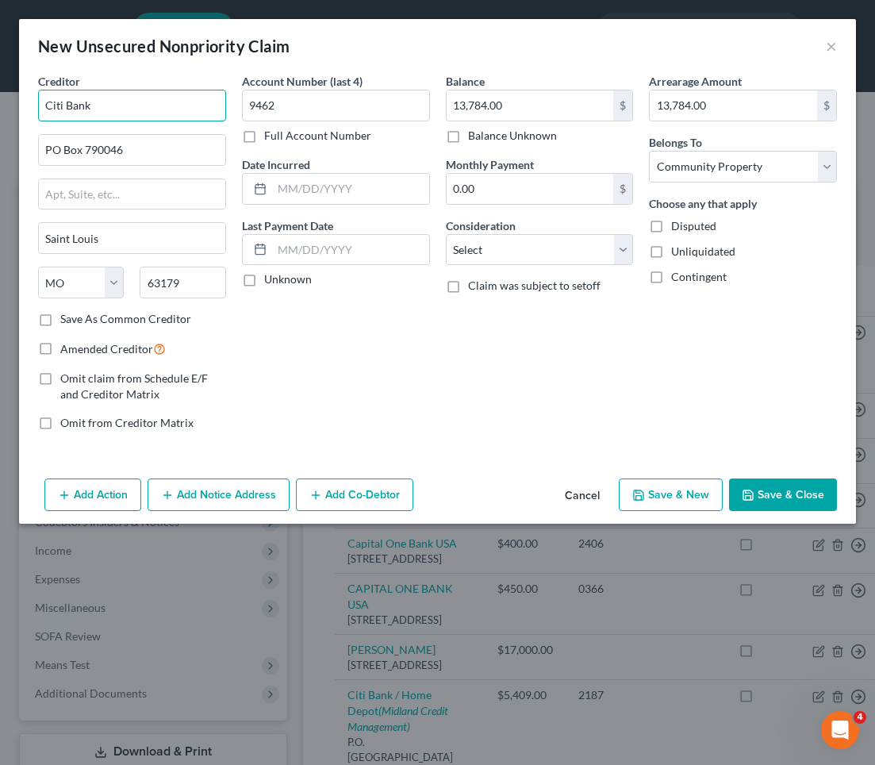
click at [91, 107] on input "Citi Bank" at bounding box center [132, 106] width 188 height 32
type input "Citi Bank / Costco"
click at [309, 181] on input "text" at bounding box center [350, 189] width 157 height 30
click at [306, 180] on input "text" at bounding box center [350, 189] width 157 height 30
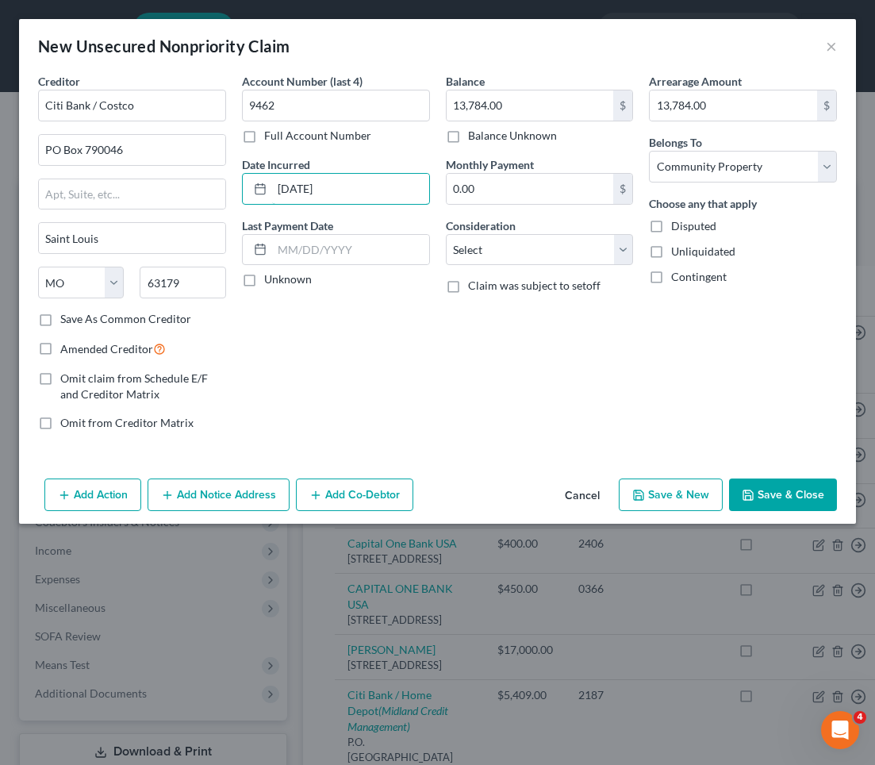
type input "[DATE]"
click at [264, 283] on label "Unknown" at bounding box center [288, 279] width 48 height 16
click at [271, 282] on input "Unknown" at bounding box center [276, 276] width 10 height 10
checkbox input "true"
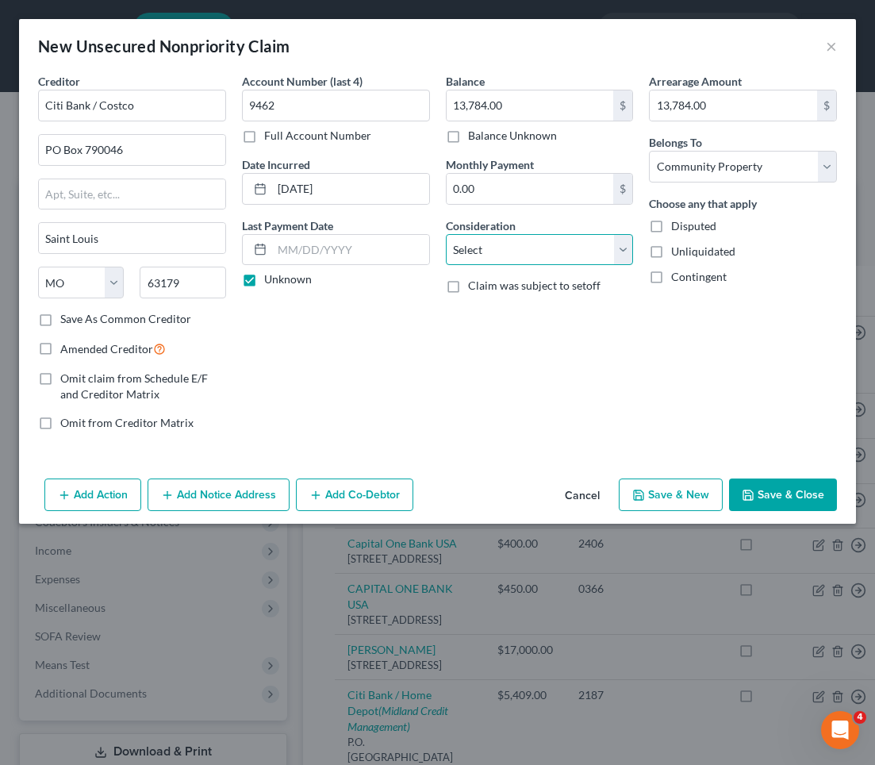
select select "2"
click at [817, 498] on button "Save & Close" at bounding box center [783, 494] width 108 height 33
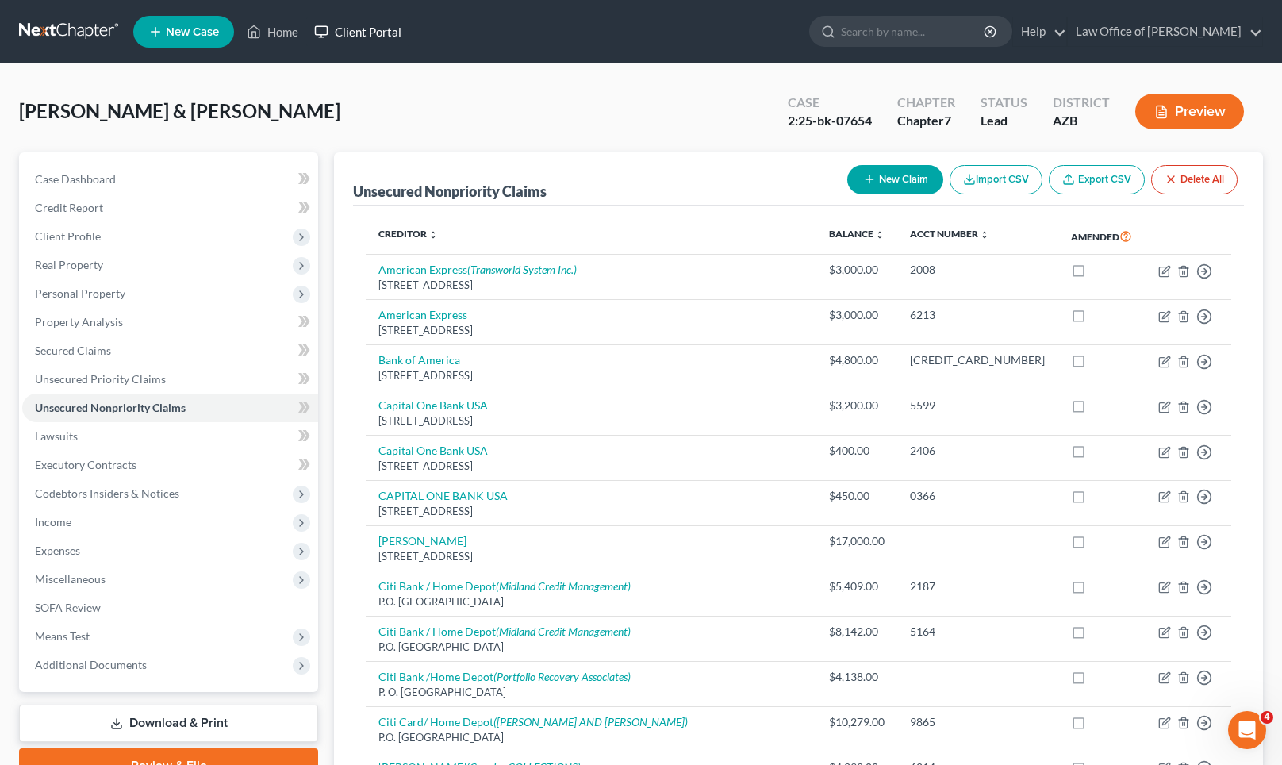
click at [398, 35] on link "Client Portal" at bounding box center [357, 31] width 103 height 29
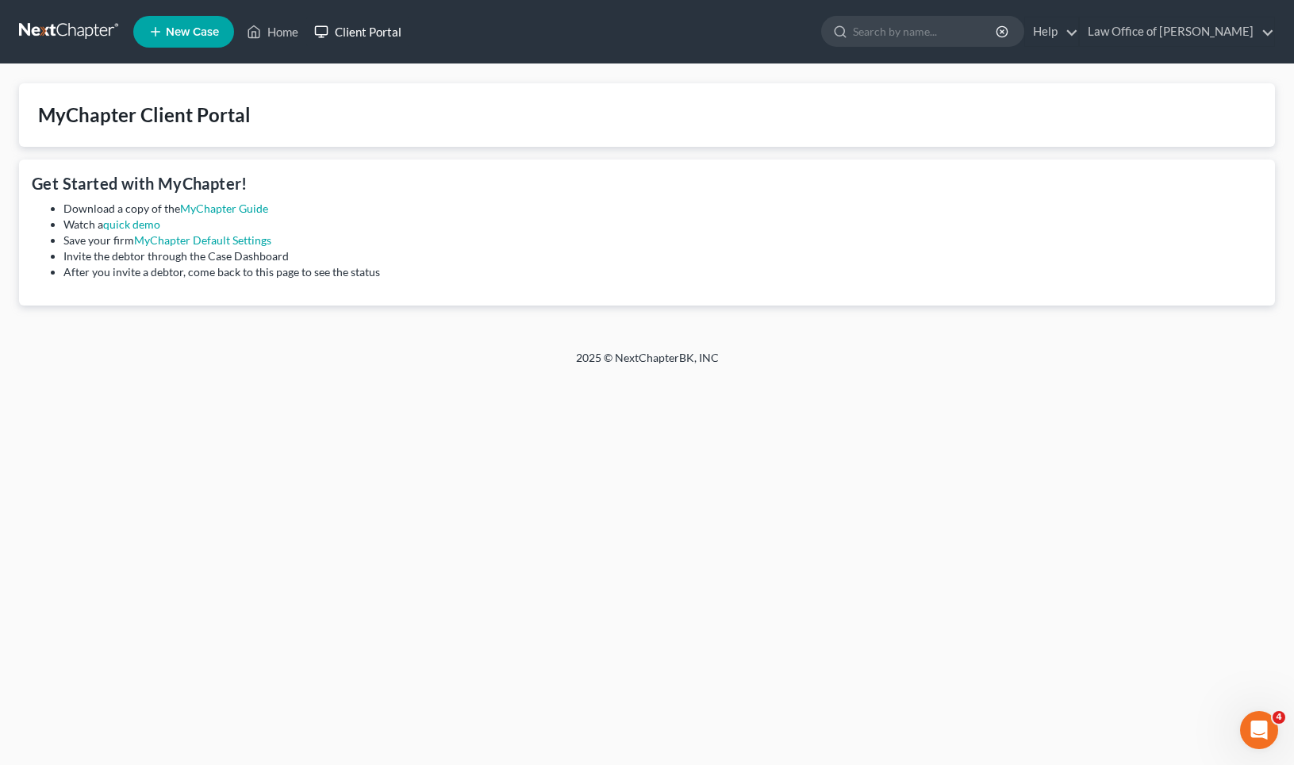
click at [347, 32] on link "Client Portal" at bounding box center [357, 31] width 103 height 29
click at [357, 29] on link "Client Portal" at bounding box center [357, 31] width 103 height 29
drag, startPoint x: 143, startPoint y: 223, endPoint x: 168, endPoint y: 232, distance: 26.8
click at [144, 223] on link "quick demo" at bounding box center [131, 223] width 57 height 13
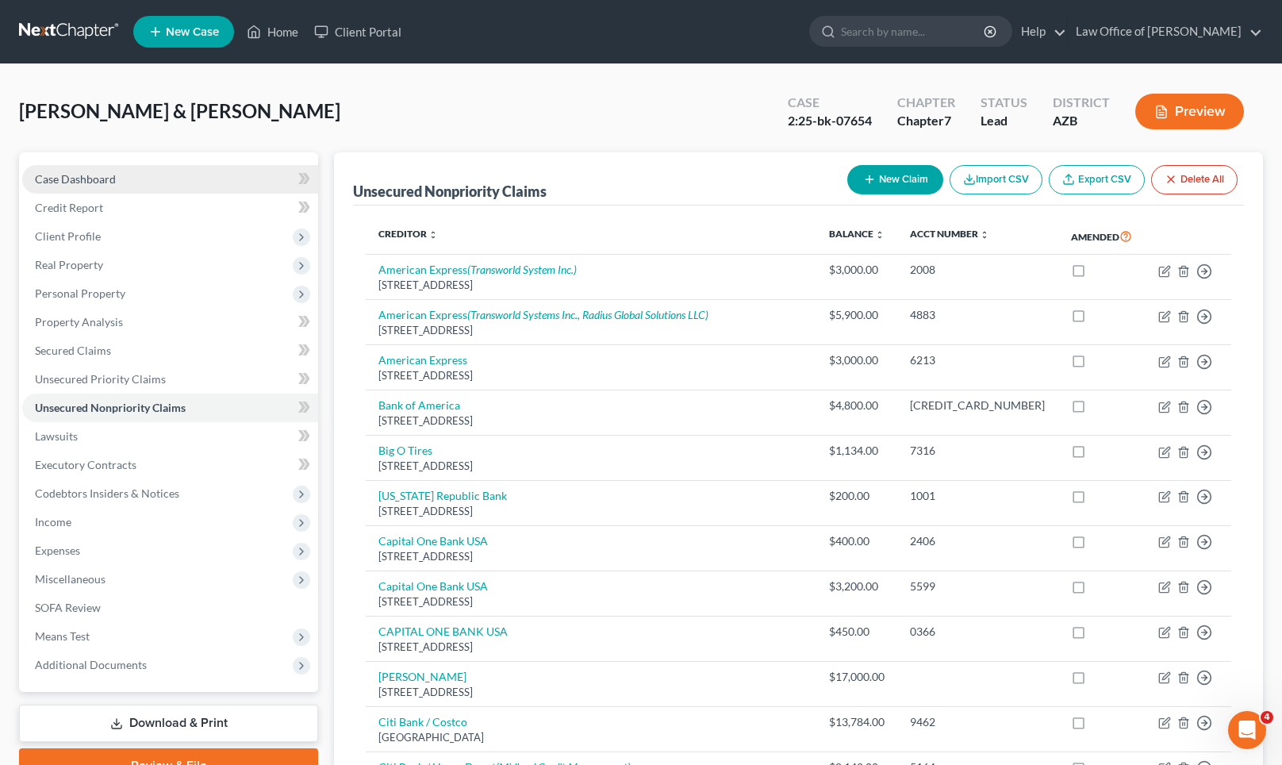
click at [83, 177] on span "Case Dashboard" at bounding box center [75, 178] width 81 height 13
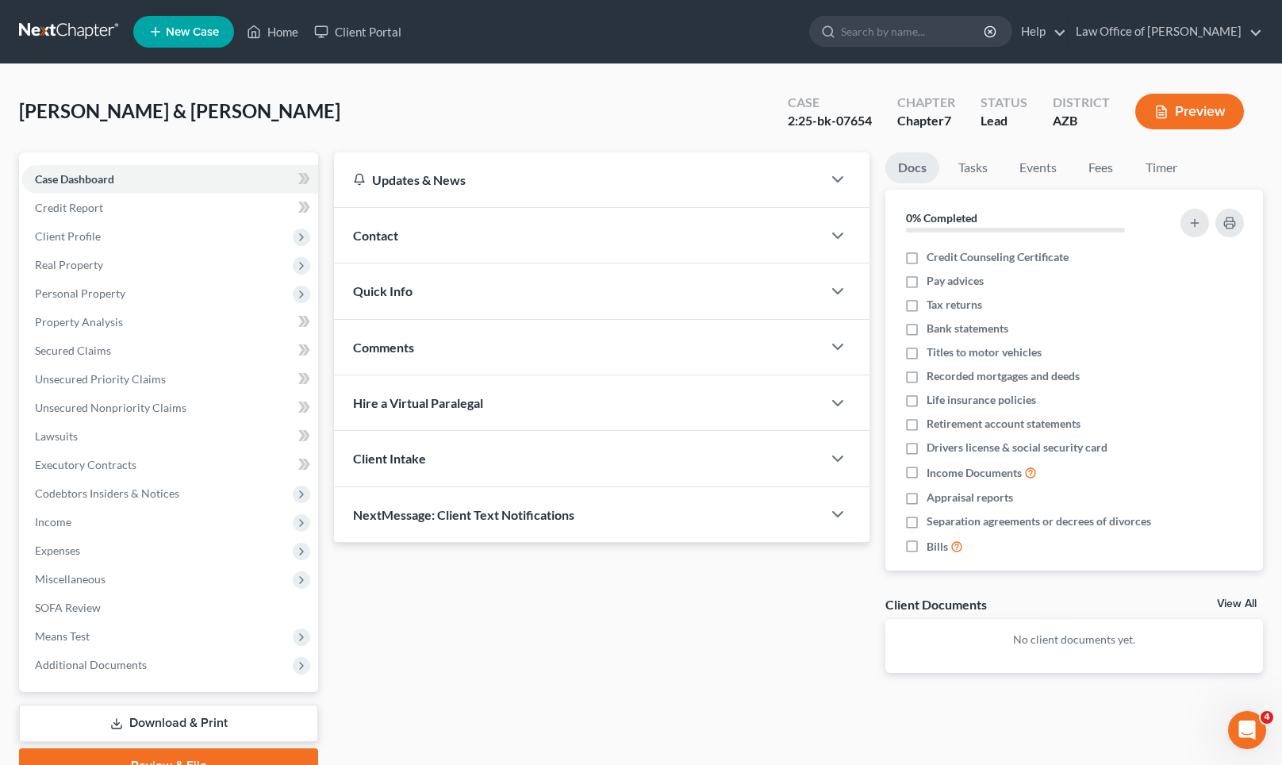
click at [444, 240] on div "Contact" at bounding box center [578, 235] width 488 height 55
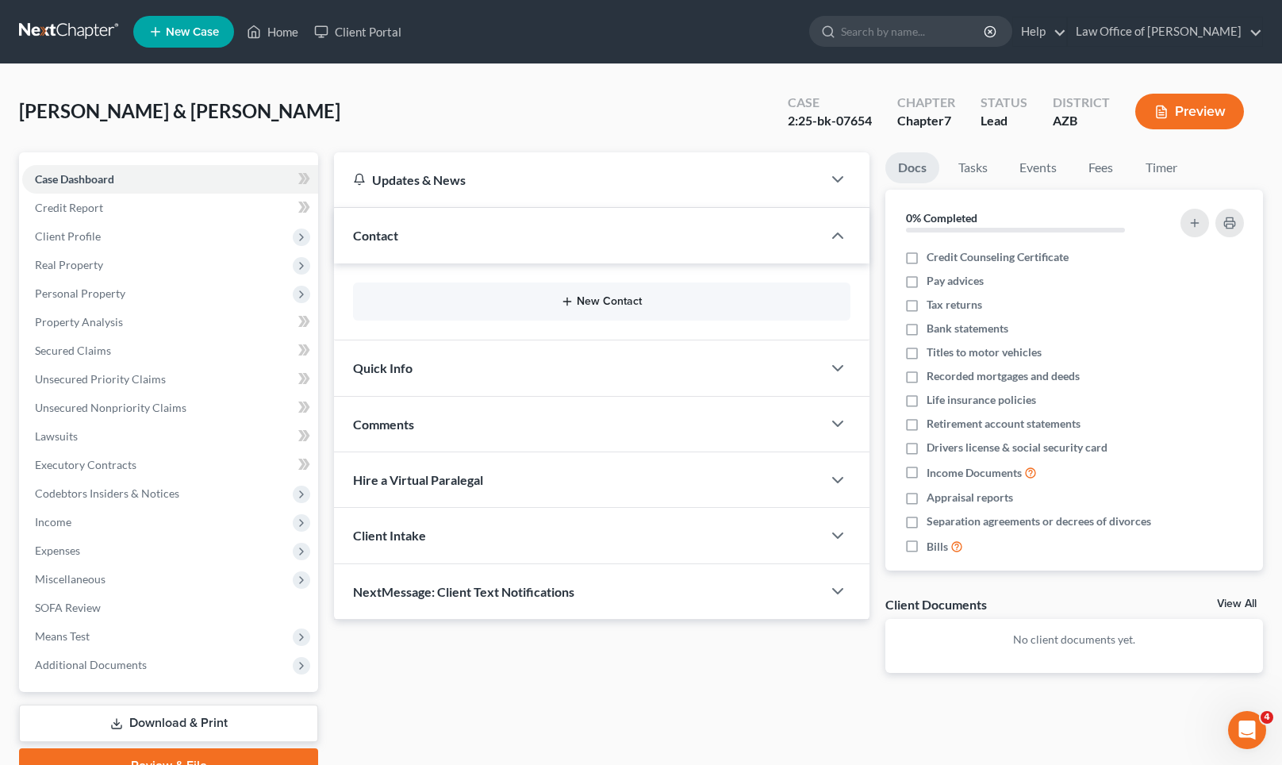
click at [544, 305] on button "New Contact" at bounding box center [602, 301] width 472 height 13
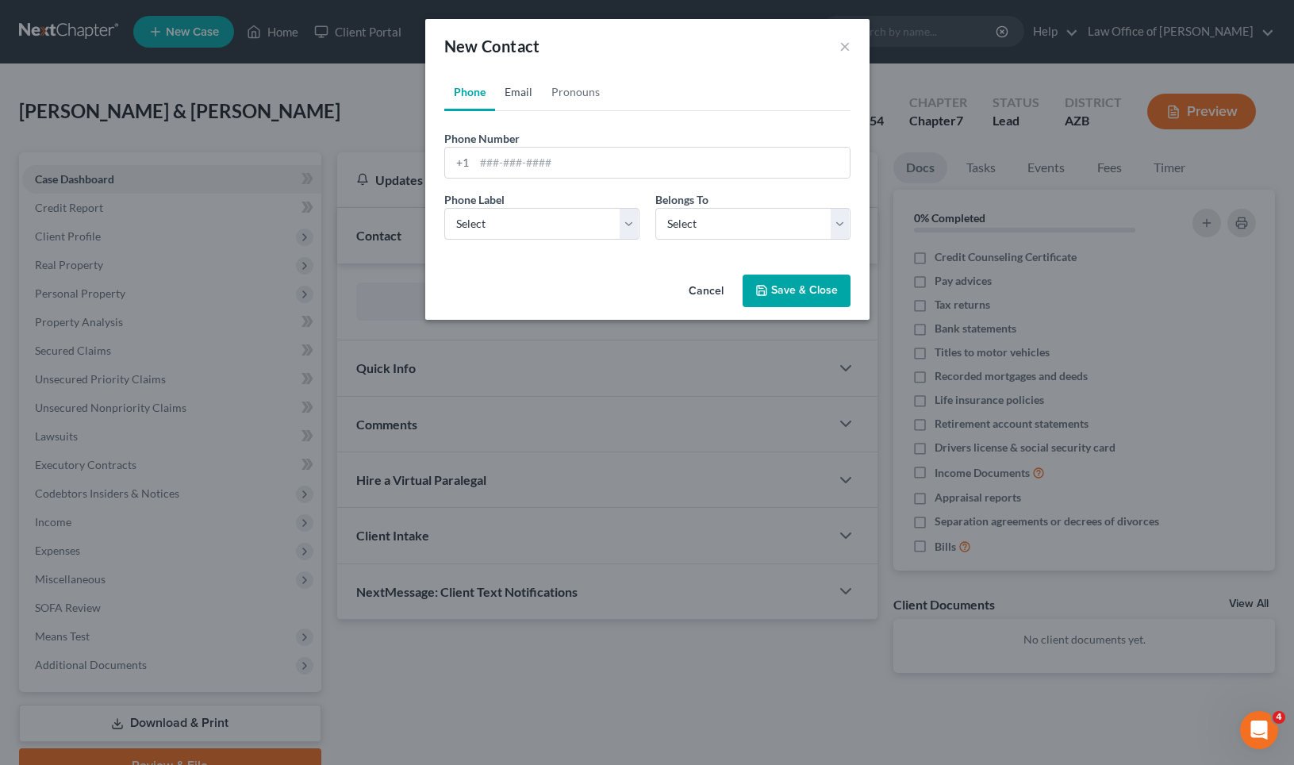
click at [520, 92] on link "Email" at bounding box center [518, 92] width 47 height 38
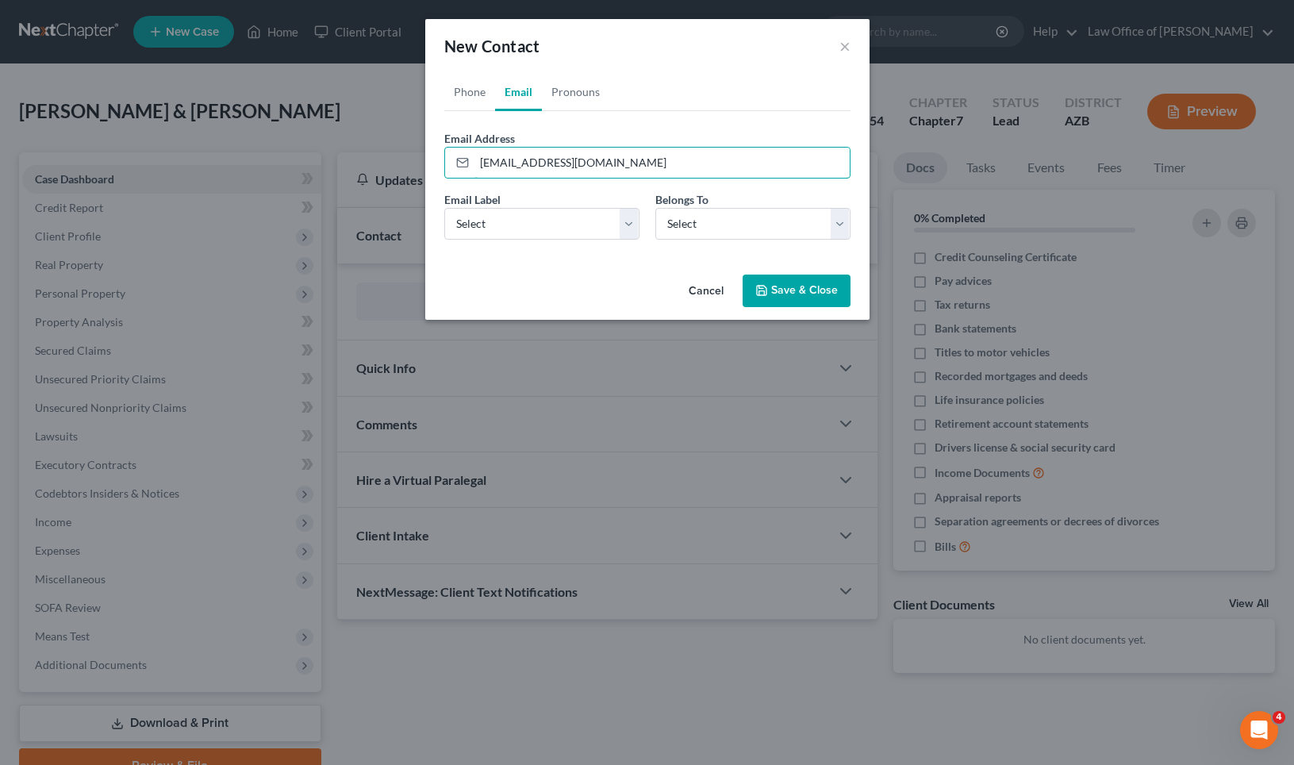
type input "[EMAIL_ADDRESS][DOMAIN_NAME]"
select select "0"
drag, startPoint x: 831, startPoint y: 296, endPoint x: 831, endPoint y: 310, distance: 14.3
click at [831, 296] on button "Save & Close" at bounding box center [797, 290] width 108 height 33
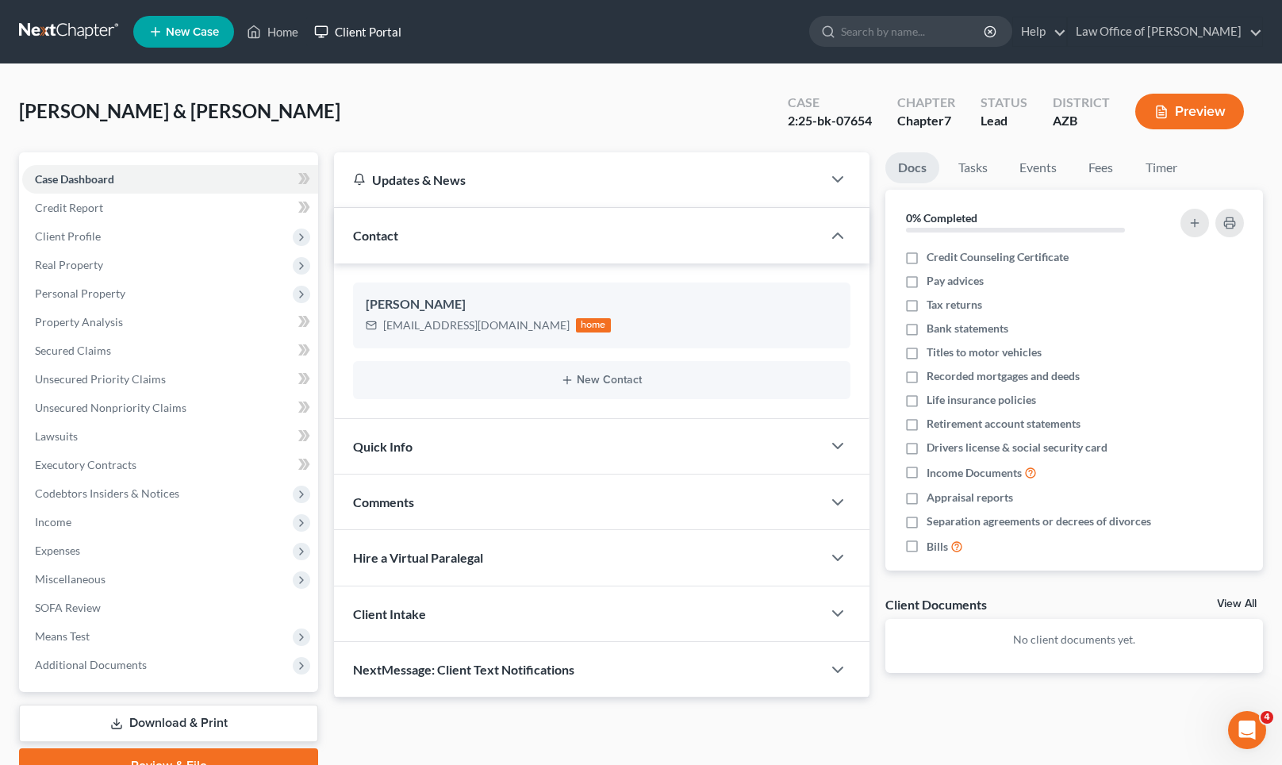
click at [352, 33] on link "Client Portal" at bounding box center [357, 31] width 103 height 29
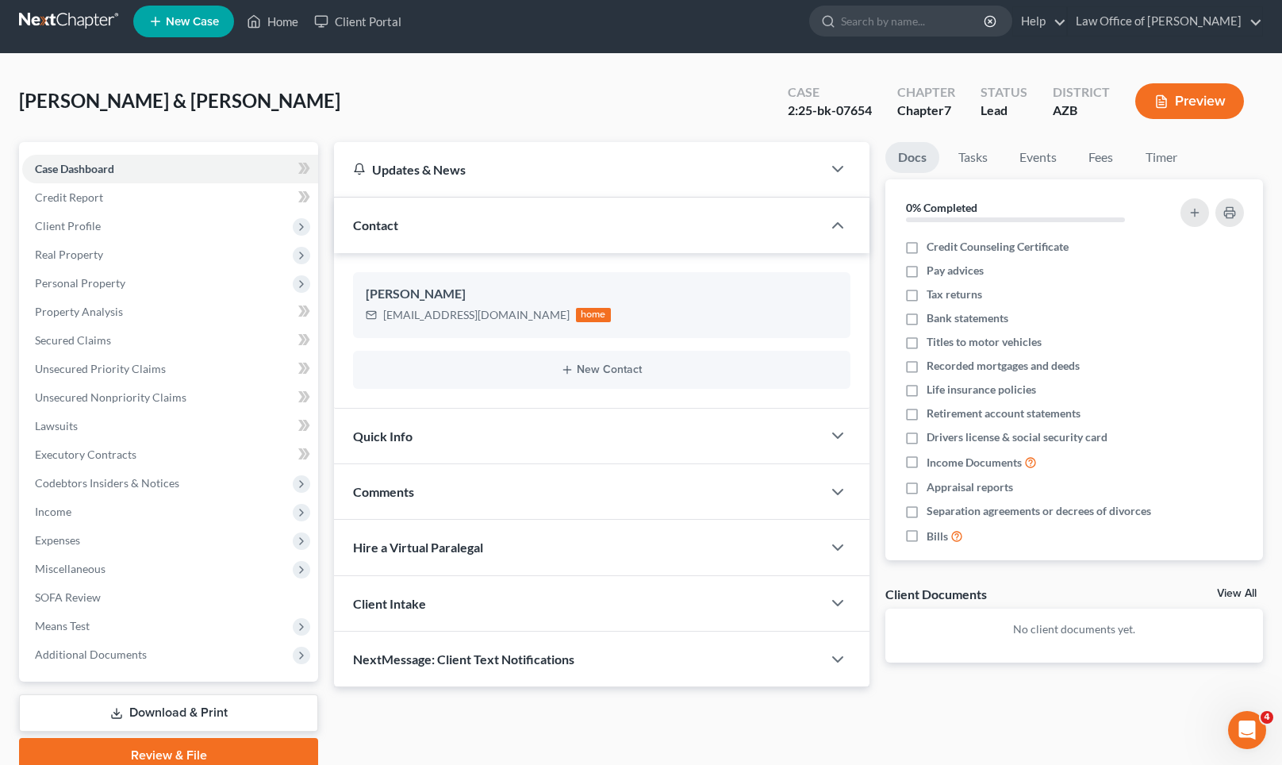
scroll to position [10, 0]
click at [539, 432] on div "Quick Info" at bounding box center [578, 436] width 488 height 55
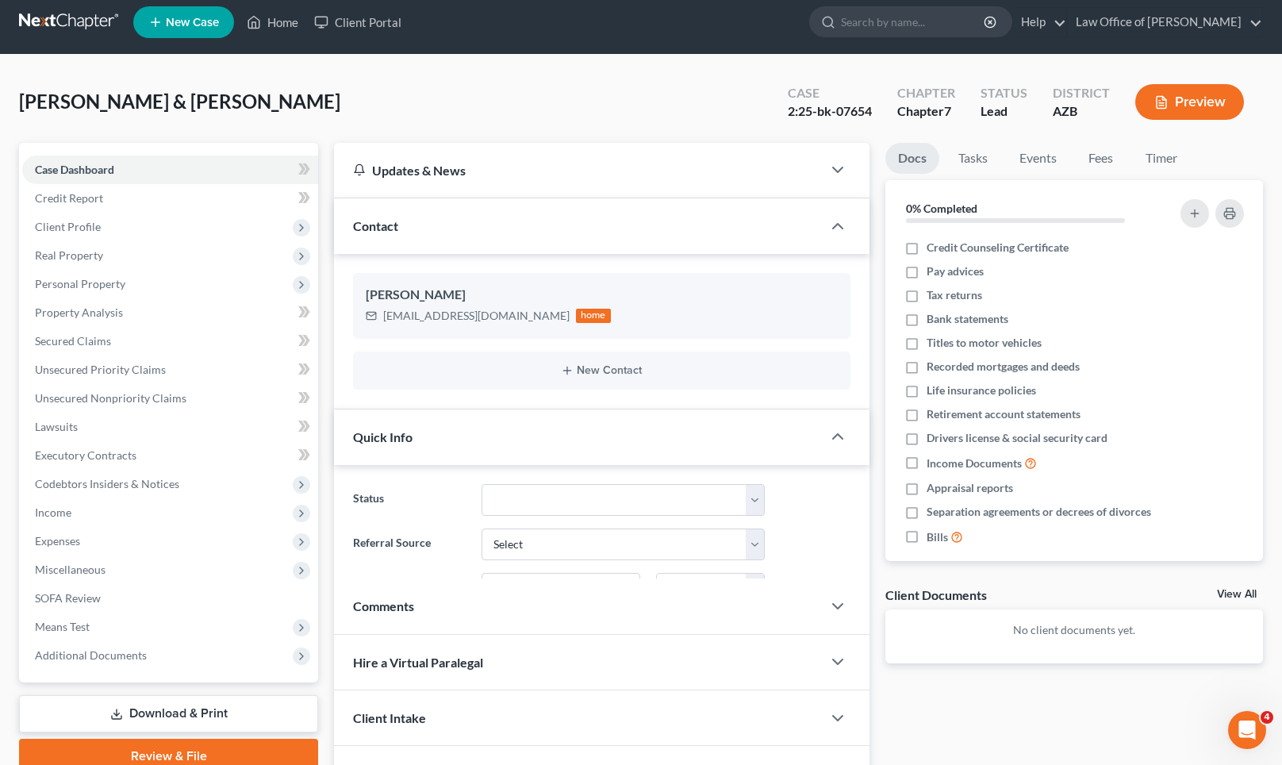
scroll to position [9, 0]
click at [539, 432] on div "Quick Info" at bounding box center [578, 437] width 488 height 55
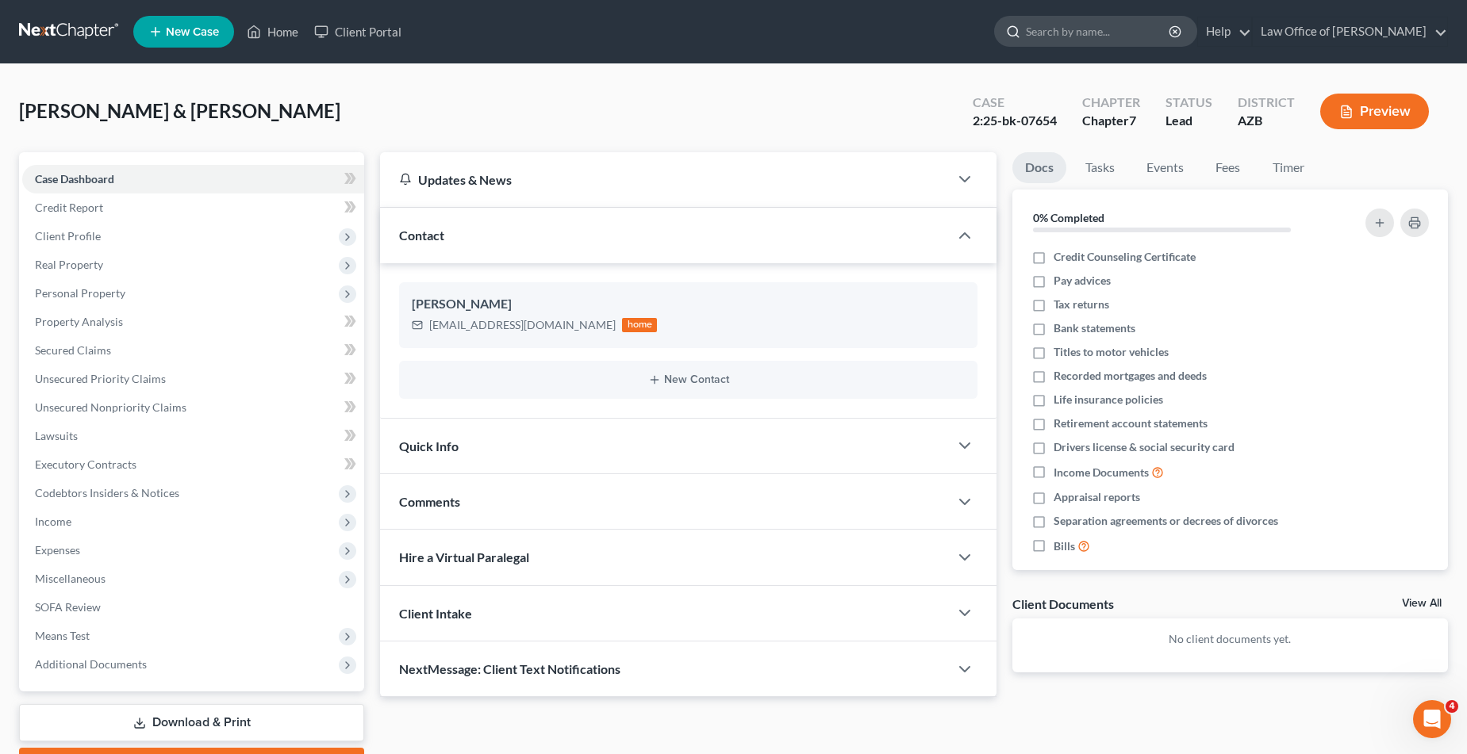
scroll to position [0, 0]
click at [1297, 30] on link "Law Office of [PERSON_NAME]" at bounding box center [1350, 31] width 194 height 29
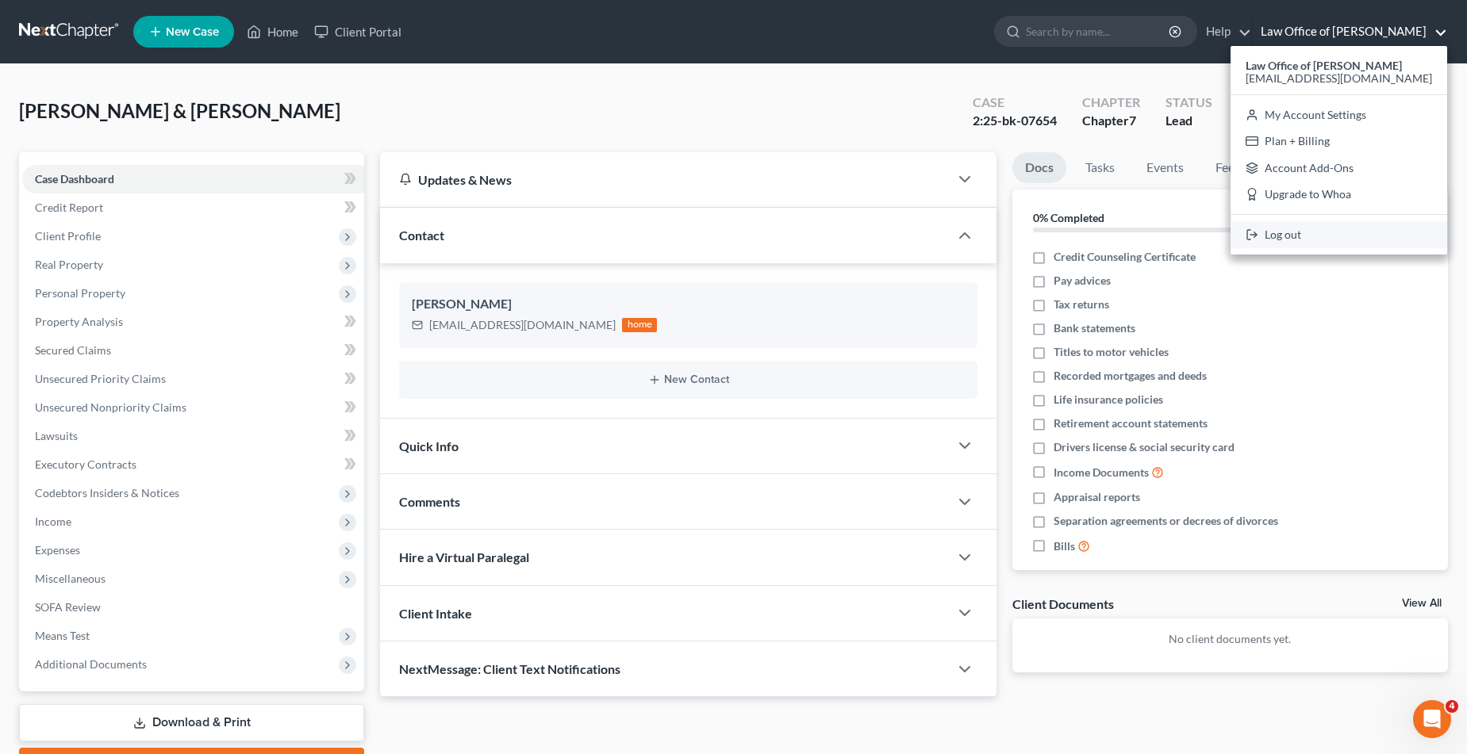
click at [1297, 232] on link "Log out" at bounding box center [1338, 234] width 217 height 27
